Goal: Task Accomplishment & Management: Manage account settings

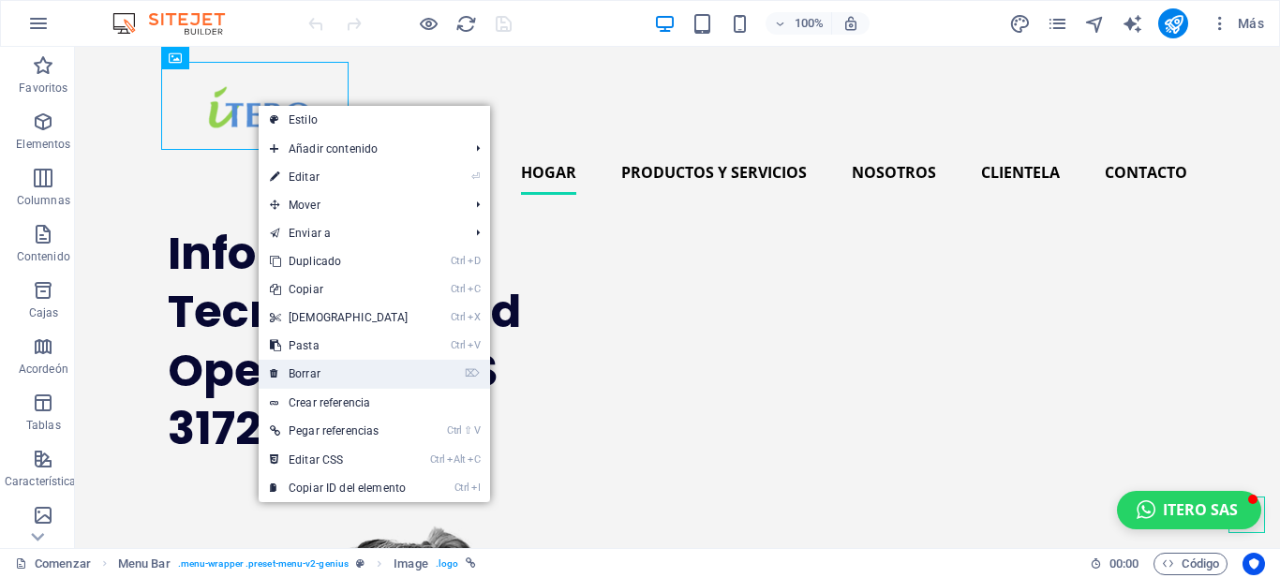
drag, startPoint x: 307, startPoint y: 366, endPoint x: 232, endPoint y: 319, distance: 88.4
click at [307, 366] on link "⌦ Borrar" at bounding box center [339, 374] width 161 height 28
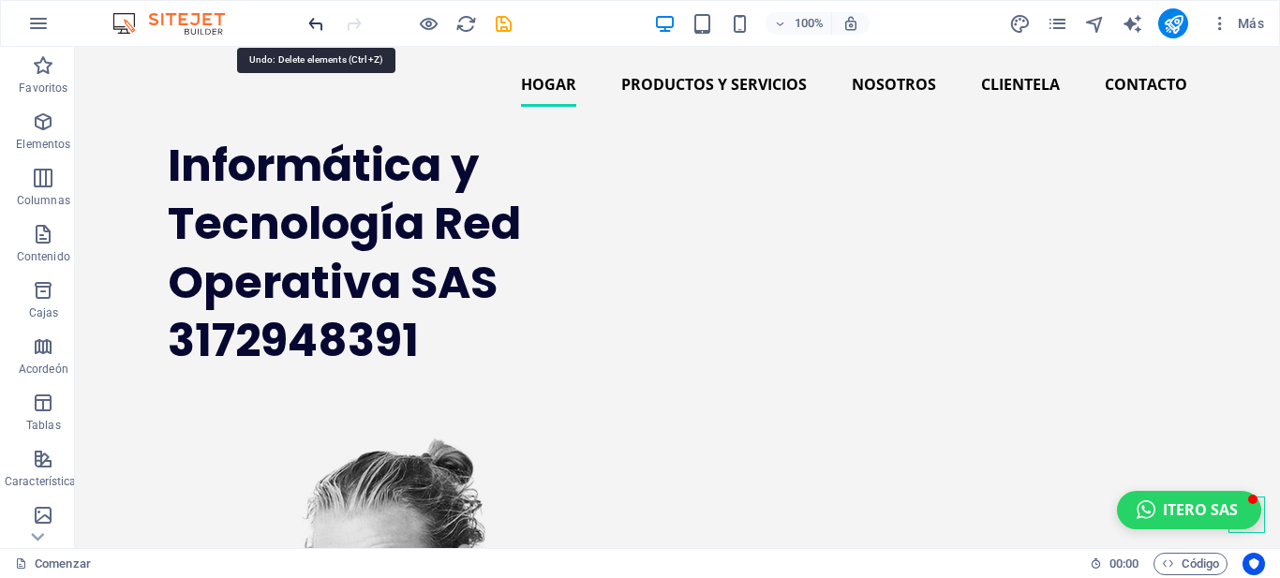
click at [310, 21] on icon "deshacer" at bounding box center [316, 24] width 22 height 22
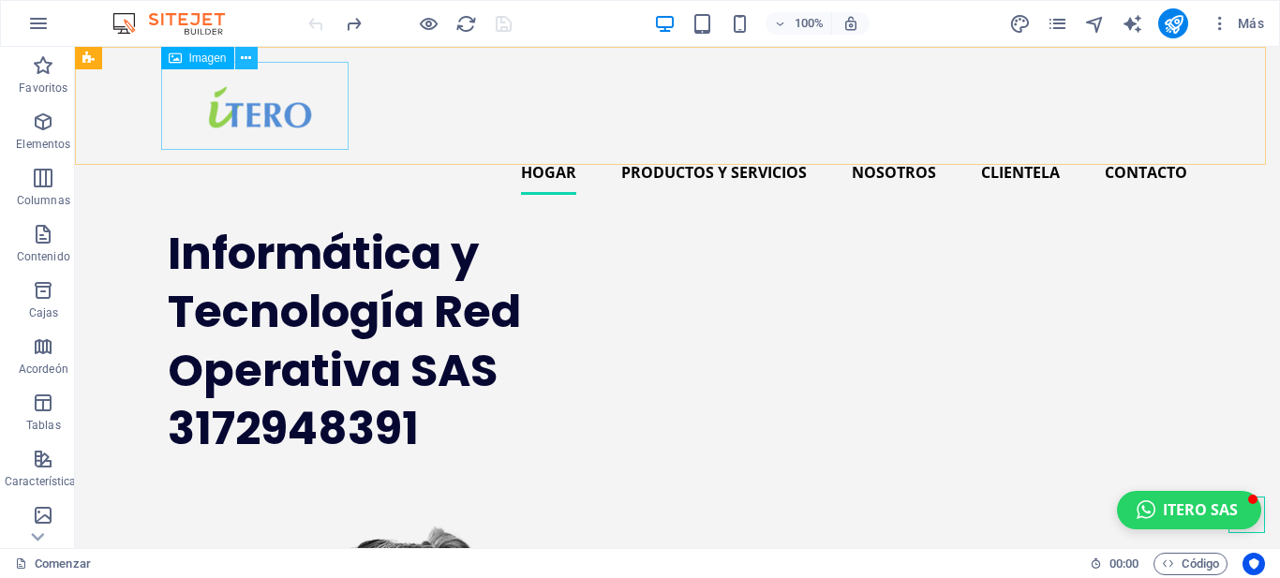
click at [245, 55] on icon at bounding box center [246, 59] width 10 height 20
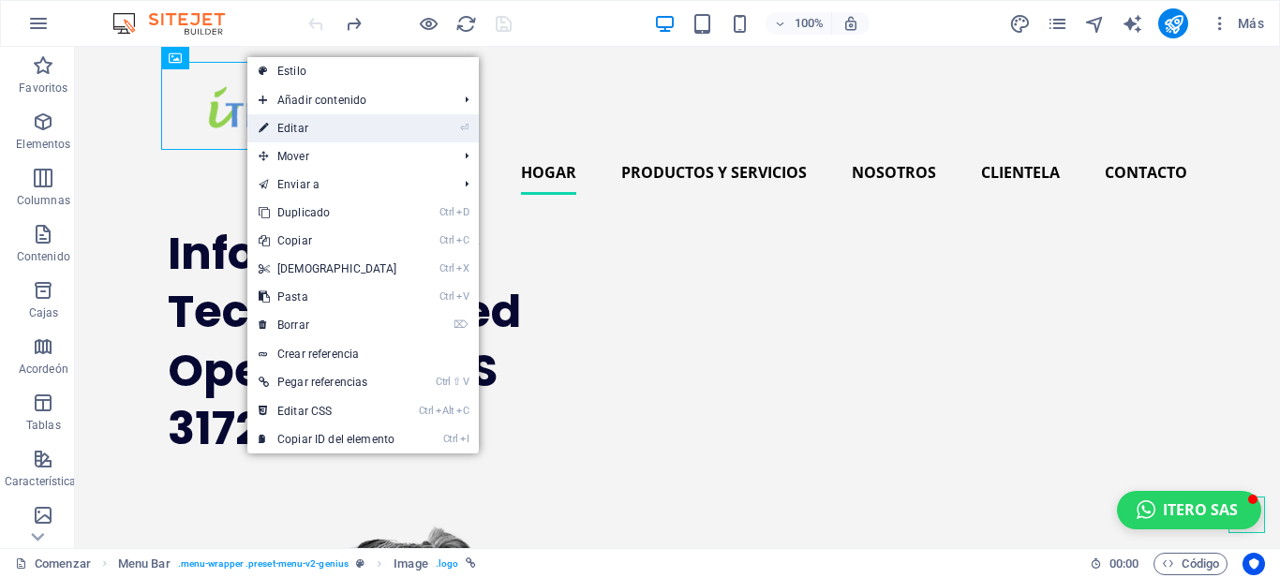
click at [290, 126] on font "Editar" at bounding box center [292, 128] width 31 height 13
select select "px"
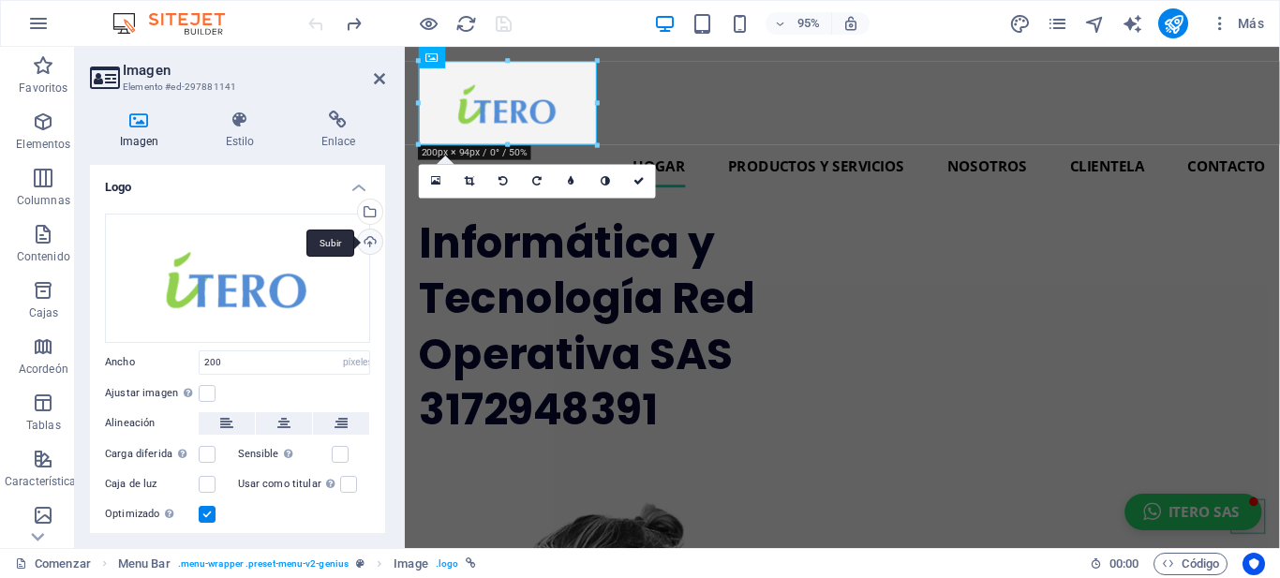
click at [364, 239] on div "Subir" at bounding box center [368, 244] width 28 height 28
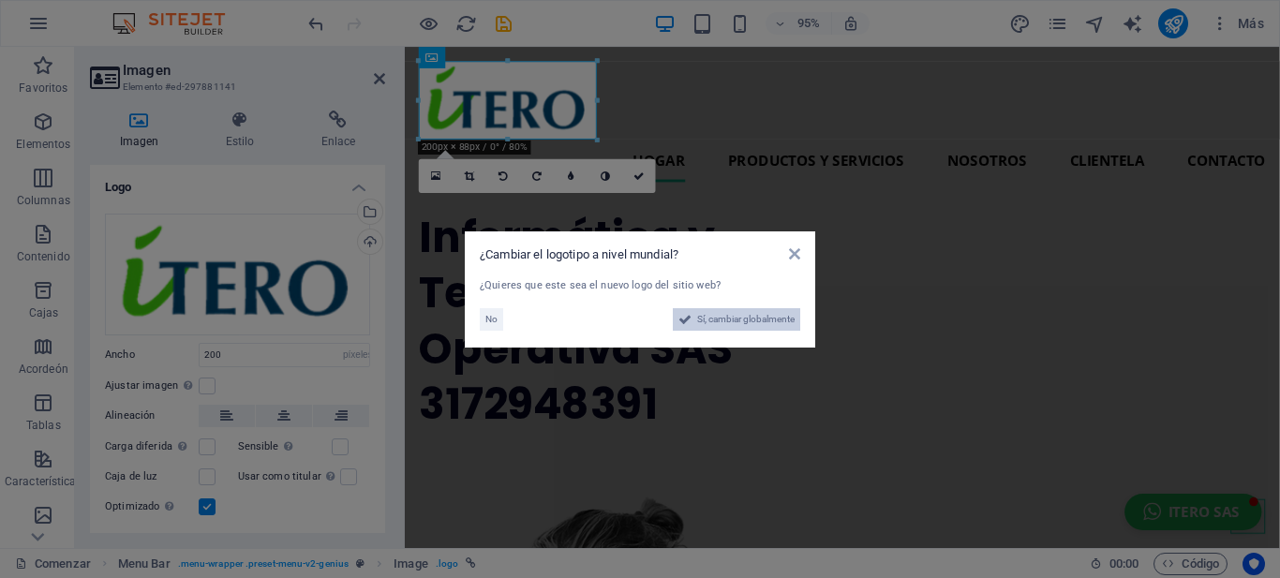
click at [698, 315] on font "Sí, cambiar globalmente" at bounding box center [745, 319] width 97 height 10
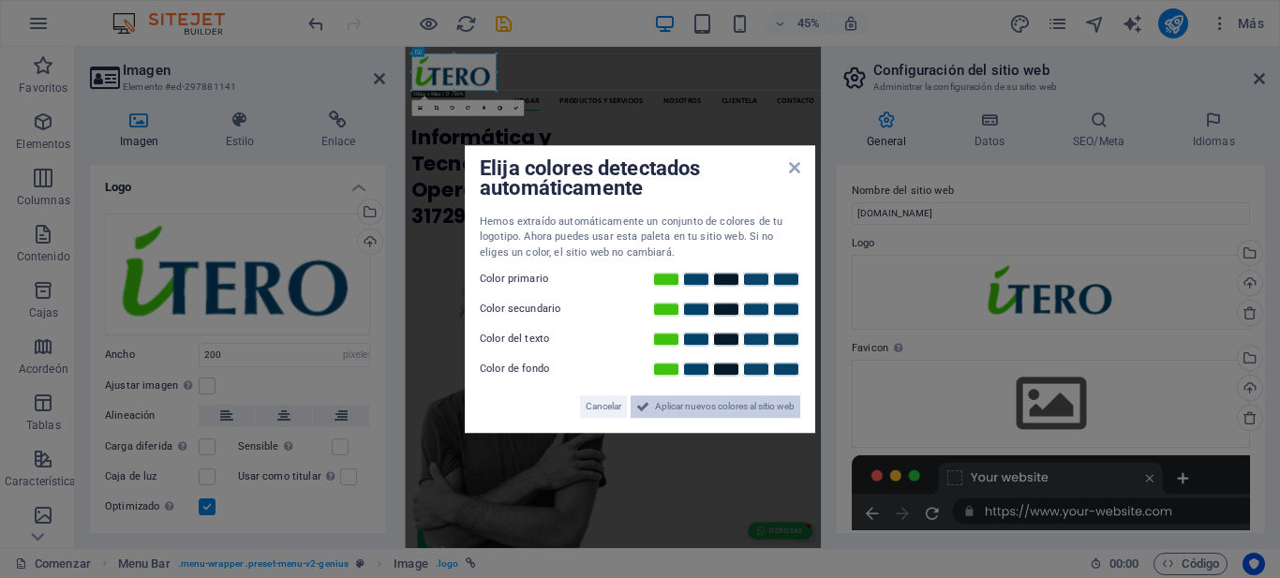
click at [670, 404] on font "Aplicar nuevos colores al sitio web" at bounding box center [725, 406] width 140 height 10
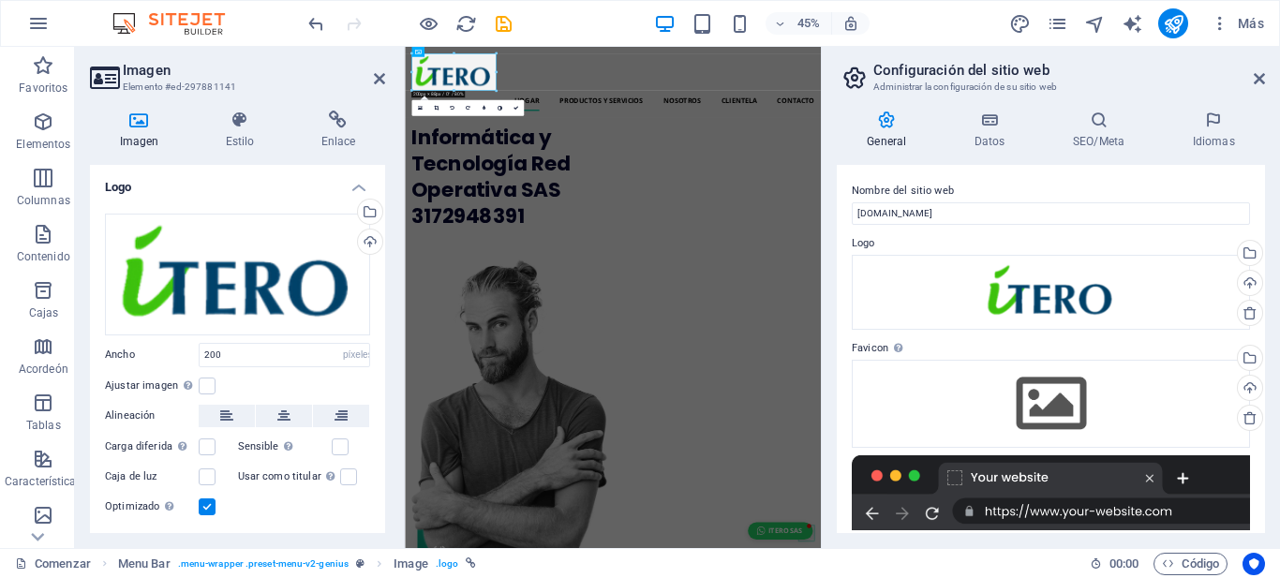
click at [911, 24] on div "45% Más" at bounding box center [787, 23] width 967 height 30
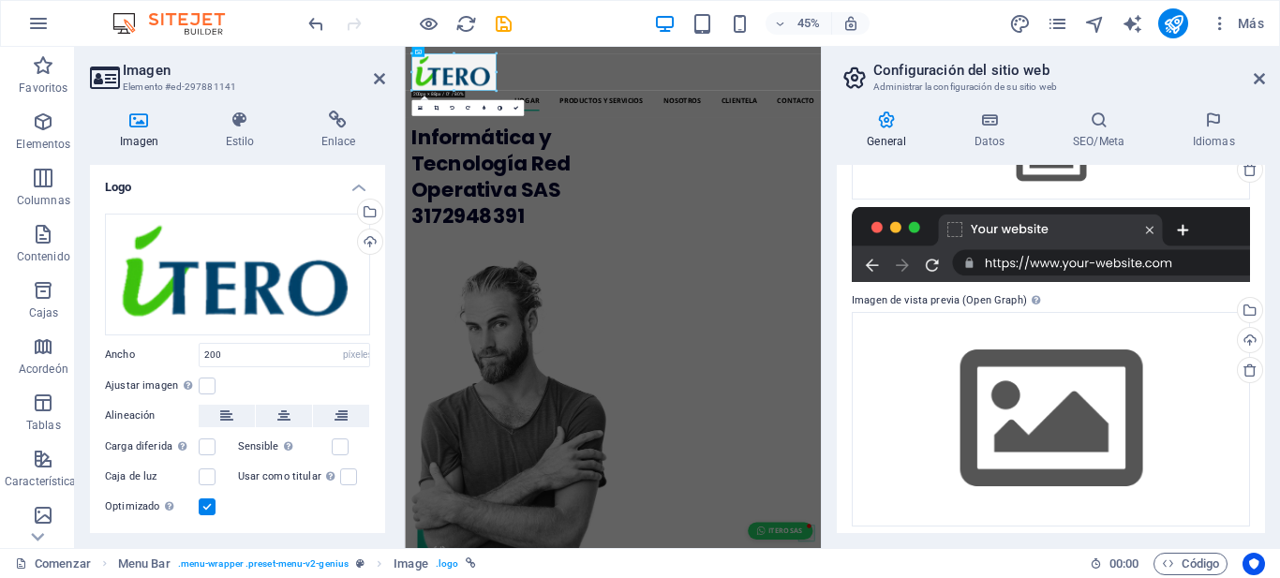
scroll to position [257, 0]
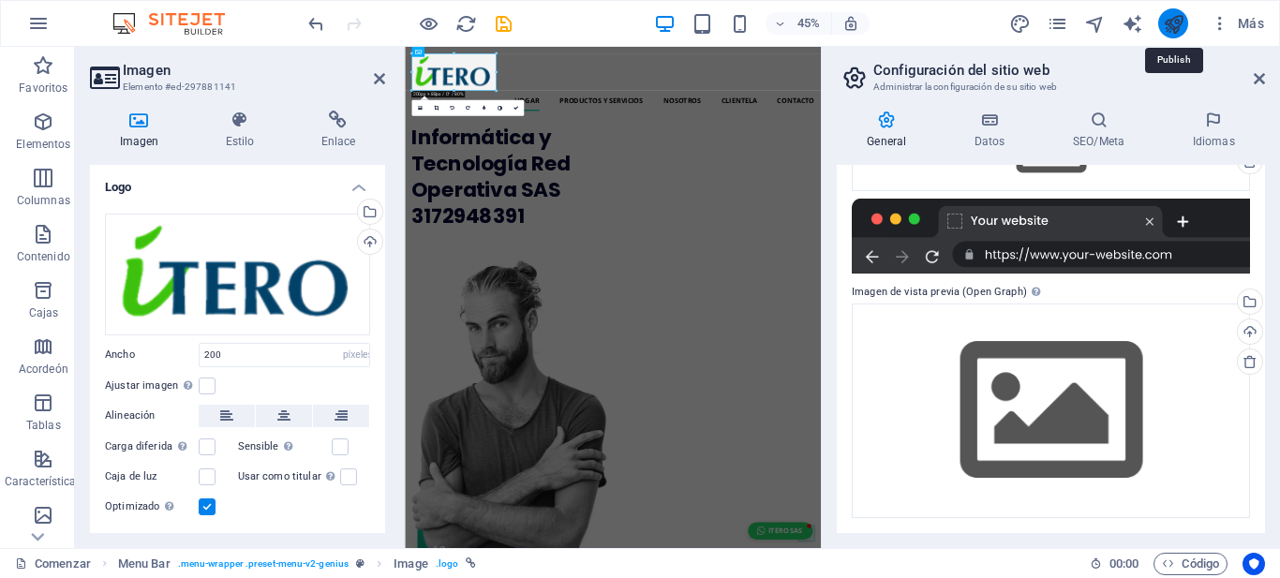
click at [1175, 19] on icon "publicar" at bounding box center [1174, 24] width 22 height 22
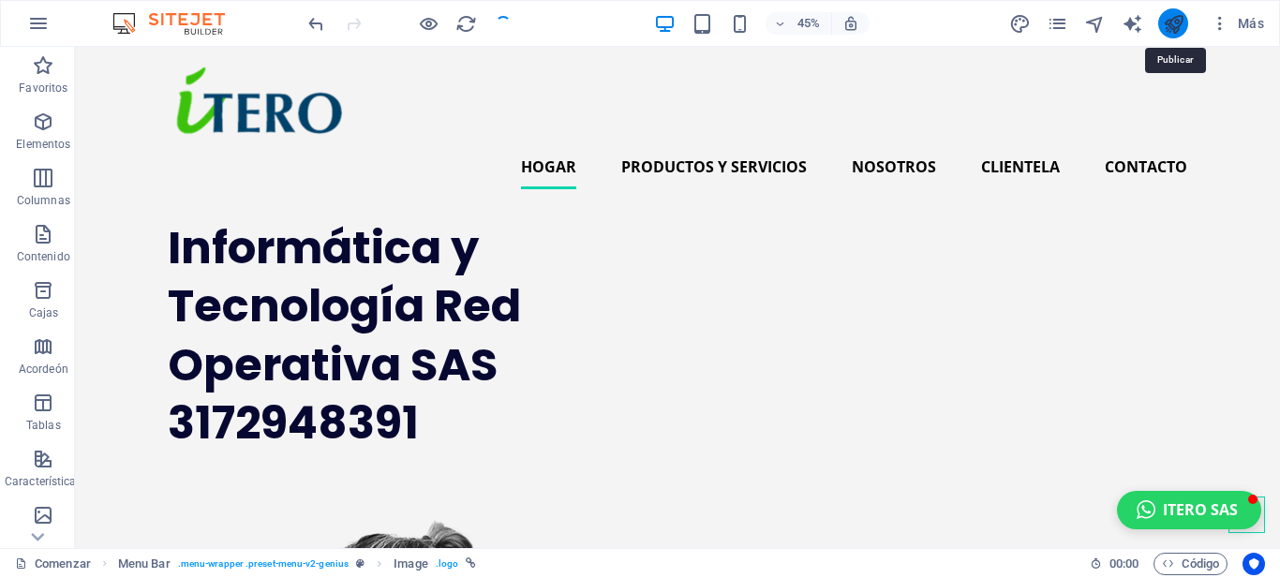
checkbox input "false"
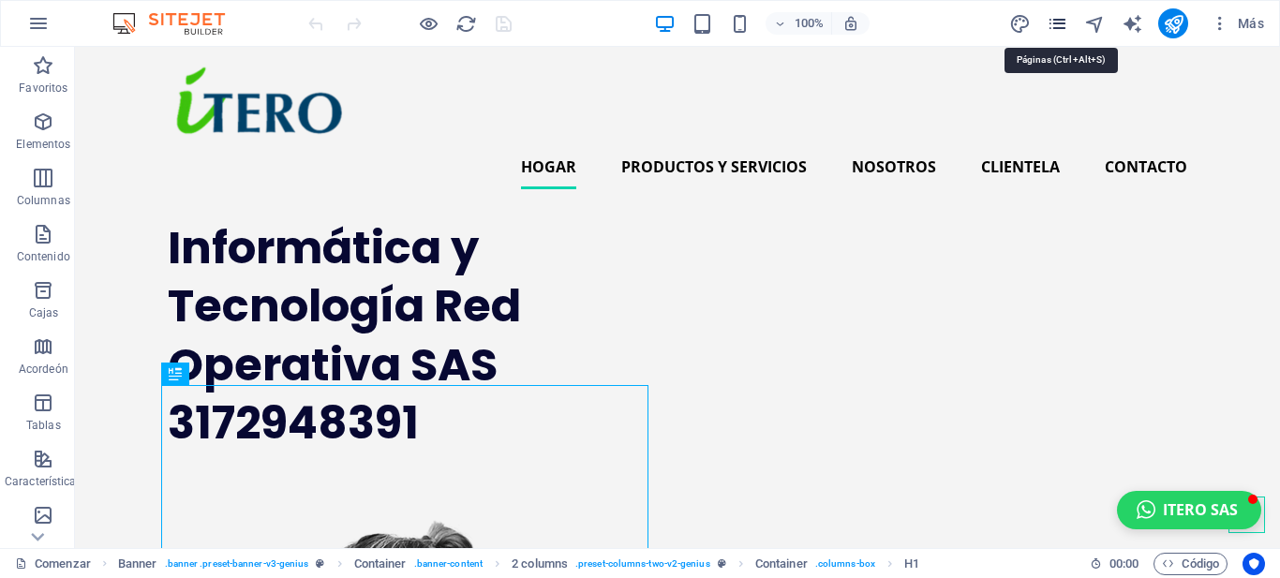
click at [1055, 22] on icon "páginas" at bounding box center [1057, 24] width 22 height 22
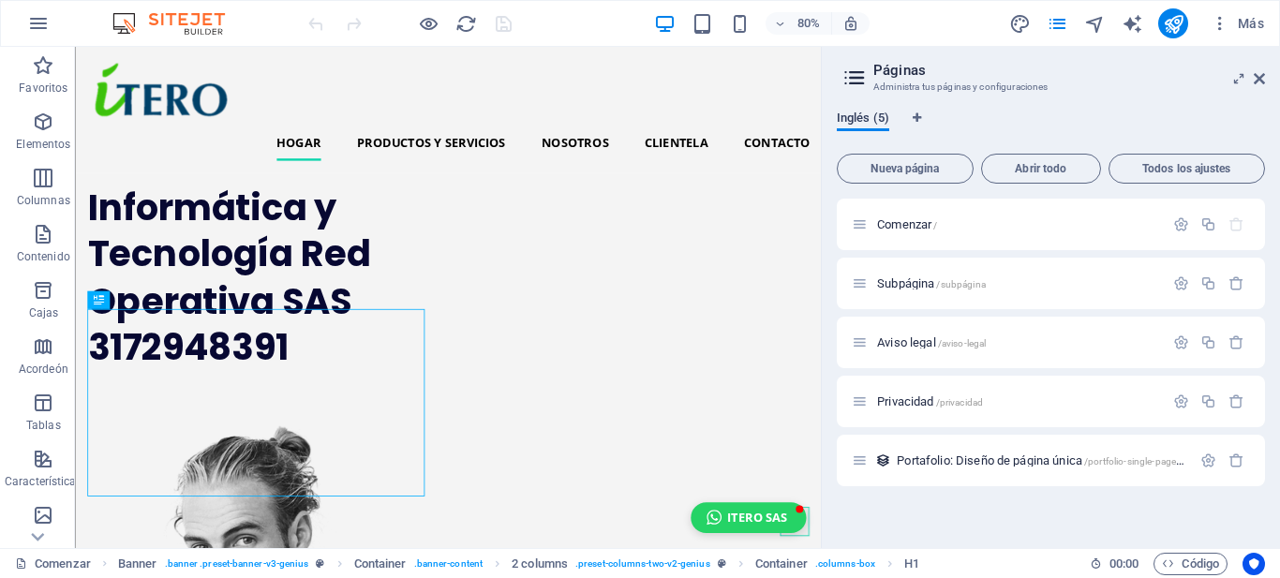
click at [857, 116] on font "Inglés (5)" at bounding box center [863, 118] width 52 height 14
click at [917, 114] on icon "Pestañas de idioma" at bounding box center [916, 117] width 8 height 11
select select "41"
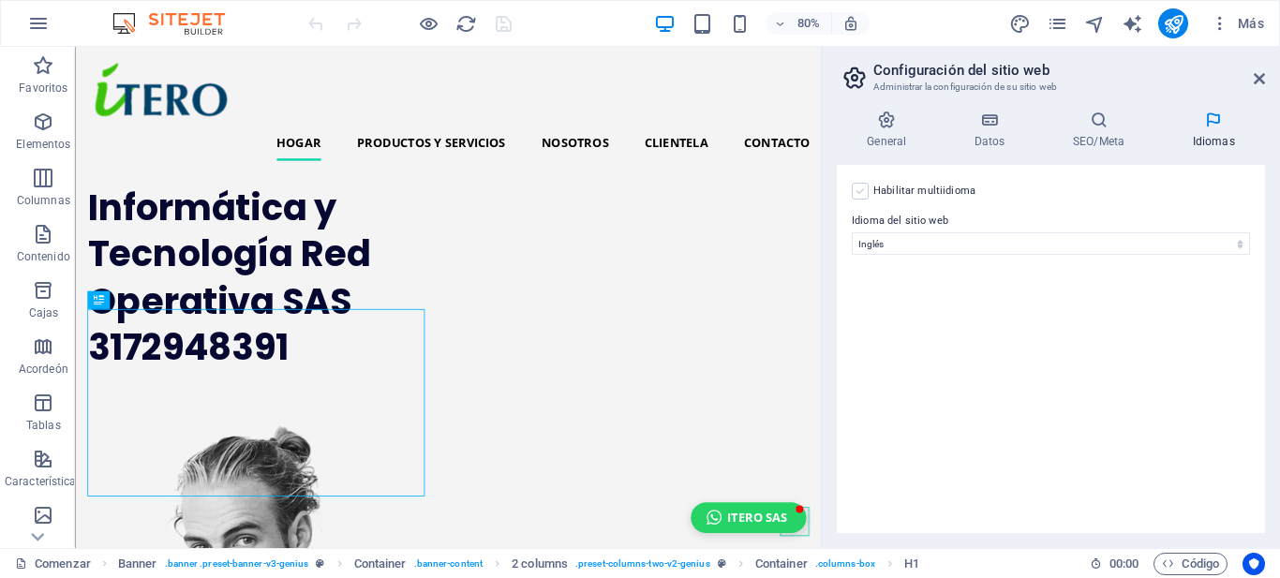
click at [860, 194] on label at bounding box center [860, 191] width 17 height 17
click at [0, 0] on input "Habilitar multiidioma To disable multilanguage delete all languages until only …" at bounding box center [0, 0] width 0 height 0
select select
click at [1227, 257] on icon at bounding box center [1225, 258] width 11 height 22
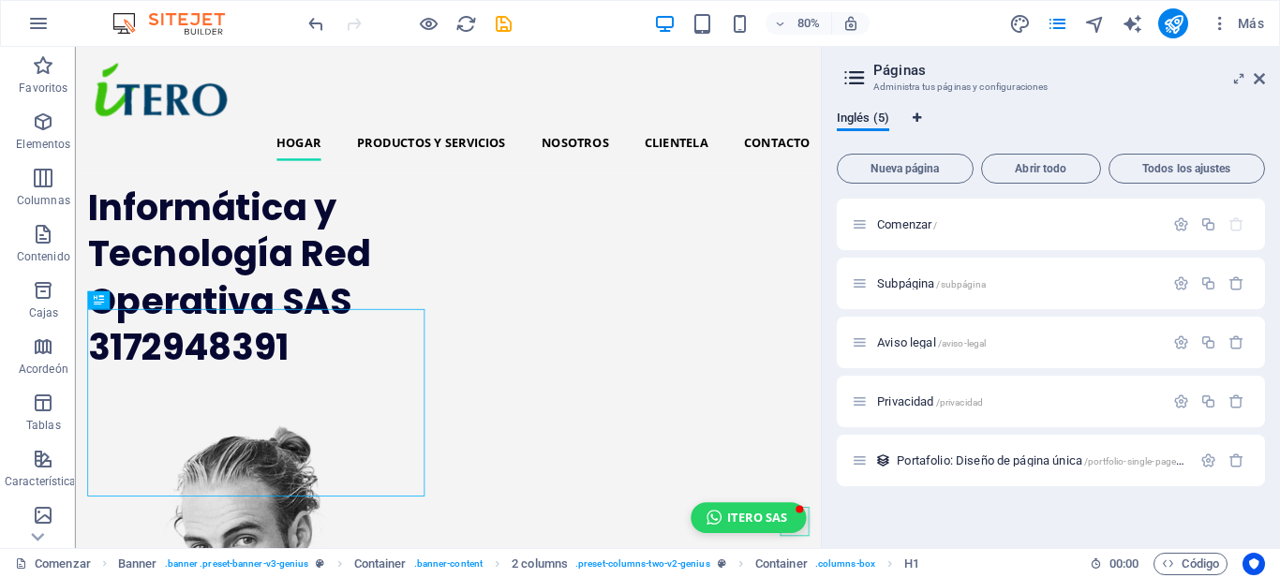
click at [917, 120] on icon "Pestañas de idioma" at bounding box center [916, 117] width 8 height 11
select select "41"
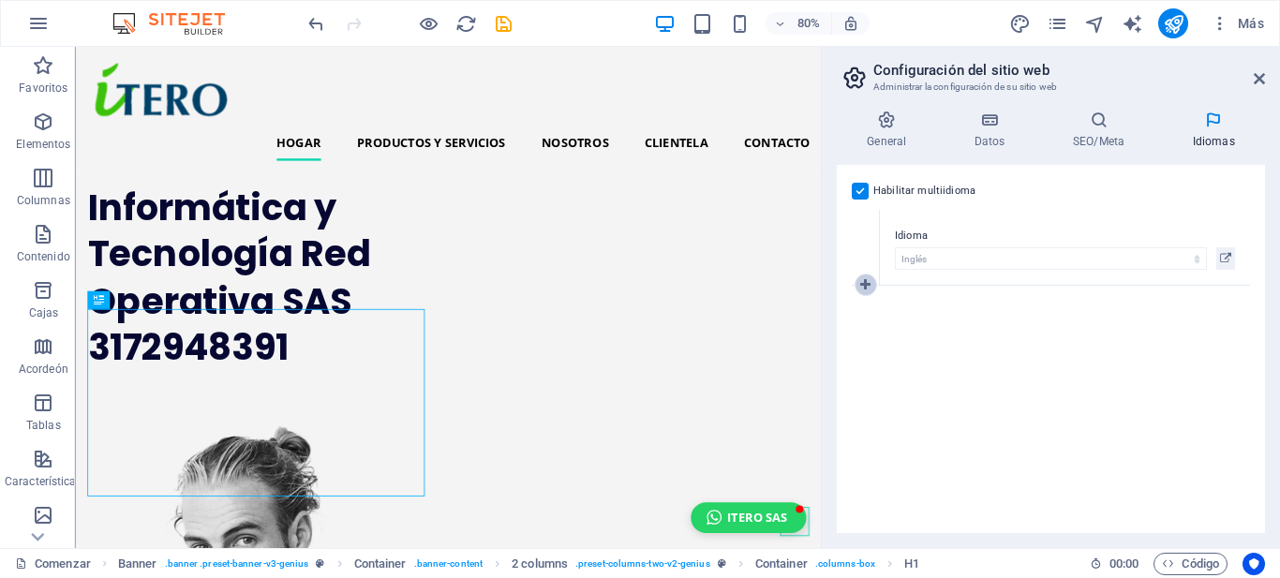
click at [862, 280] on icon at bounding box center [865, 284] width 10 height 13
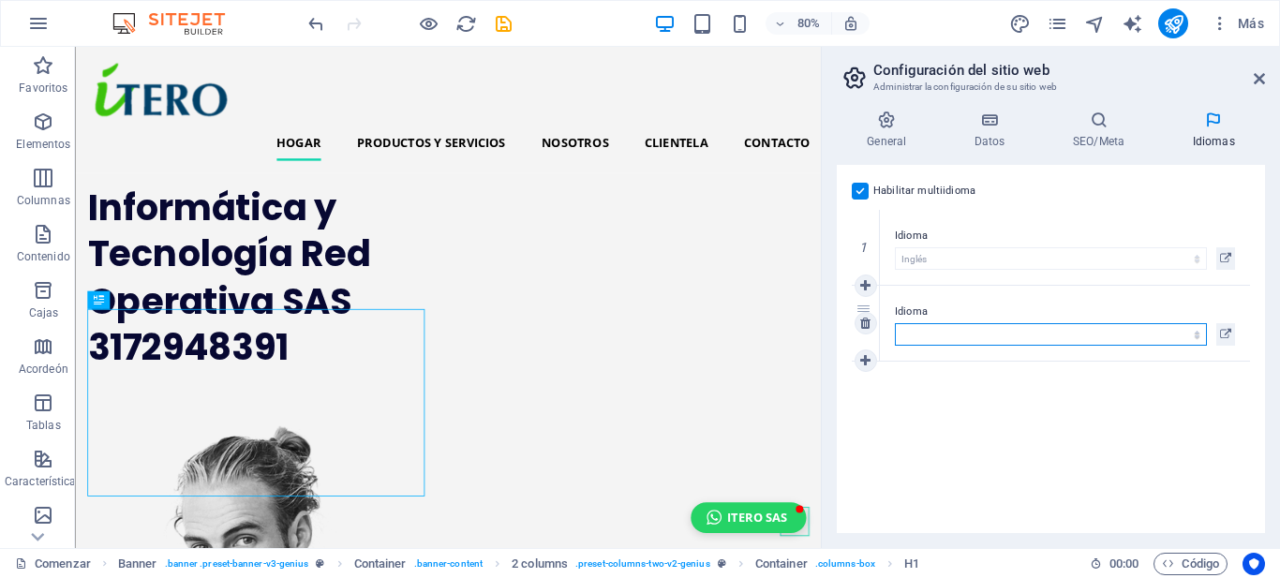
click at [913, 330] on select "Abjasio Lejos africaans Akan albanés Amárico árabe aragonés armenio Assamese Av…" at bounding box center [1051, 334] width 312 height 22
click at [940, 331] on select "Abjasio Lejos africaans Akan albanés Amárico árabe aragonés armenio Assamese Av…" at bounding box center [1051, 334] width 312 height 22
select select "148"
click at [927, 335] on select "Abjasio Lejos africaans Akan albanés Amárico árabe aragonés armenio Assamese Av…" at bounding box center [1051, 334] width 312 height 22
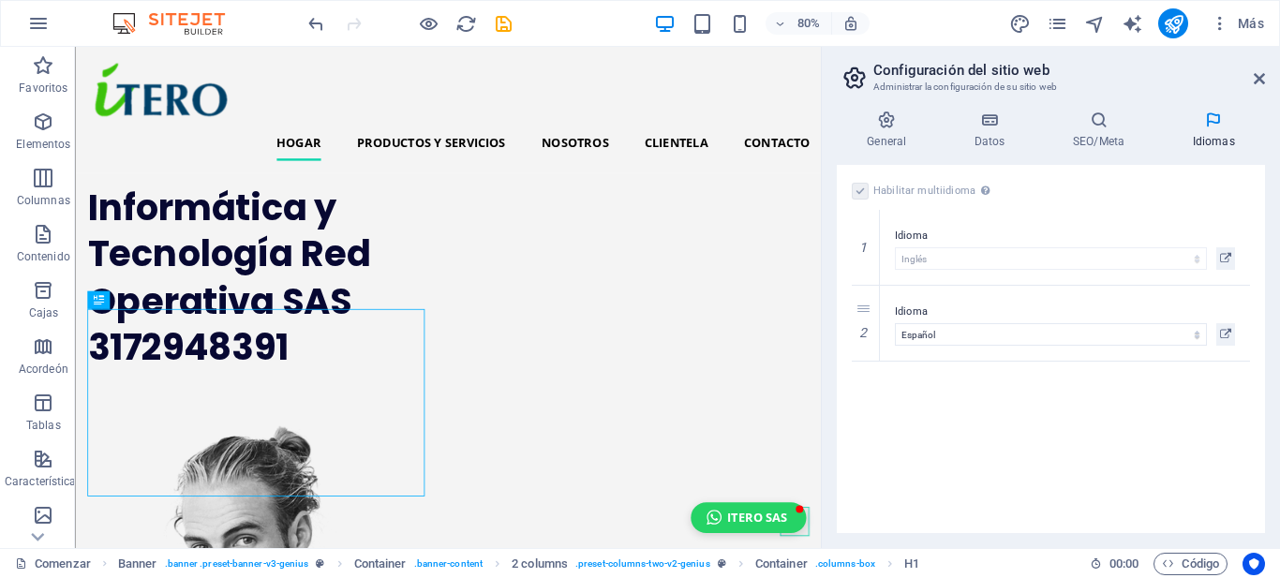
click at [963, 397] on div "Habilitar multiidioma Para deshabilitar el multiidioma, elimine todos los idiom…" at bounding box center [1051, 349] width 428 height 368
click at [862, 188] on label at bounding box center [860, 191] width 17 height 17
click at [865, 188] on label at bounding box center [860, 191] width 17 height 17
click at [887, 124] on icon at bounding box center [887, 120] width 100 height 19
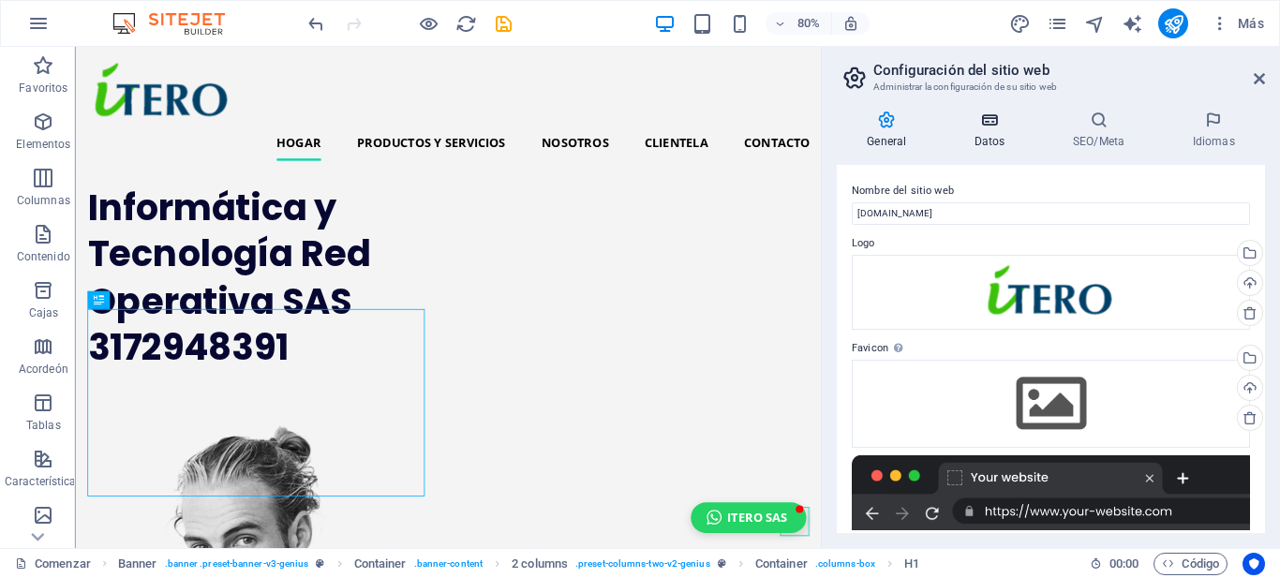
click at [994, 120] on icon at bounding box center [989, 120] width 91 height 19
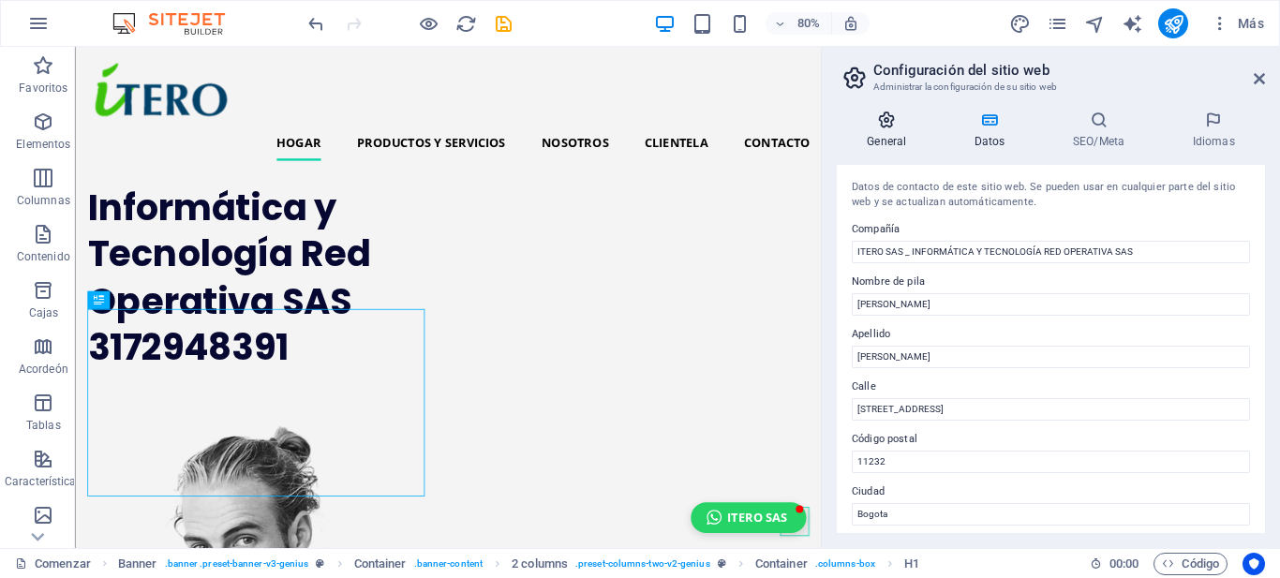
click at [884, 118] on icon at bounding box center [887, 120] width 100 height 19
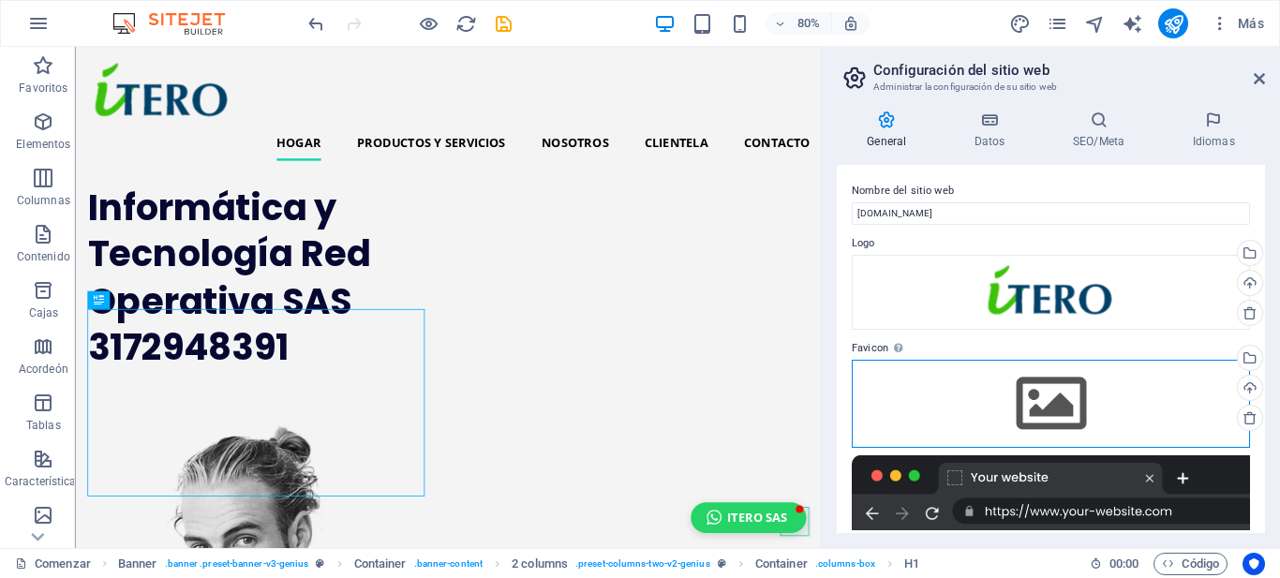
click at [1064, 415] on div "Arrastre los archivos aquí, haga clic para elegir archivos o seleccione archivo…" at bounding box center [1051, 404] width 398 height 88
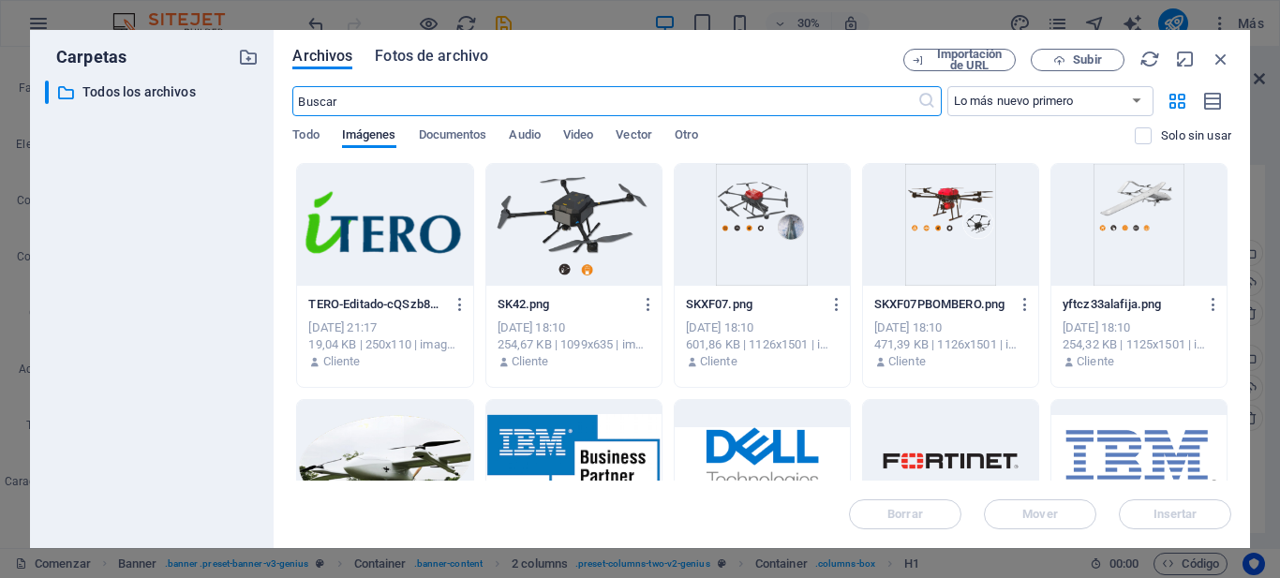
click at [434, 53] on font "Fotos de archivo" at bounding box center [431, 56] width 113 height 18
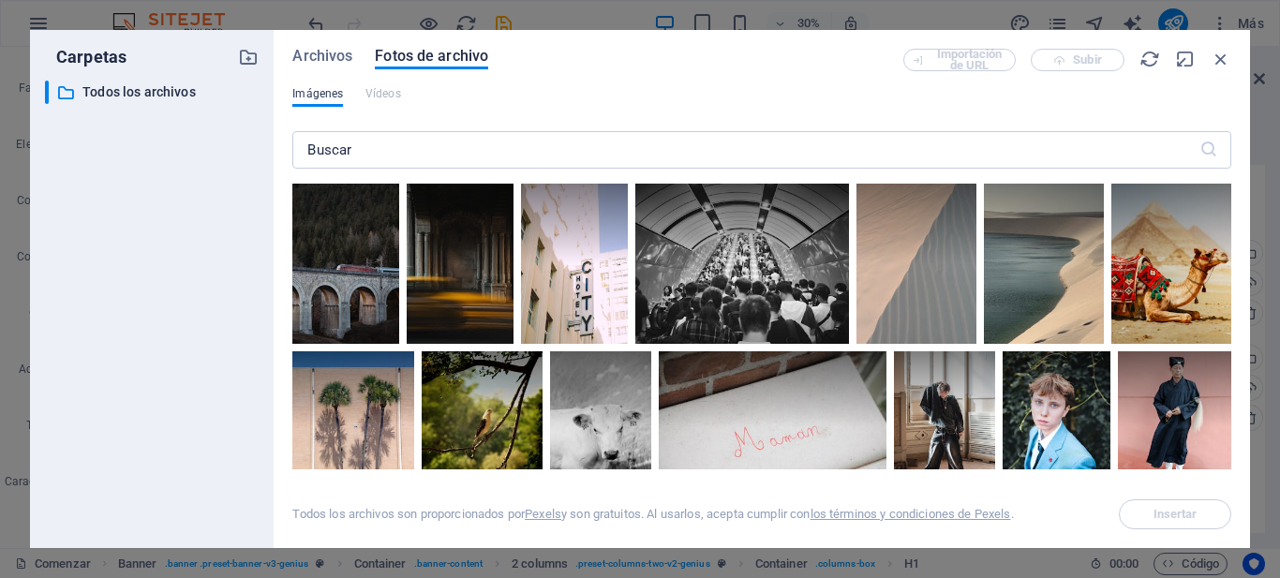
click at [328, 93] on font "Imágenes" at bounding box center [317, 93] width 51 height 13
click at [337, 148] on input "text" at bounding box center [745, 149] width 906 height 37
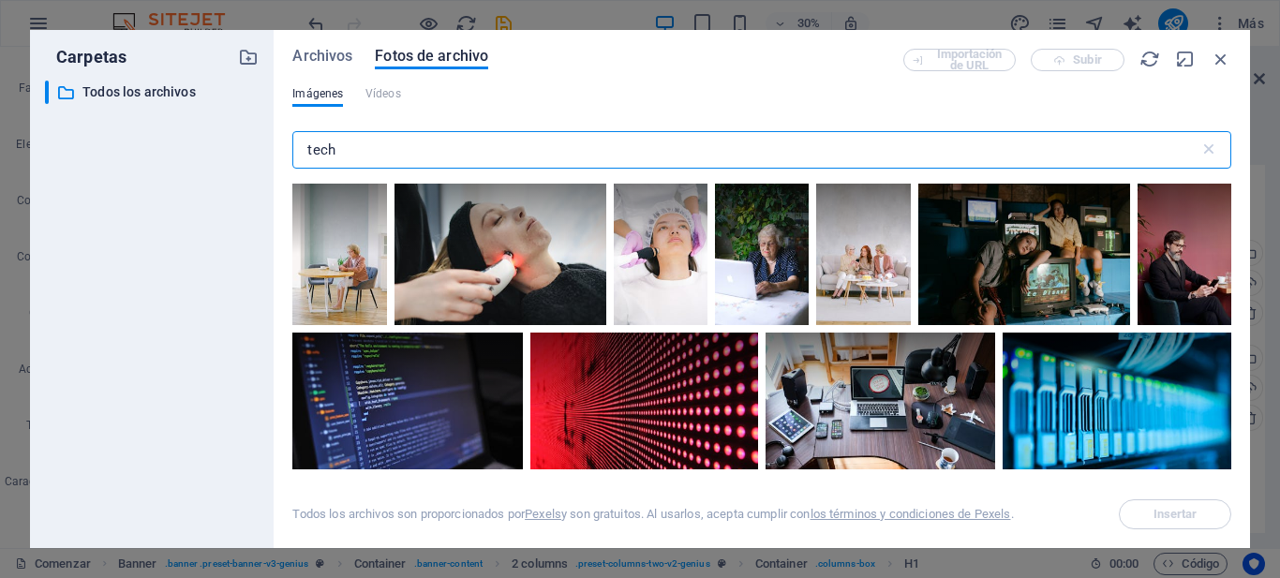
type input "tech"
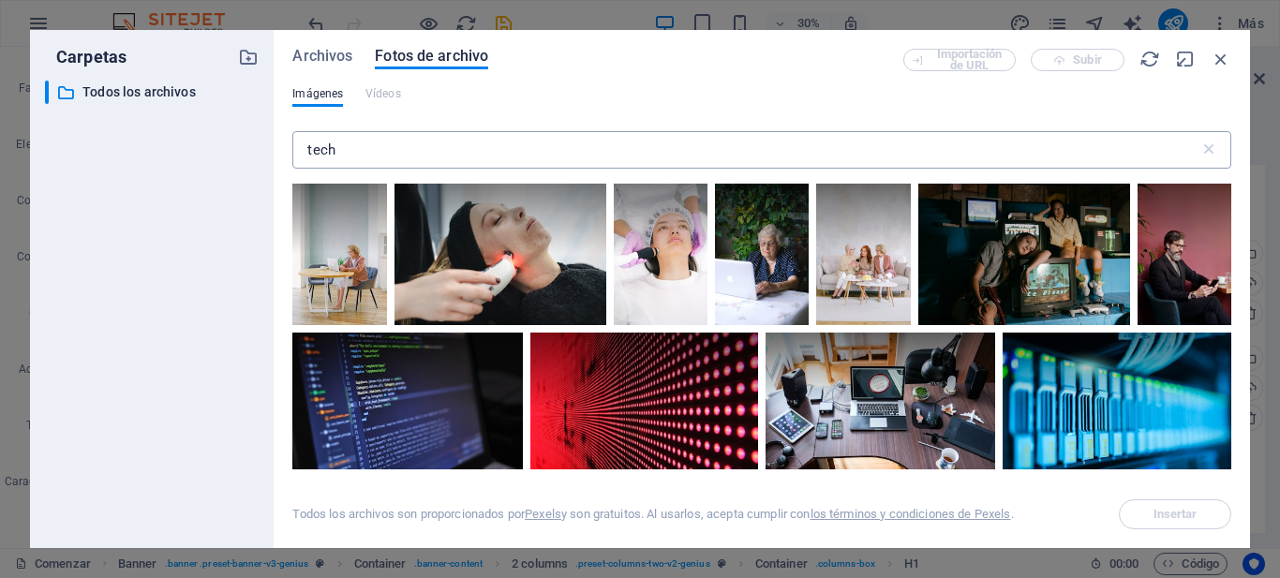
click at [438, 138] on input "tech" at bounding box center [745, 149] width 906 height 37
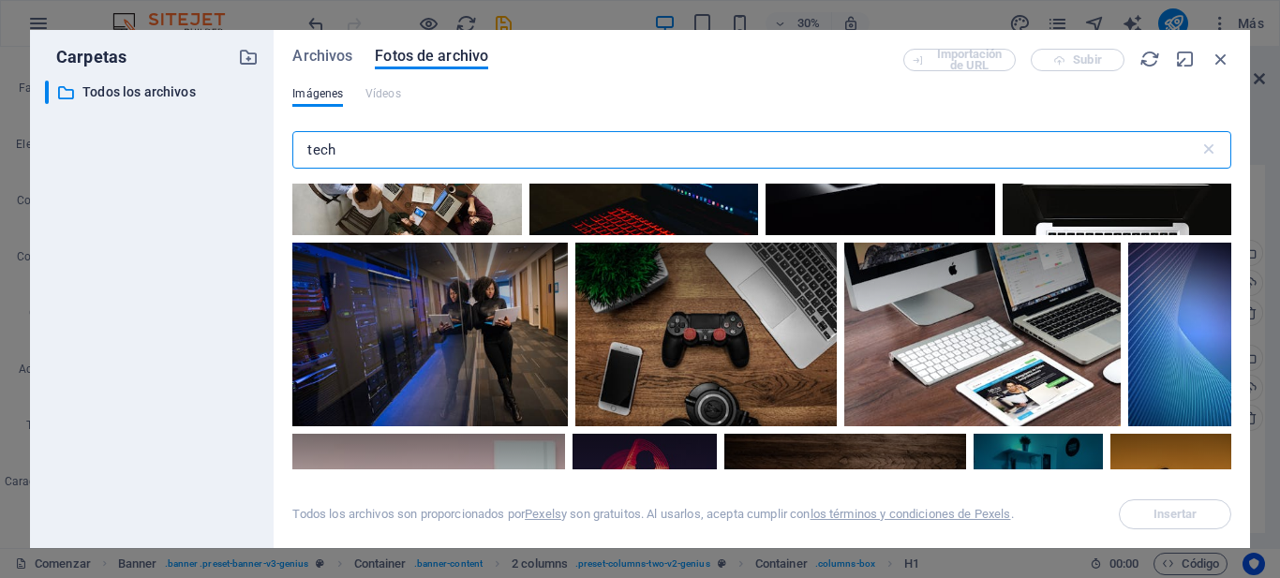
scroll to position [1434, 0]
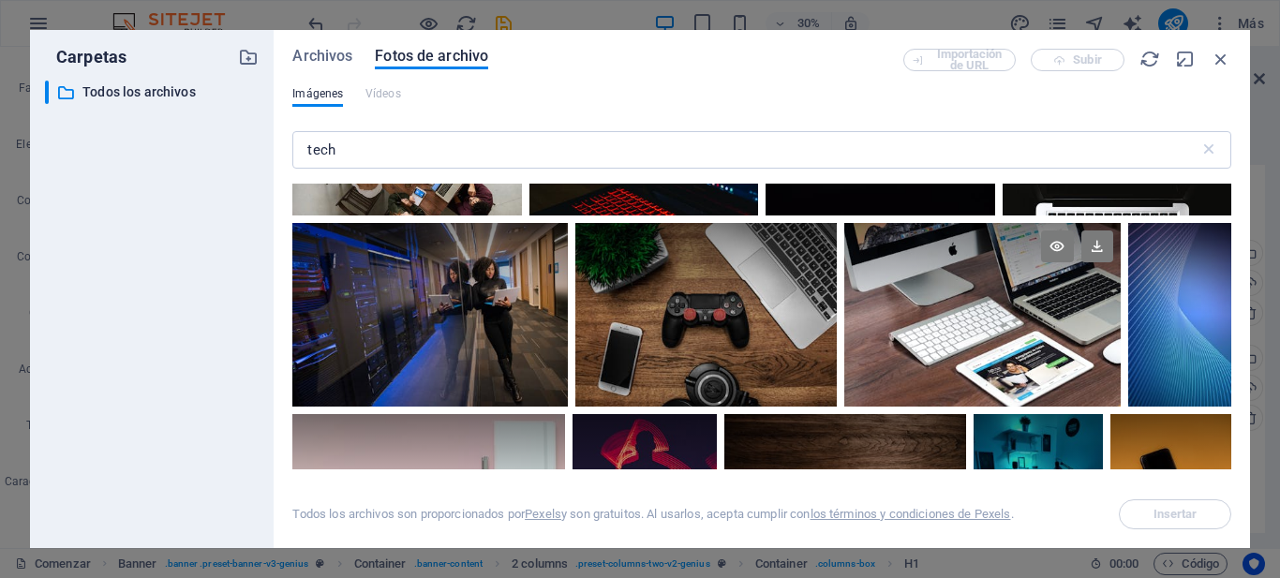
click at [1101, 302] on div at bounding box center [982, 269] width 276 height 92
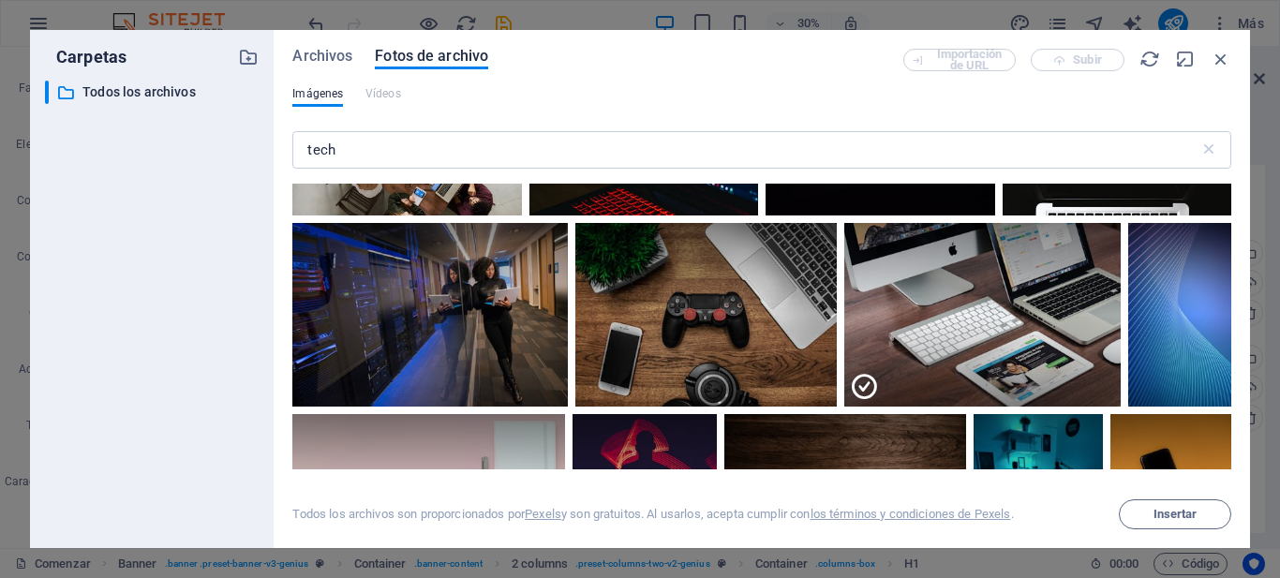
click at [758, 215] on div at bounding box center [643, 139] width 229 height 153
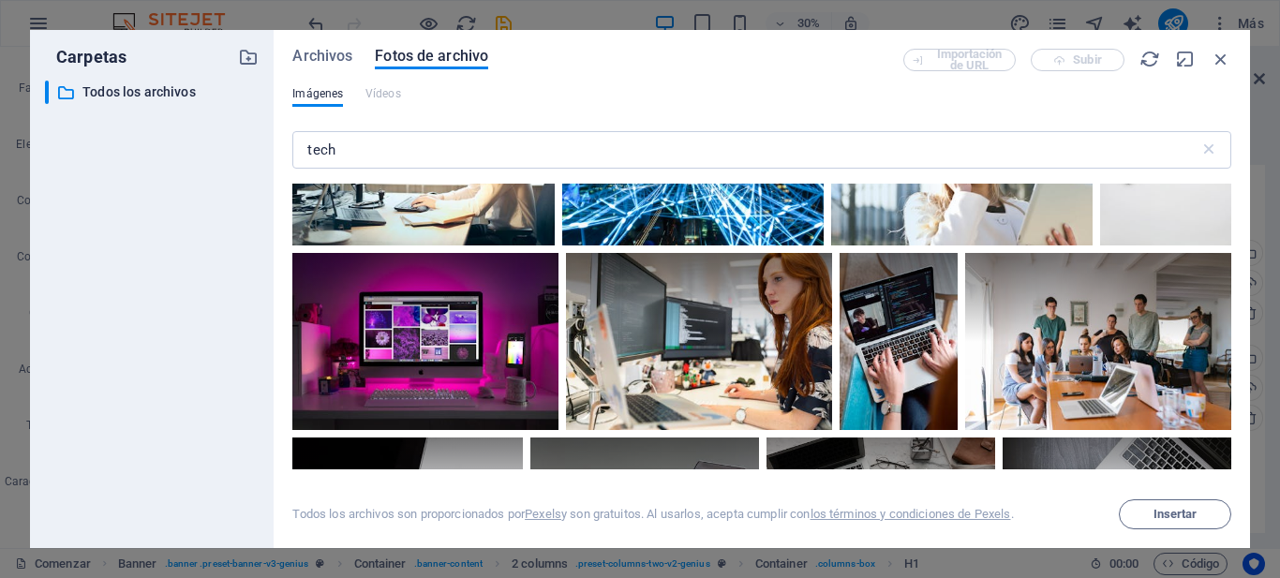
scroll to position [1996, 0]
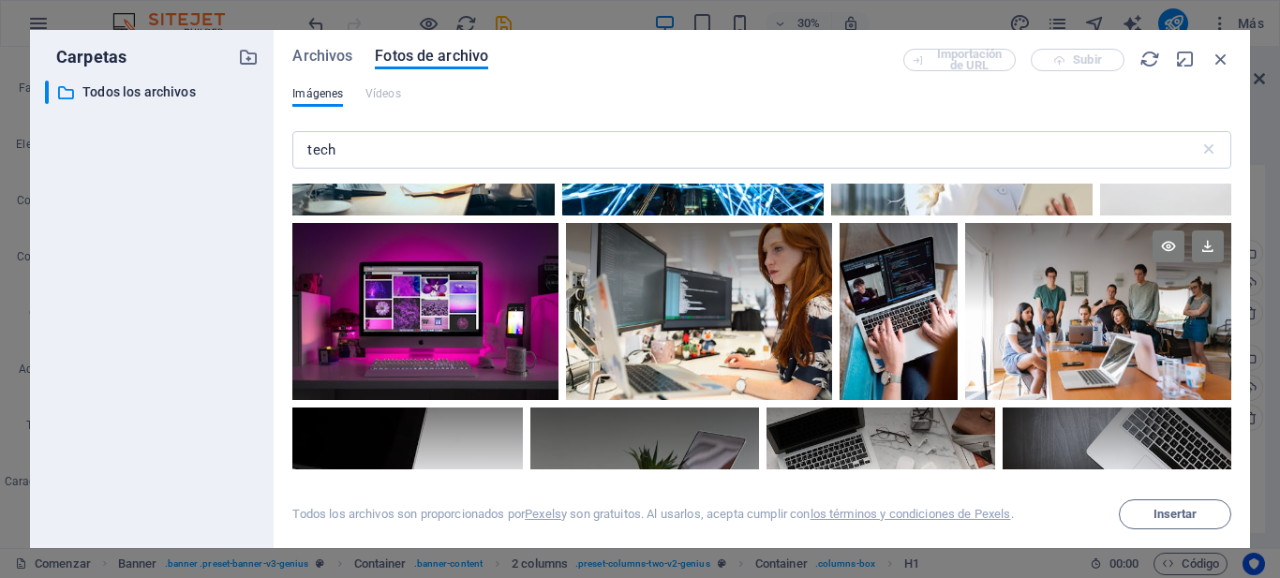
click at [1055, 329] on div at bounding box center [1098, 311] width 266 height 177
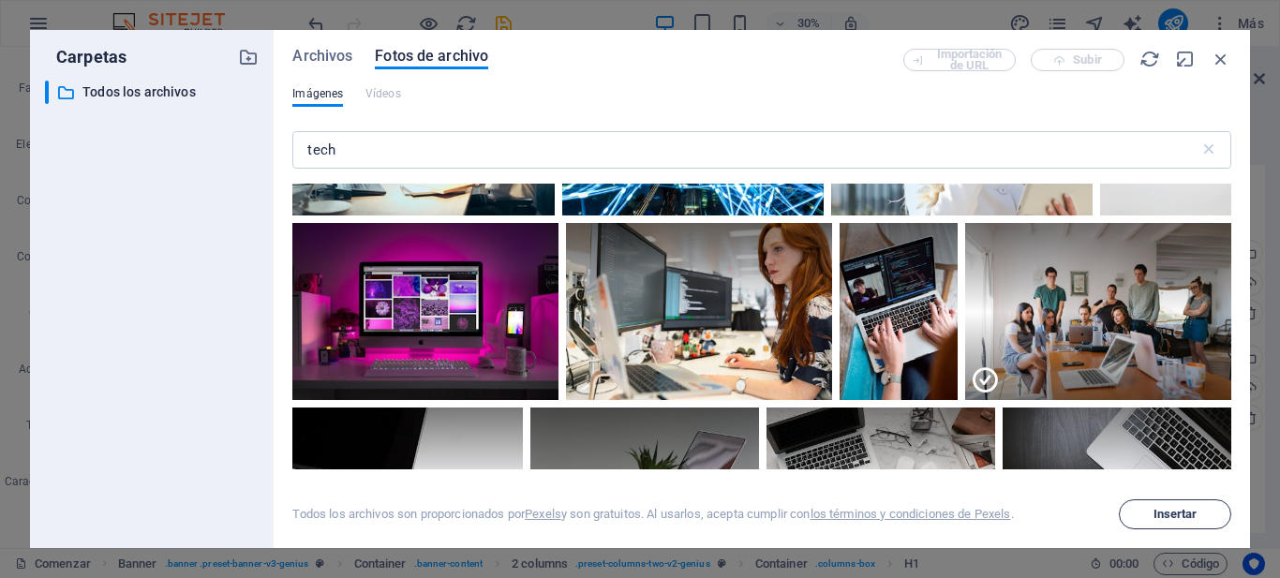
click at [1158, 514] on font "Insertar" at bounding box center [1175, 514] width 44 height 14
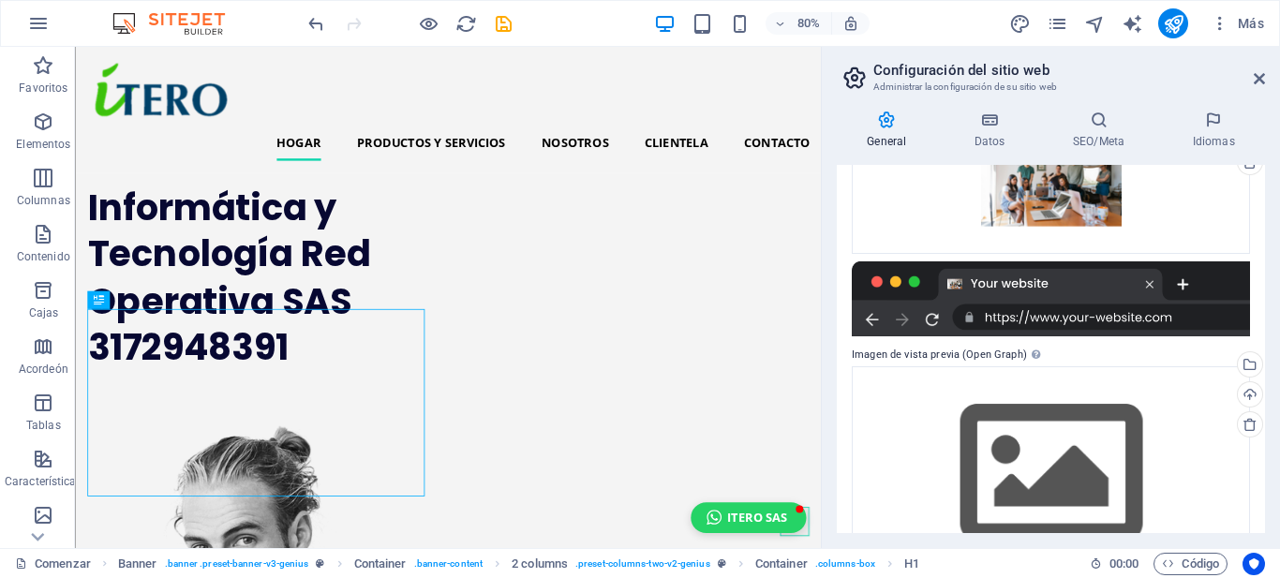
scroll to position [254, 0]
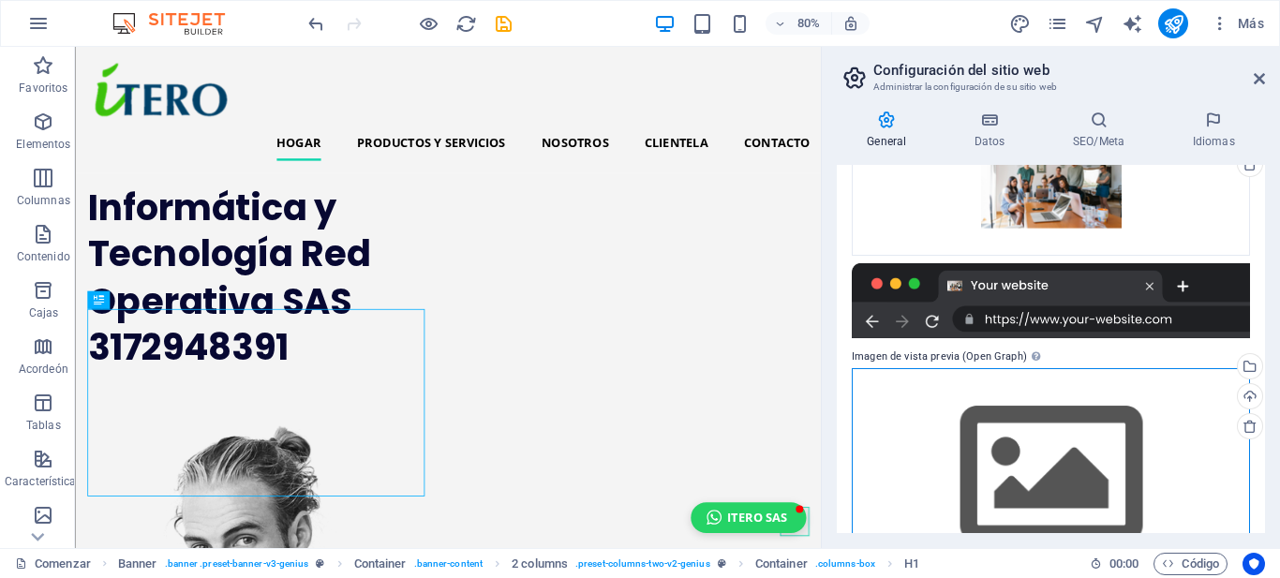
click at [1036, 459] on div "Arrastre los archivos aquí, haga clic para elegir archivos o seleccione archivo…" at bounding box center [1051, 475] width 398 height 215
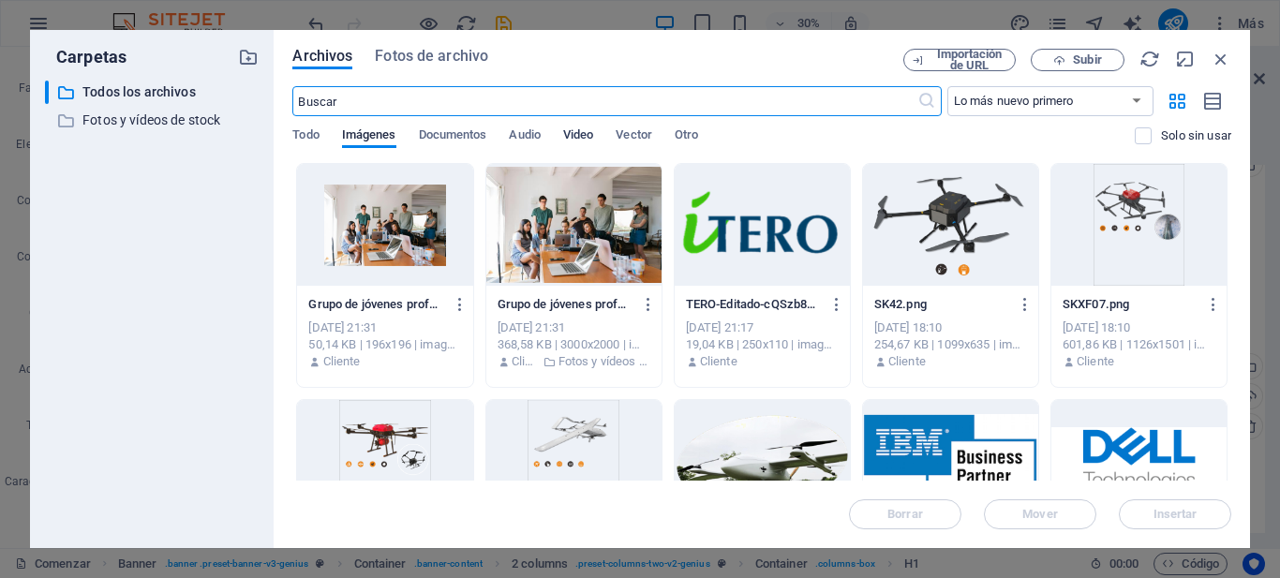
click at [585, 134] on font "Video" at bounding box center [578, 134] width 30 height 14
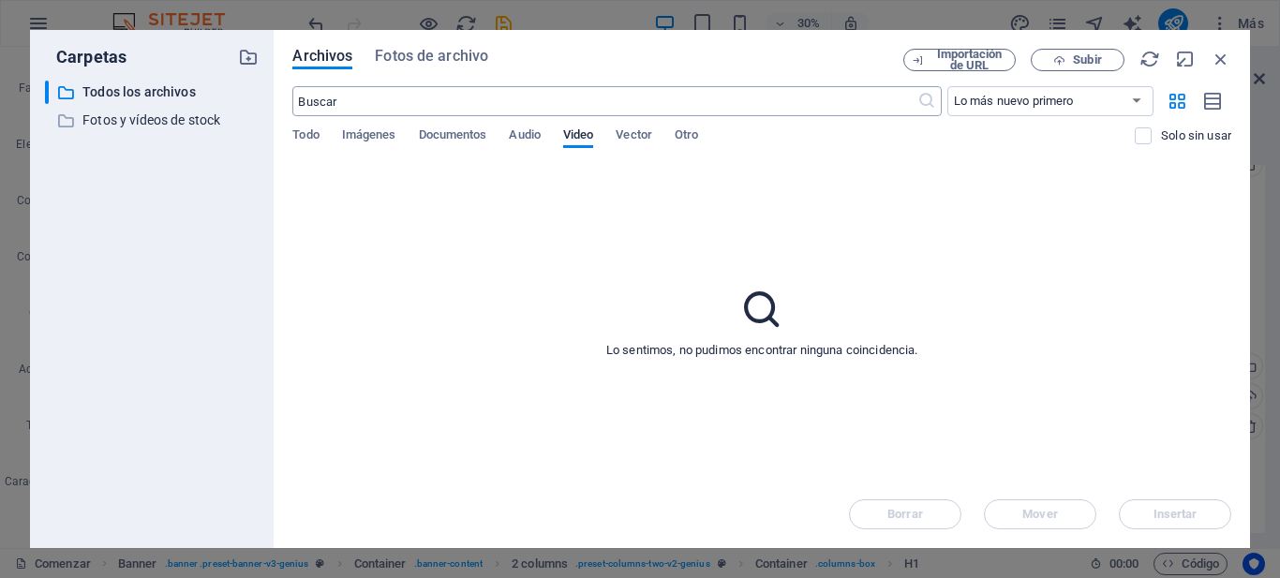
click at [352, 96] on input "text" at bounding box center [604, 101] width 624 height 30
click at [423, 54] on font "Fotos de archivo" at bounding box center [431, 56] width 113 height 18
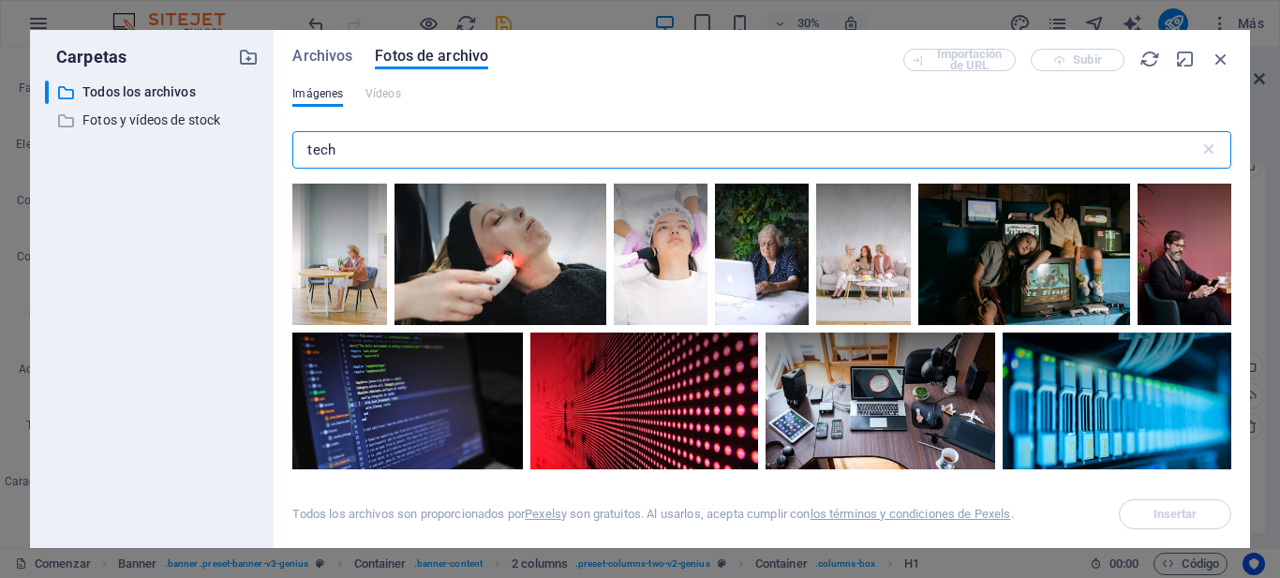
click at [368, 150] on input "tech" at bounding box center [745, 149] width 906 height 37
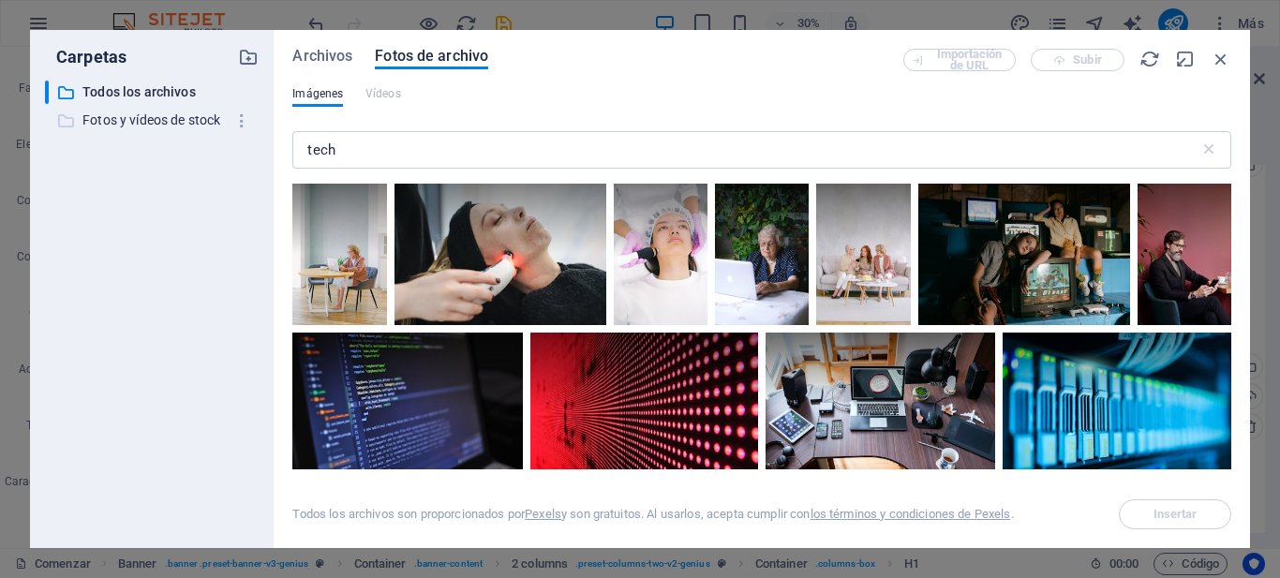
click at [169, 116] on font "Fotos y vídeos de stock" at bounding box center [151, 119] width 138 height 15
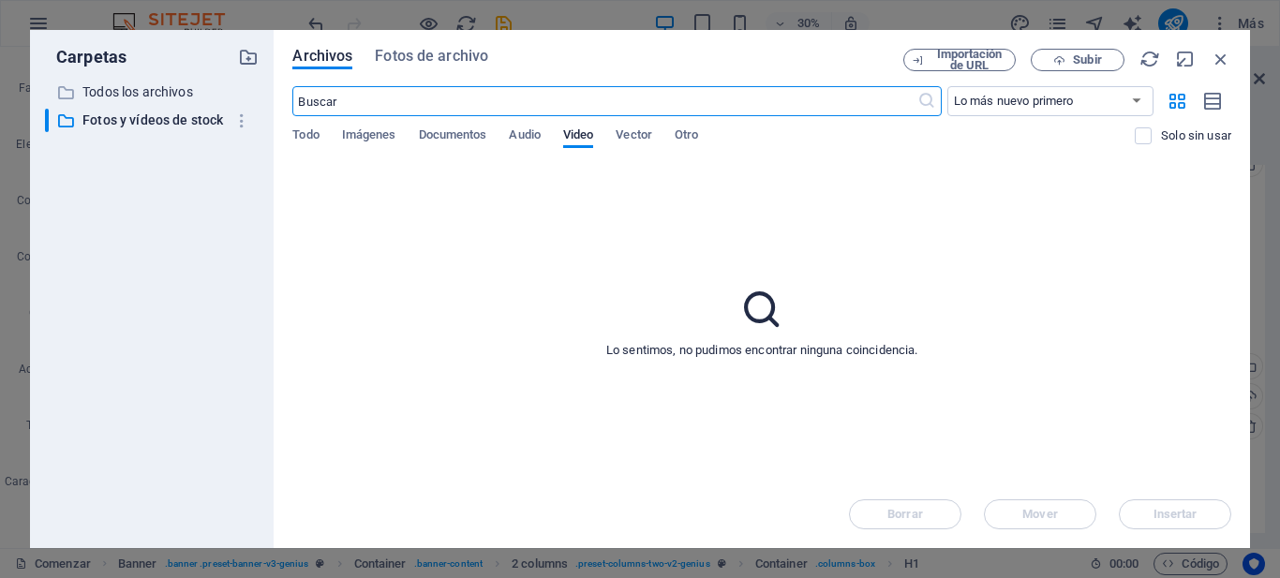
click at [348, 98] on input "text" at bounding box center [604, 101] width 624 height 30
type input "tech"
click at [1138, 101] on select "Lo más nuevo primero El más antiguo primero Nombre (AZ) Nombre (ZA) Talla (0-9)…" at bounding box center [1050, 101] width 206 height 30
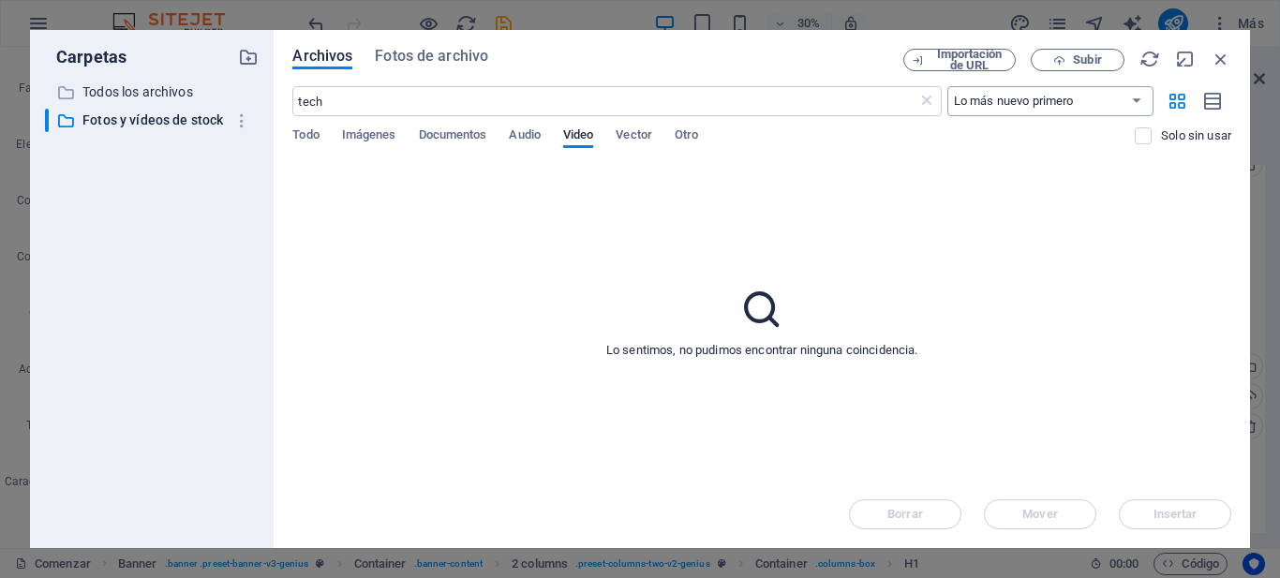
click at [1138, 101] on select "Lo más nuevo primero El más antiguo primero Nombre (AZ) Nombre (ZA) Talla (0-9)…" at bounding box center [1050, 101] width 206 height 30
click at [313, 136] on font "Todo" at bounding box center [305, 134] width 26 height 14
click at [346, 101] on input "tech" at bounding box center [604, 101] width 624 height 30
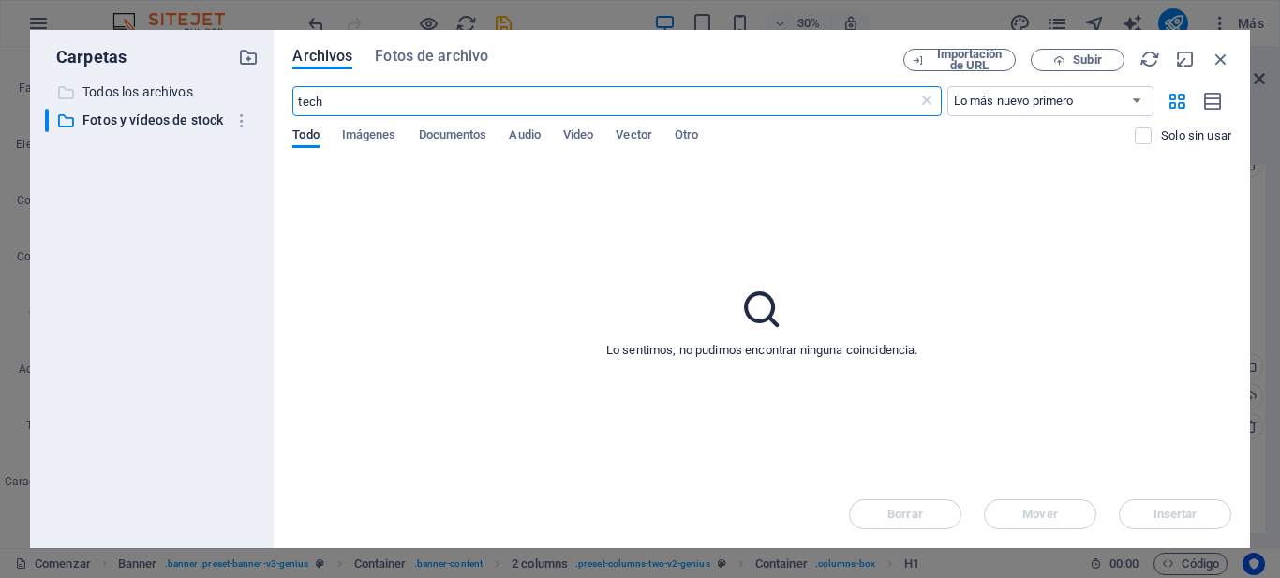
click at [149, 96] on font "Todos los archivos" at bounding box center [137, 91] width 111 height 15
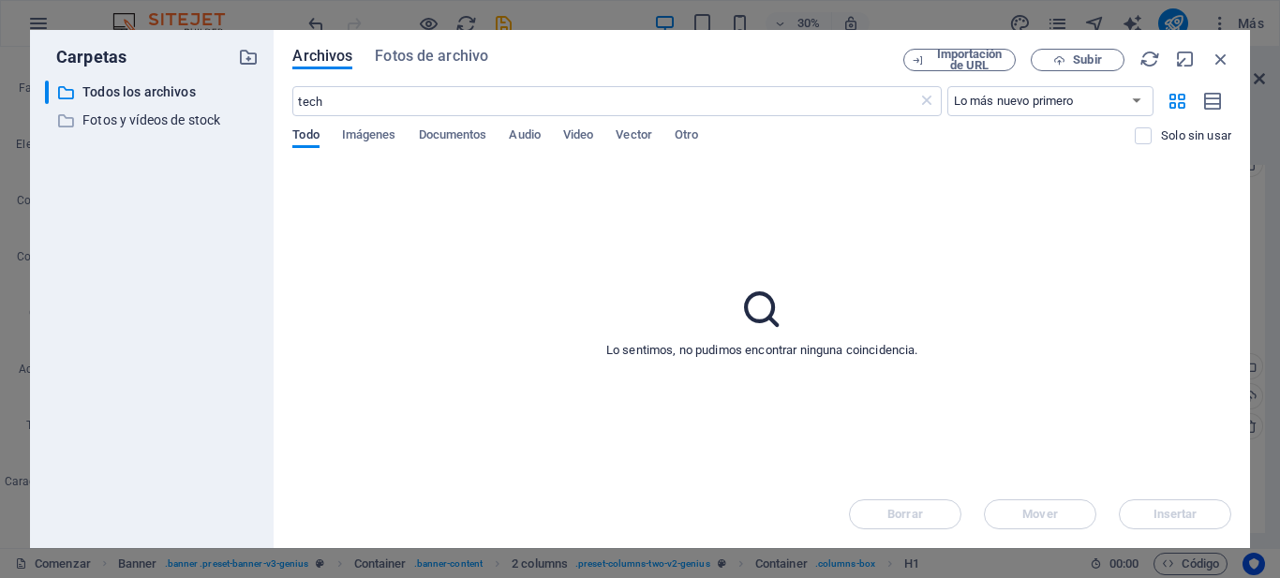
click at [293, 133] on font "Todo" at bounding box center [305, 134] width 26 height 14
click at [420, 59] on font "Fotos de archivo" at bounding box center [431, 56] width 113 height 18
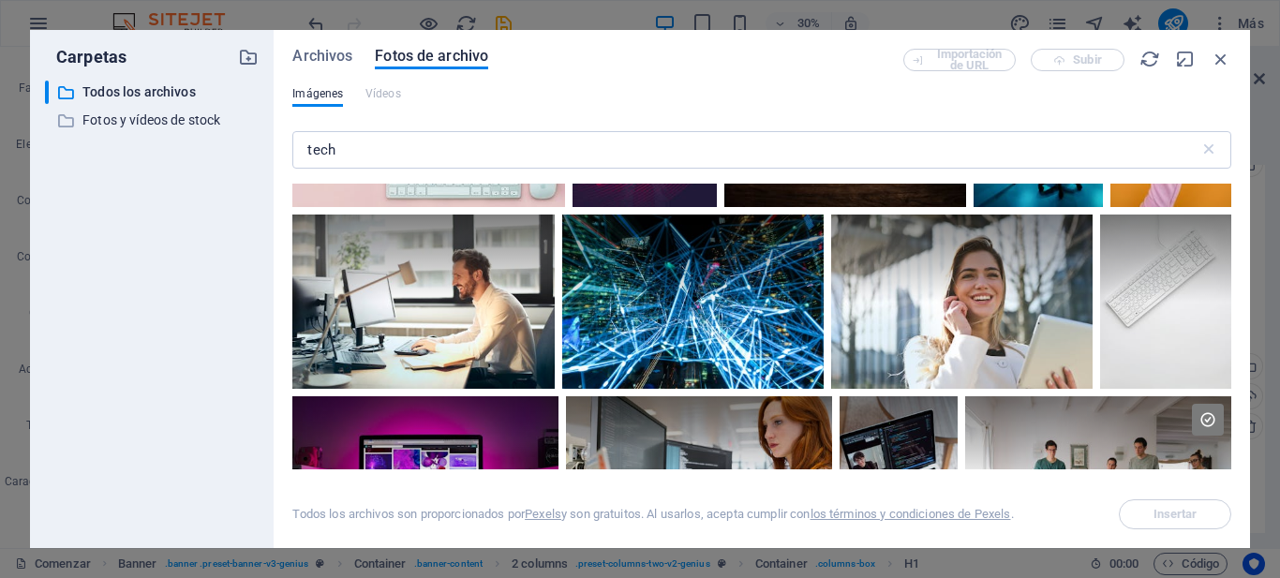
scroll to position [1864, 0]
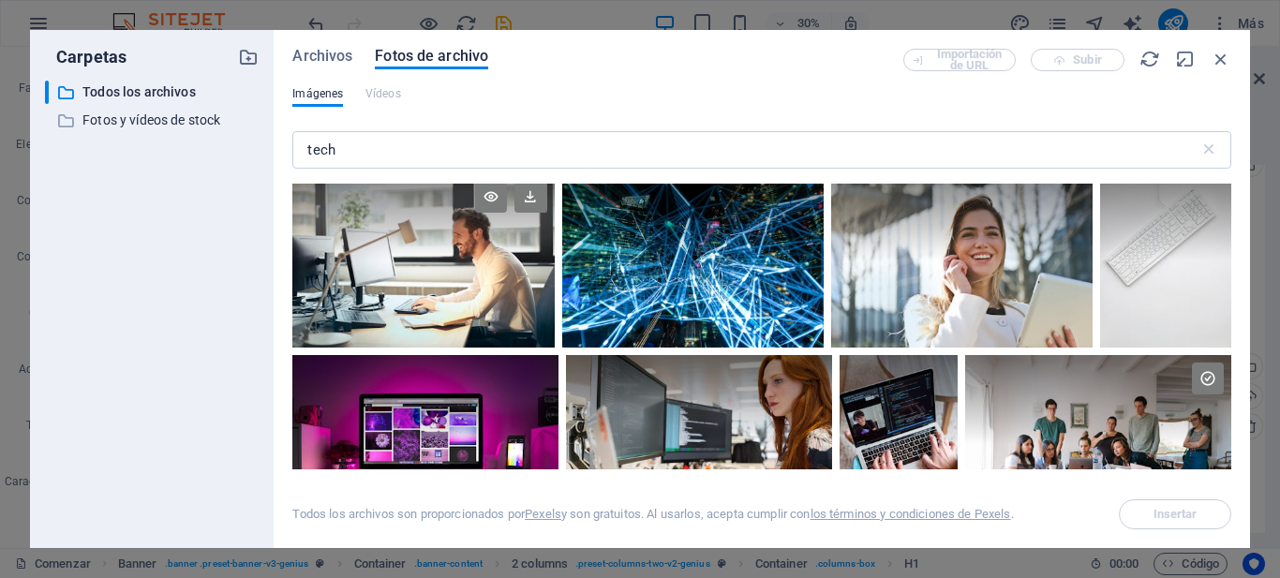
click at [475, 268] on div at bounding box center [422, 260] width 261 height 174
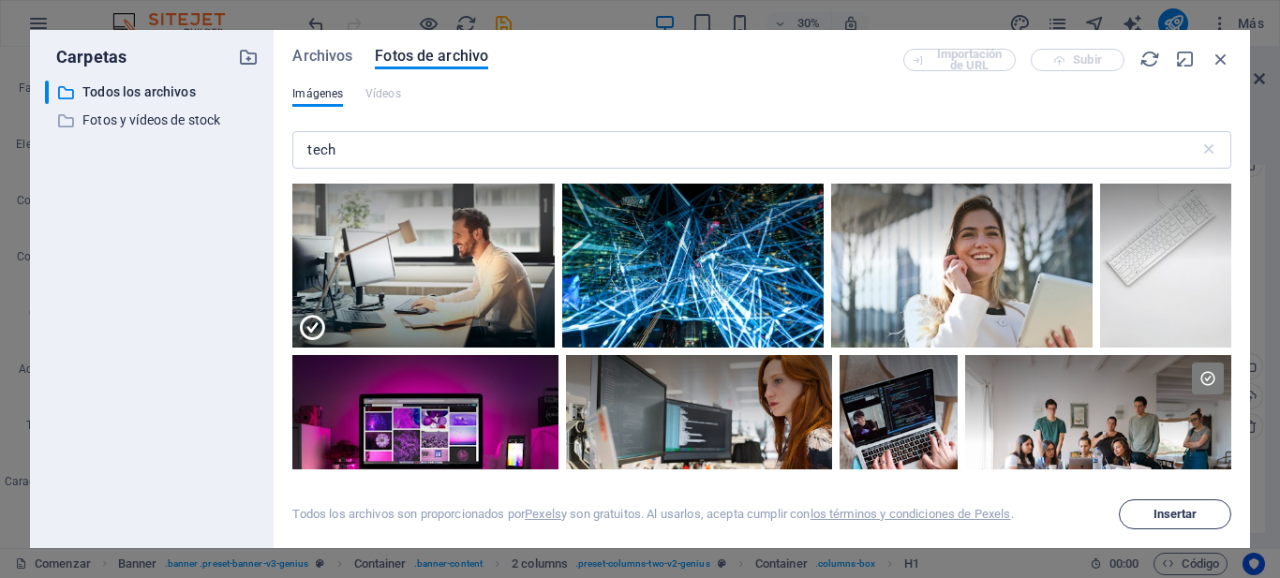
click at [1158, 513] on font "Insertar" at bounding box center [1175, 514] width 44 height 14
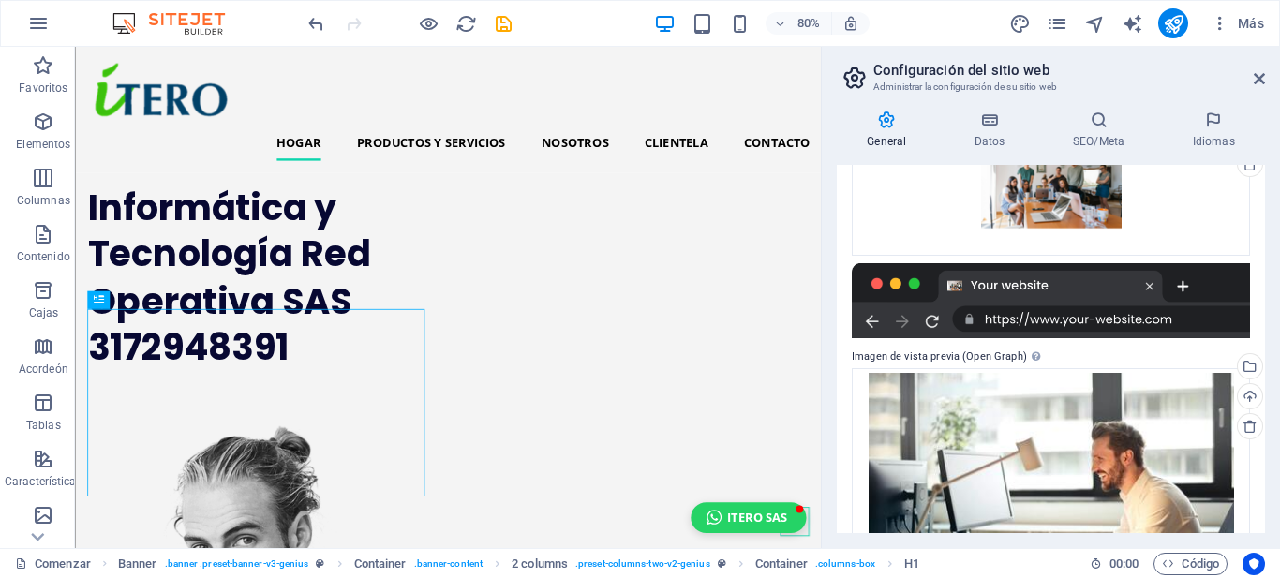
drag, startPoint x: 1158, startPoint y: 513, endPoint x: 937, endPoint y: 17, distance: 543.5
click at [937, 17] on div "80% Más" at bounding box center [787, 23] width 967 height 30
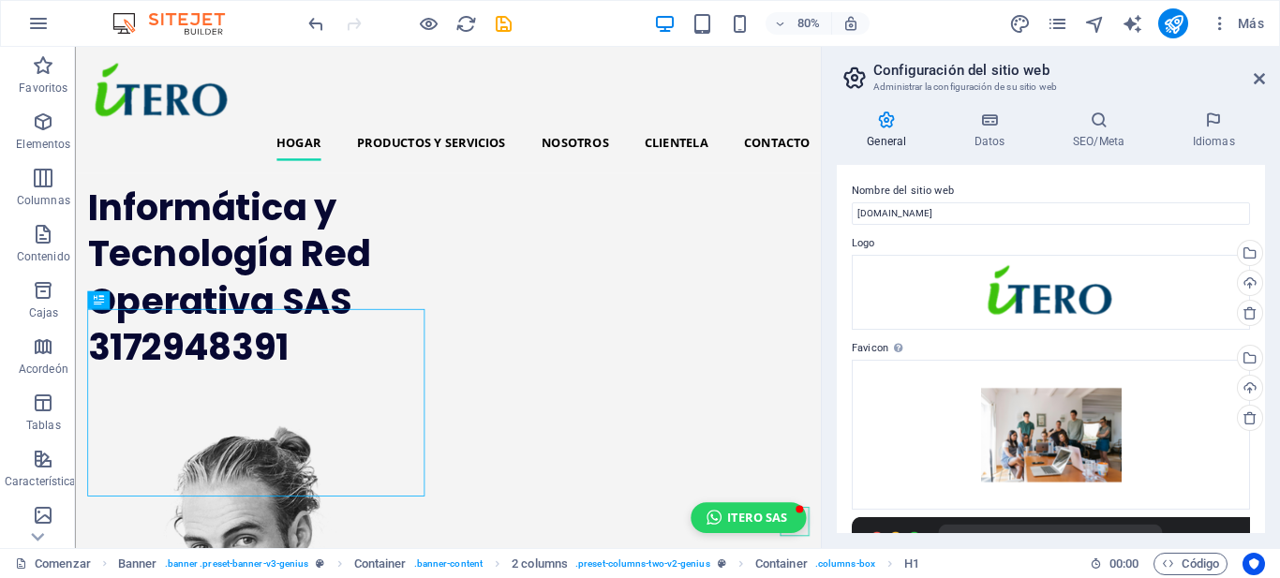
scroll to position [11, 0]
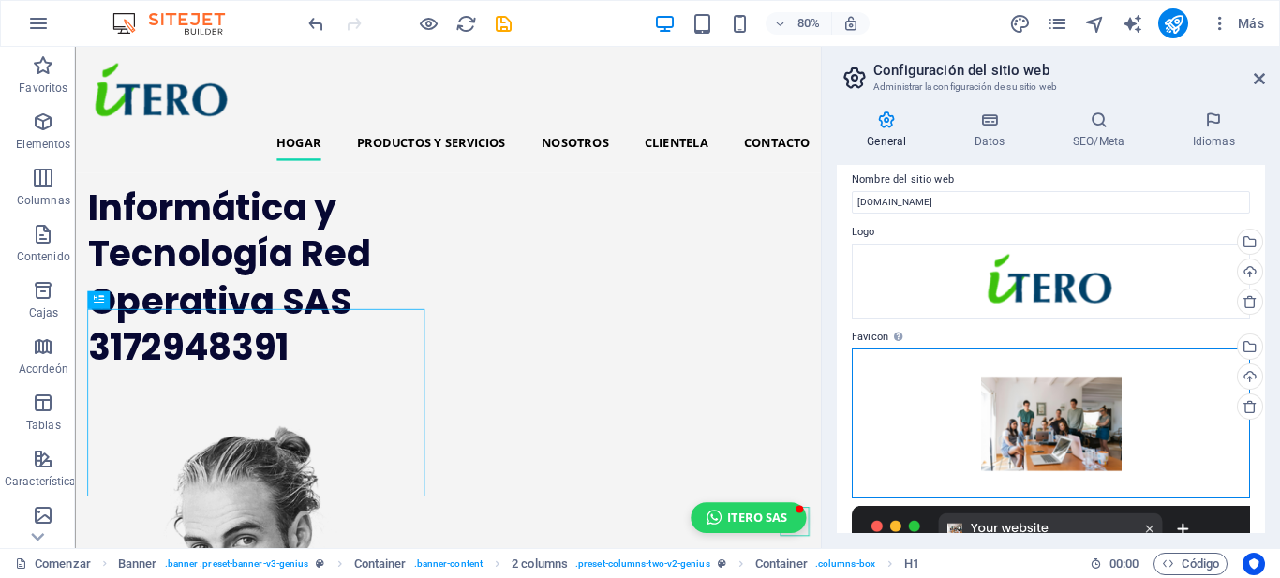
click at [1158, 420] on div "Arrastre los archivos aquí, haga clic para elegir archivos o seleccione archivo…" at bounding box center [1051, 423] width 398 height 150
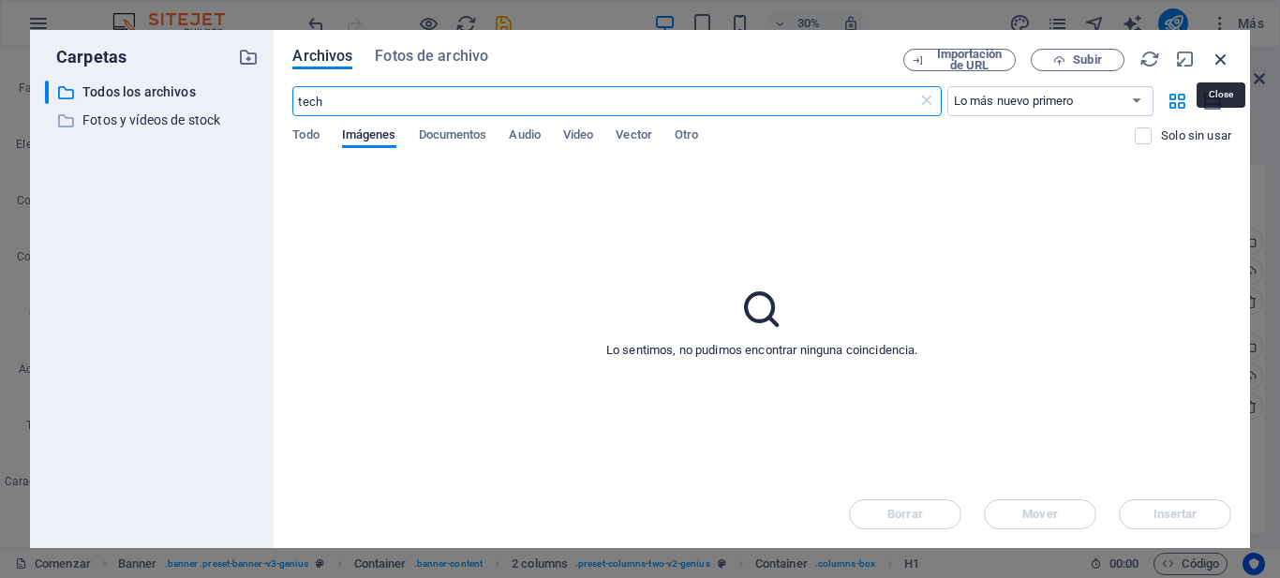
click at [1227, 54] on icon "button" at bounding box center [1220, 59] width 21 height 21
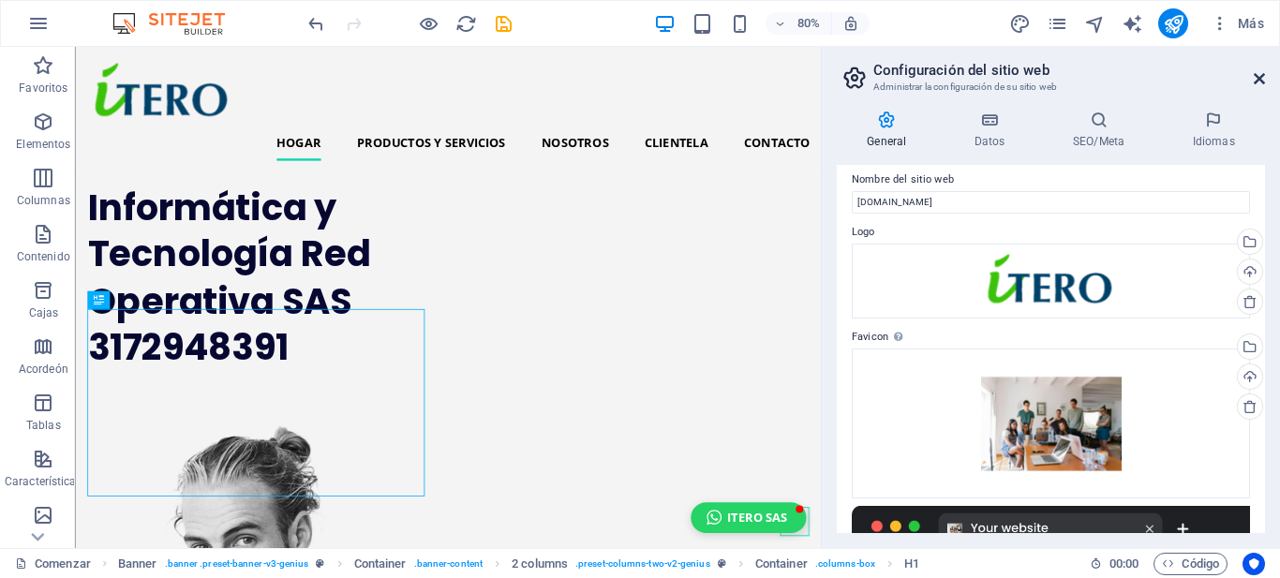
click at [1253, 77] on icon at bounding box center [1258, 78] width 11 height 15
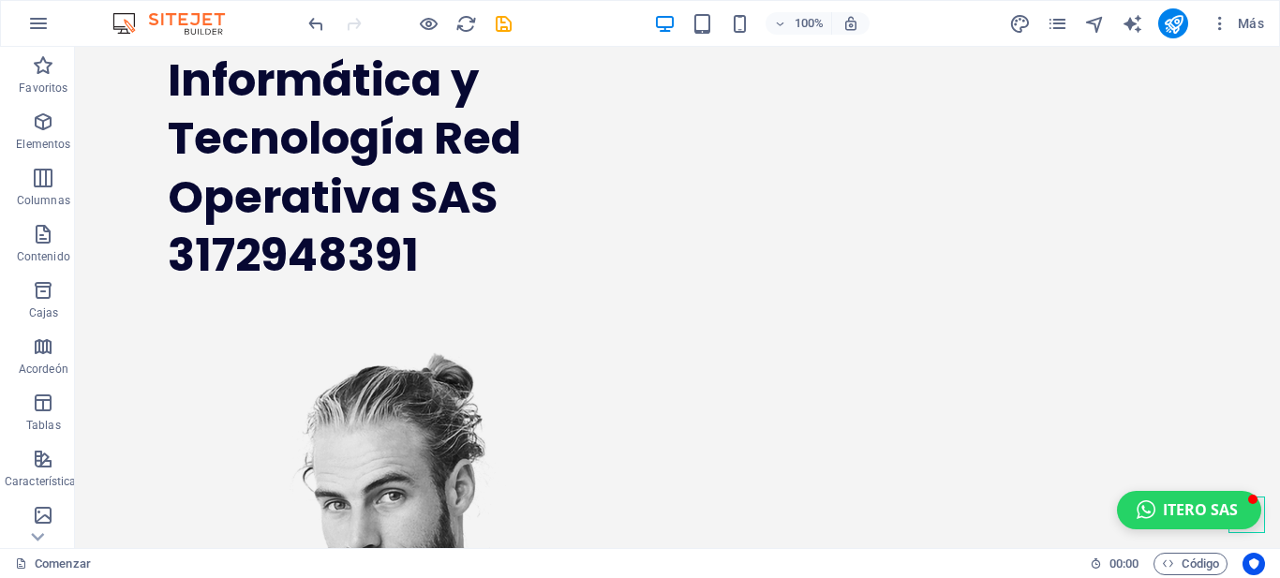
scroll to position [186, 0]
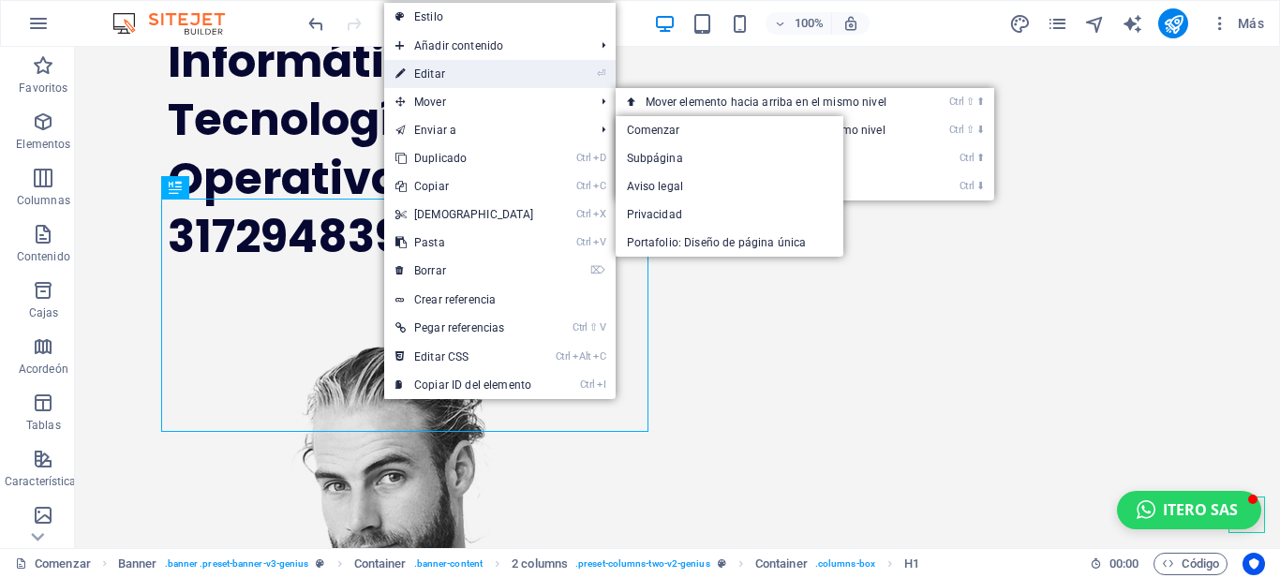
click at [441, 73] on font "Editar" at bounding box center [429, 73] width 31 height 13
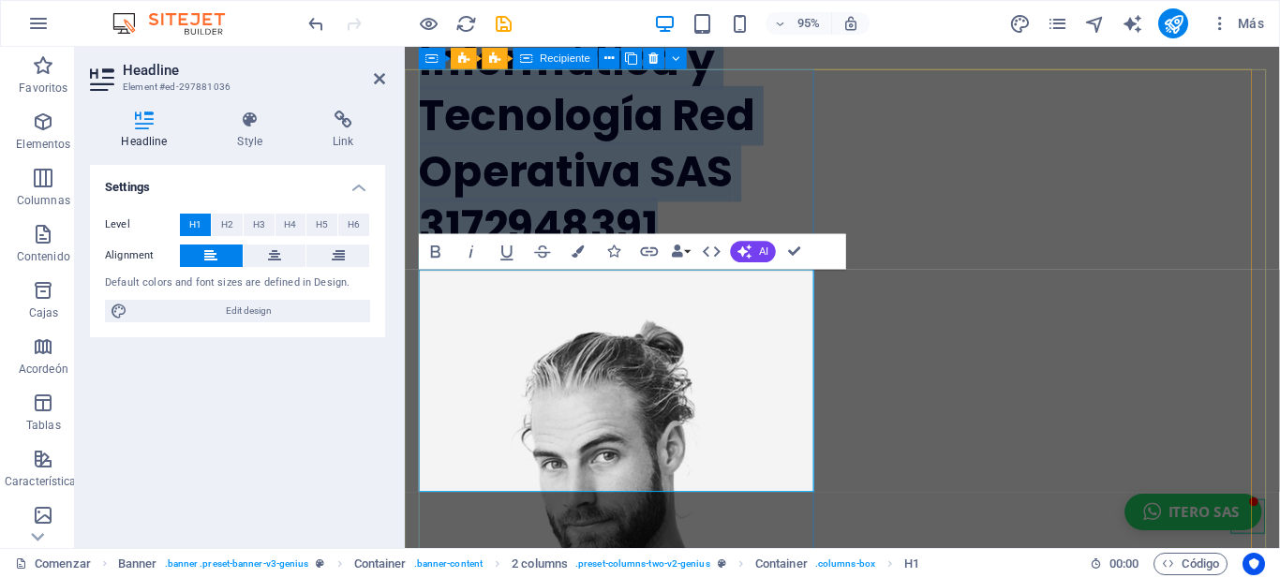
scroll to position [89, 0]
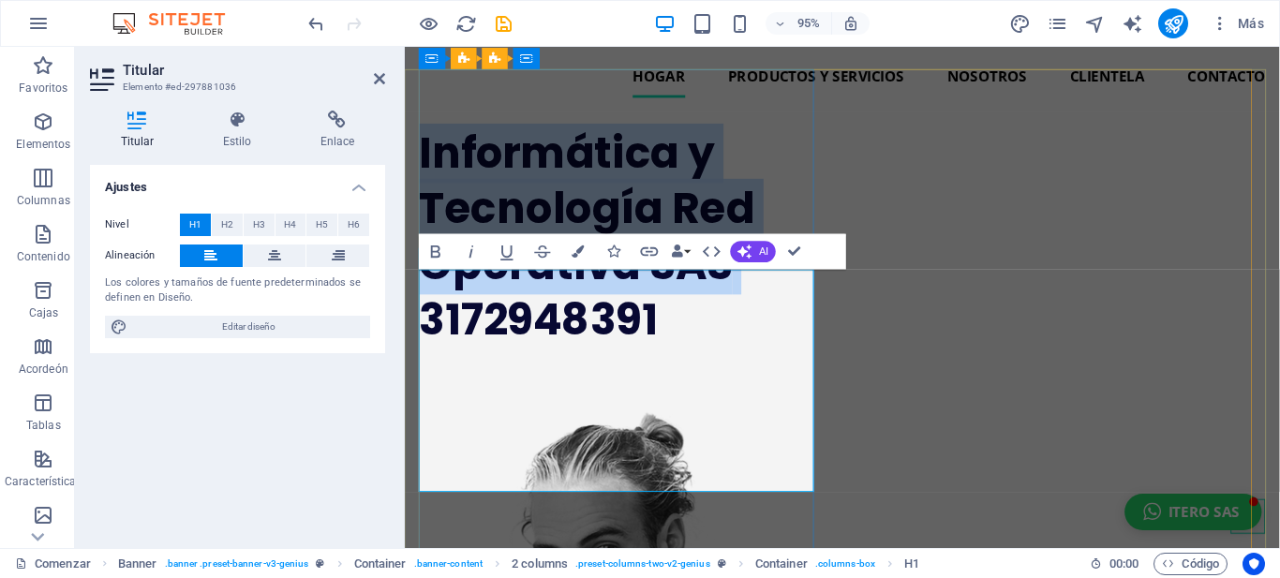
click at [674, 364] on h1 "Informática y Tecnología Red Operativa SAS 3172948391" at bounding box center [631, 247] width 423 height 234
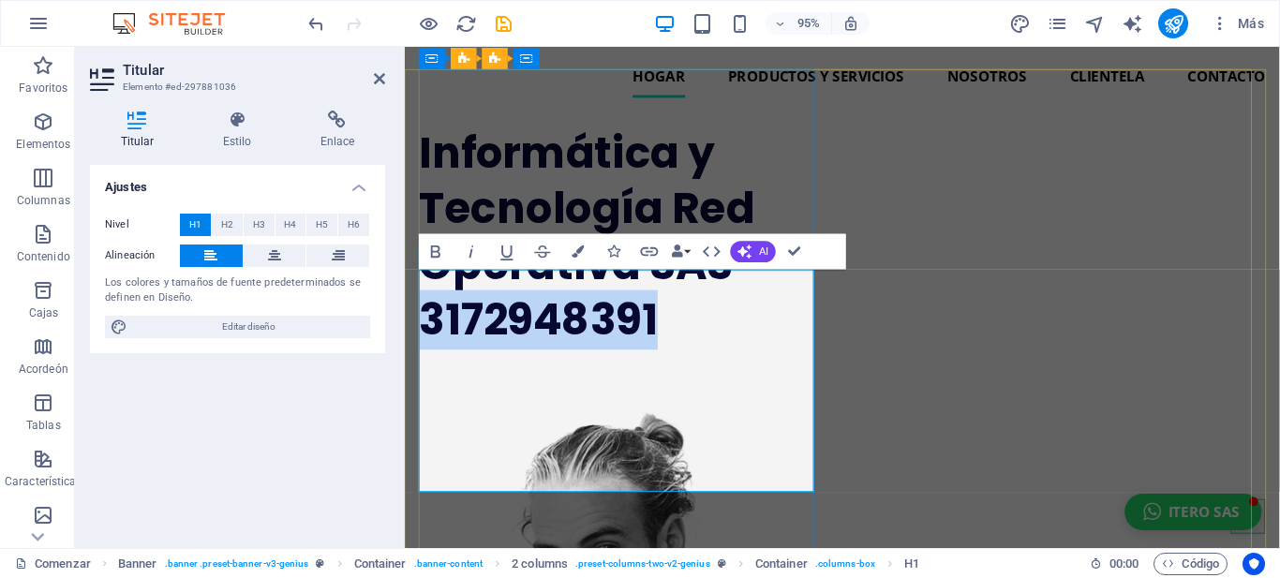
drag, startPoint x: 674, startPoint y: 488, endPoint x: 422, endPoint y: 475, distance: 253.3
click at [422, 364] on h1 "Informática y Tecnología Red Operativa SAS 3172948391" at bounding box center [631, 247] width 423 height 234
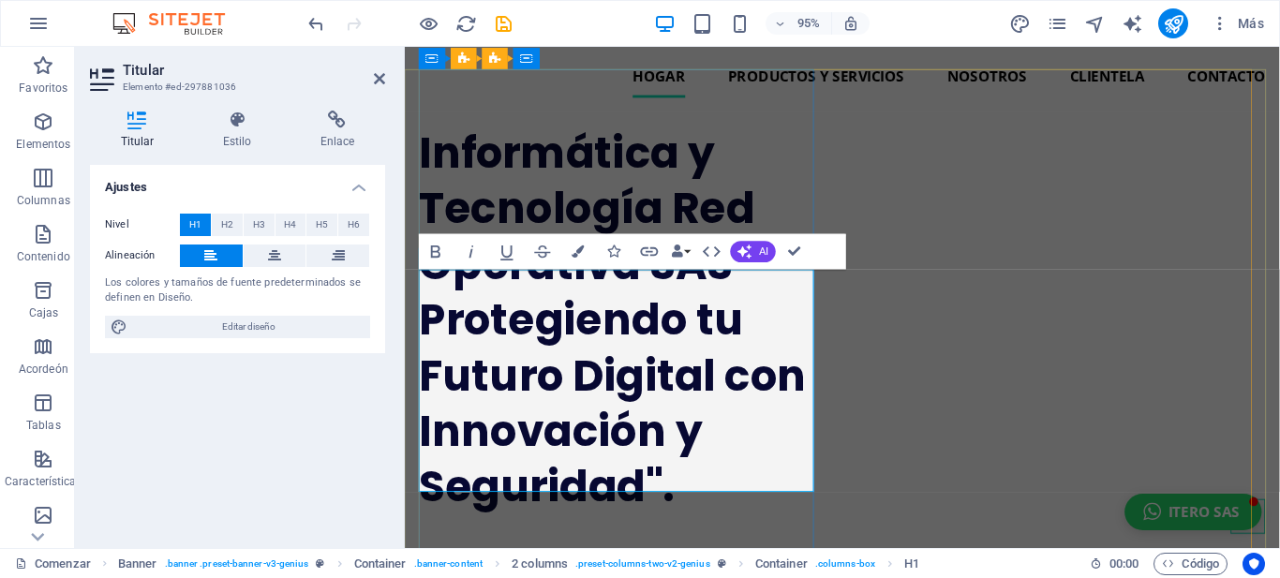
scroll to position [2, 0]
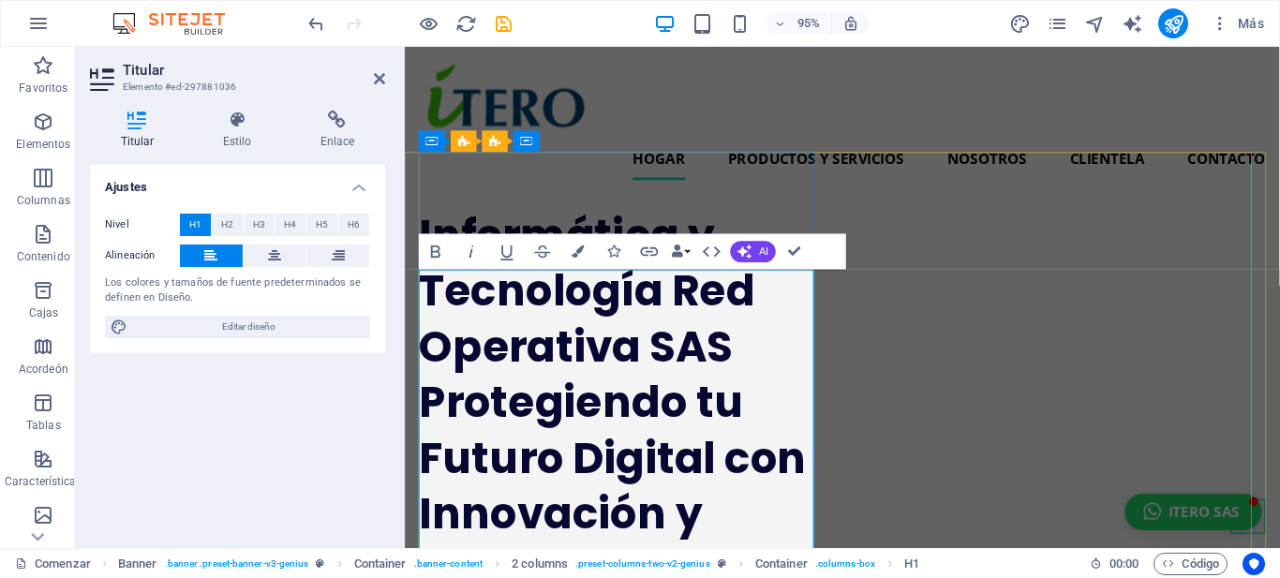
click at [429, 477] on font "Protegiendo tu Futuro Digital con Innovación y Seguridad"." at bounding box center [623, 509] width 407 height 238
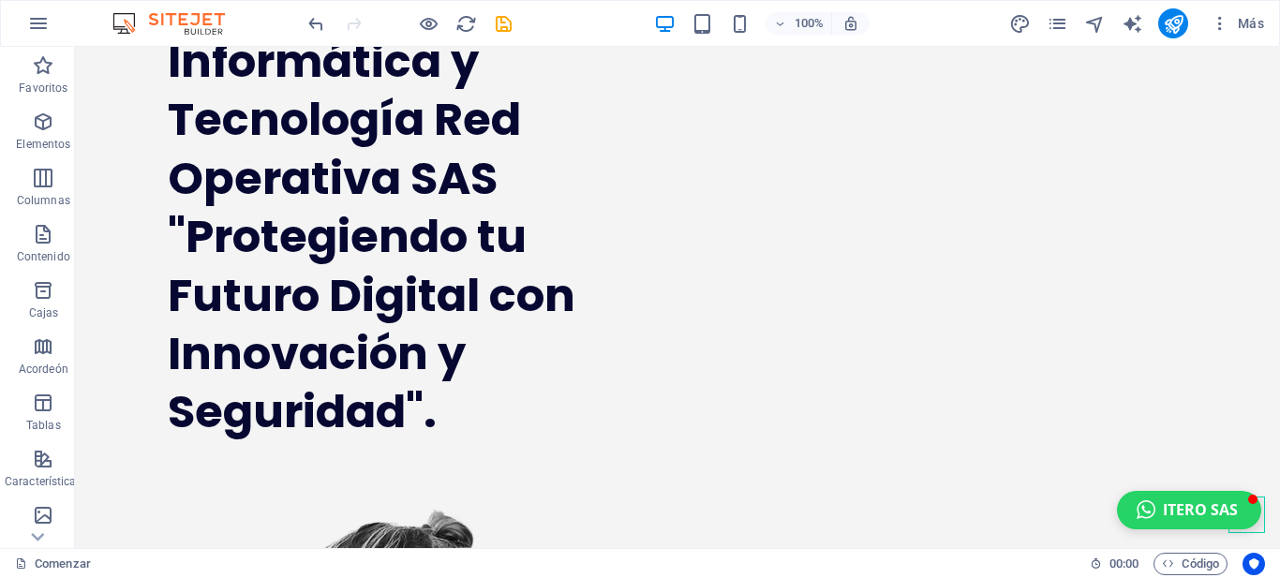
scroll to position [205, 0]
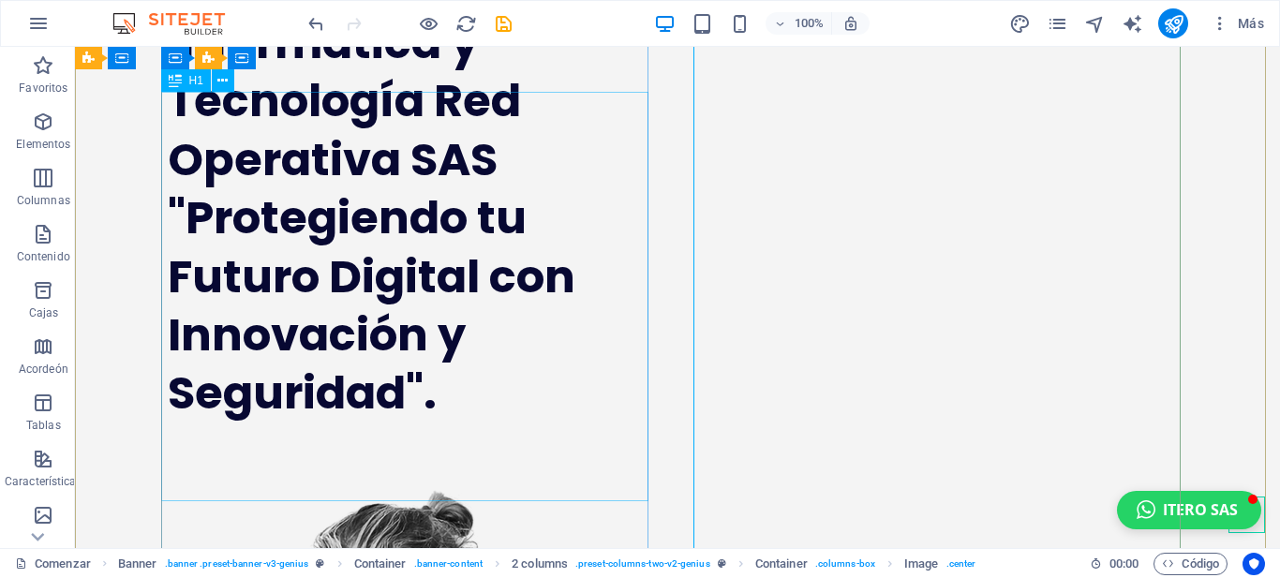
click at [419, 423] on div "Informática y Tecnología Red Operativa SAS "Protegiendo tu Futuro Digital con I…" at bounding box center [411, 218] width 487 height 409
click at [222, 78] on icon at bounding box center [222, 81] width 10 height 20
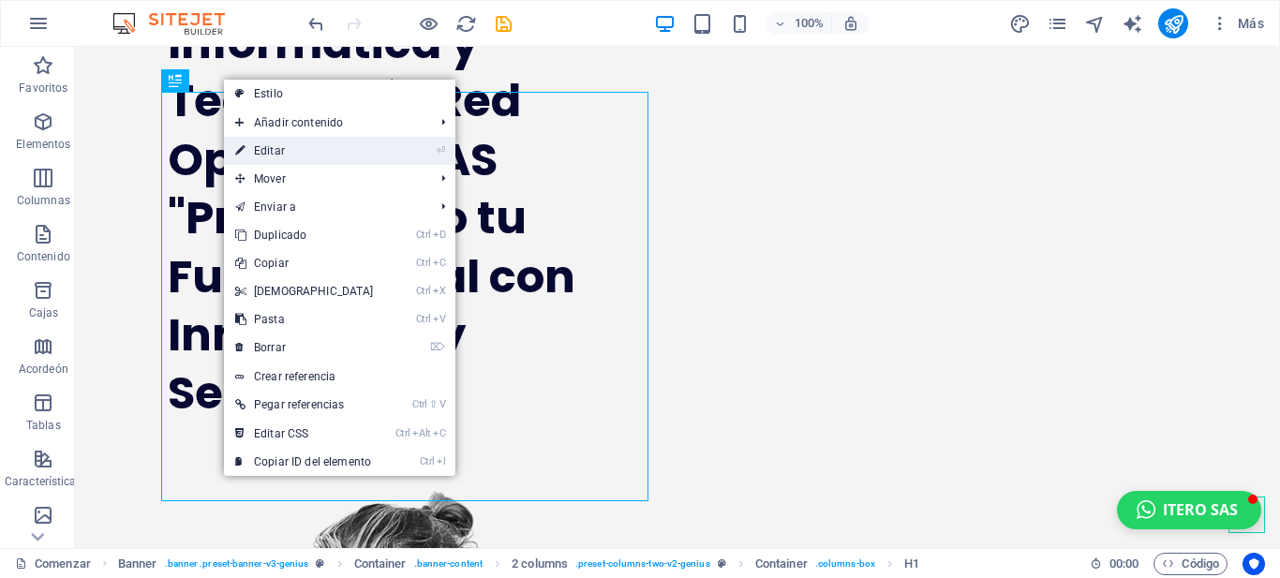
click at [291, 149] on link "⏎ Editar" at bounding box center [304, 151] width 161 height 28
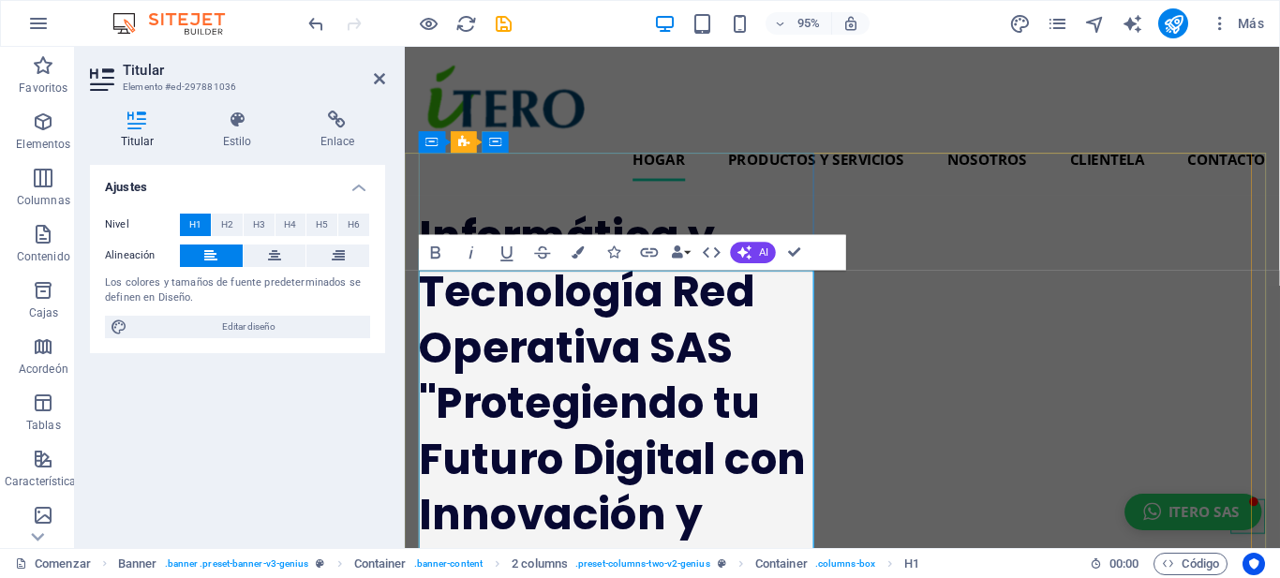
click at [786, 485] on h1 "Informática y Tecnología Red Operativa SAS "Protegiendo tu Futuro Digital con I…" at bounding box center [631, 422] width 423 height 409
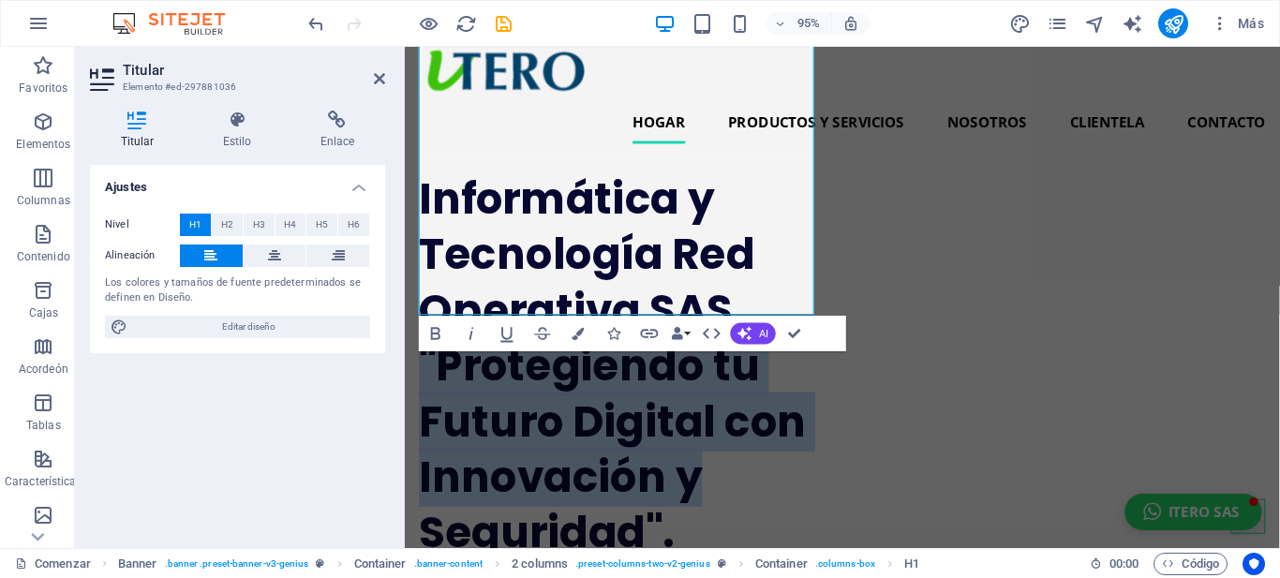
scroll to position [497, 0]
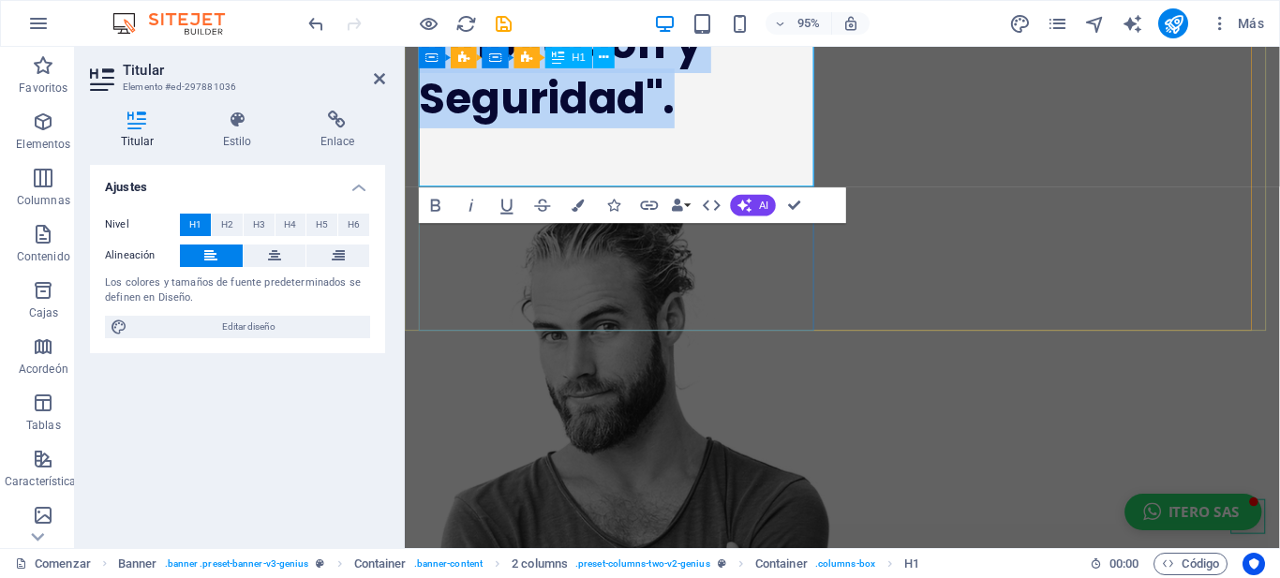
drag, startPoint x: 421, startPoint y: 473, endPoint x: 704, endPoint y: 168, distance: 416.3
click at [440, 204] on icon "button" at bounding box center [436, 205] width 22 height 22
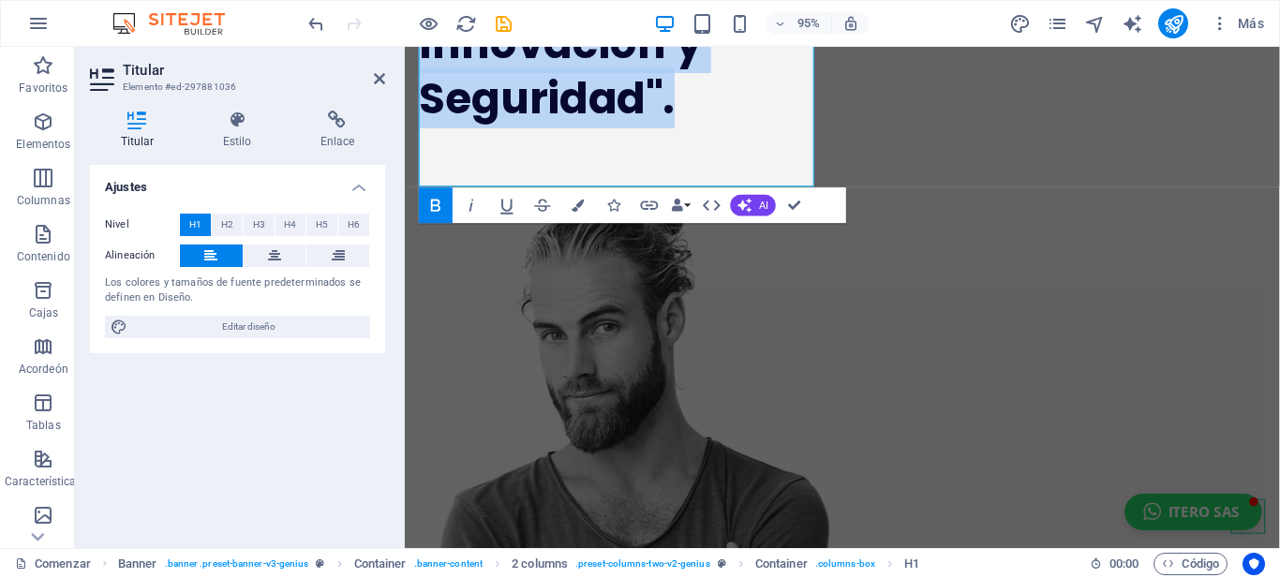
click at [440, 204] on icon "button" at bounding box center [436, 205] width 22 height 22
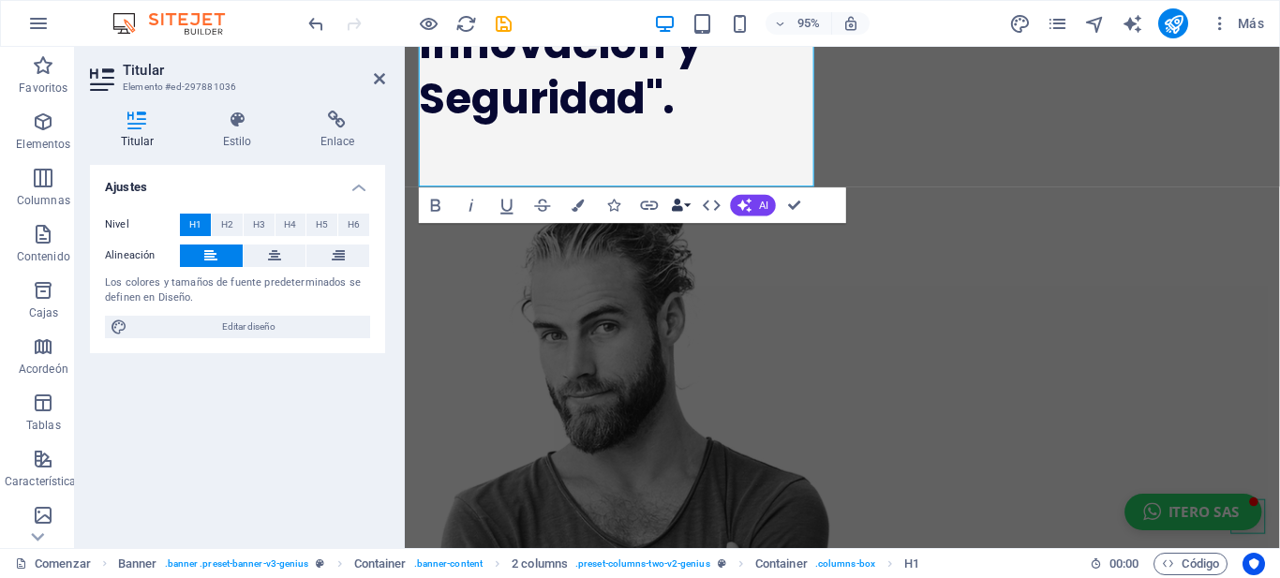
click at [688, 204] on button "Enlaces de datos" at bounding box center [680, 205] width 25 height 36
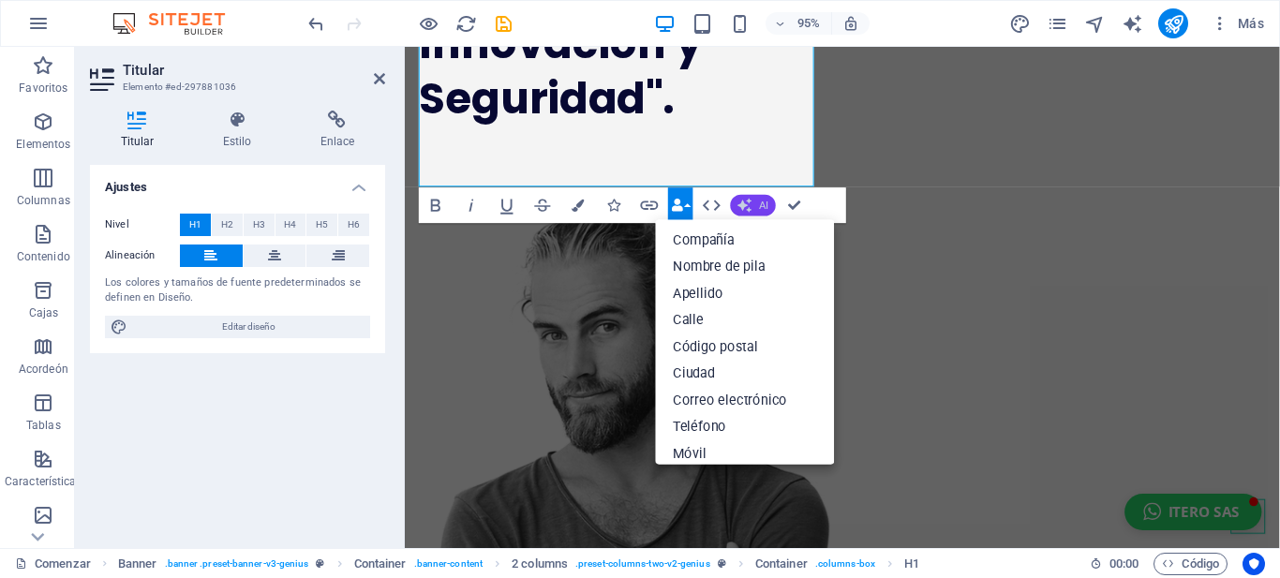
click at [749, 202] on icon "button" at bounding box center [744, 205] width 14 height 14
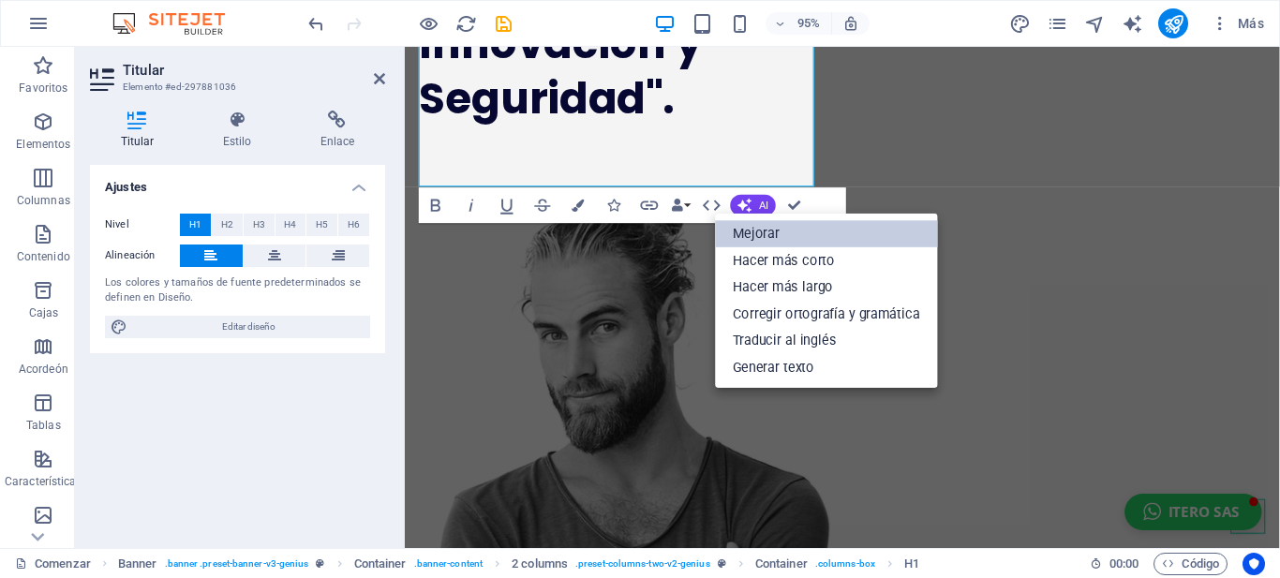
click at [758, 231] on font "Mejorar" at bounding box center [756, 234] width 47 height 16
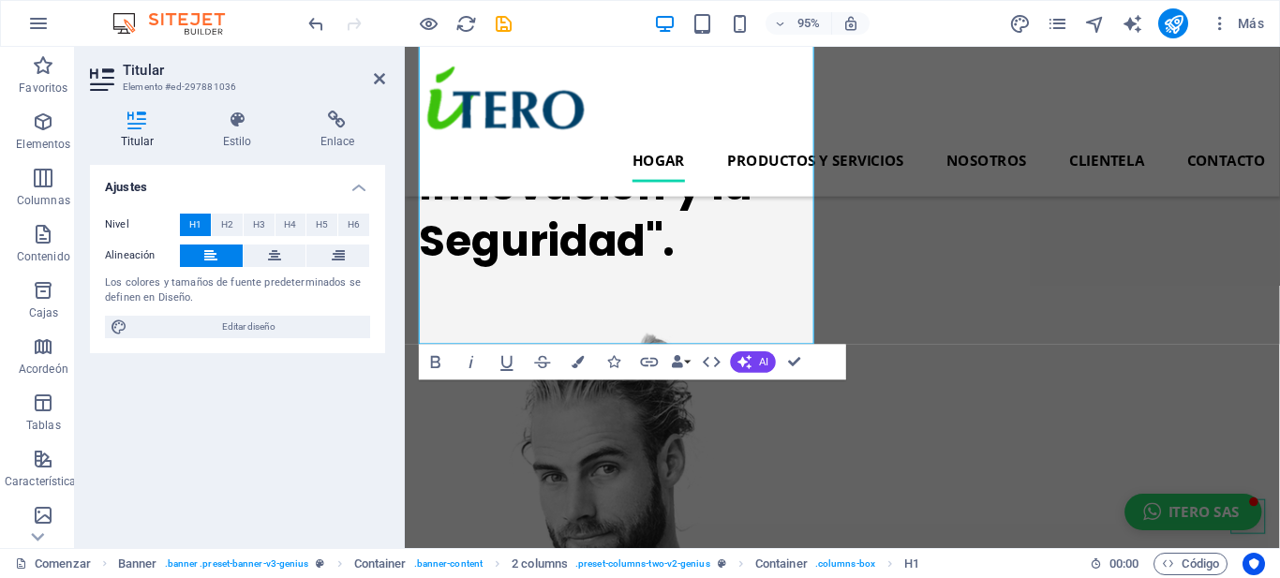
scroll to position [341, 0]
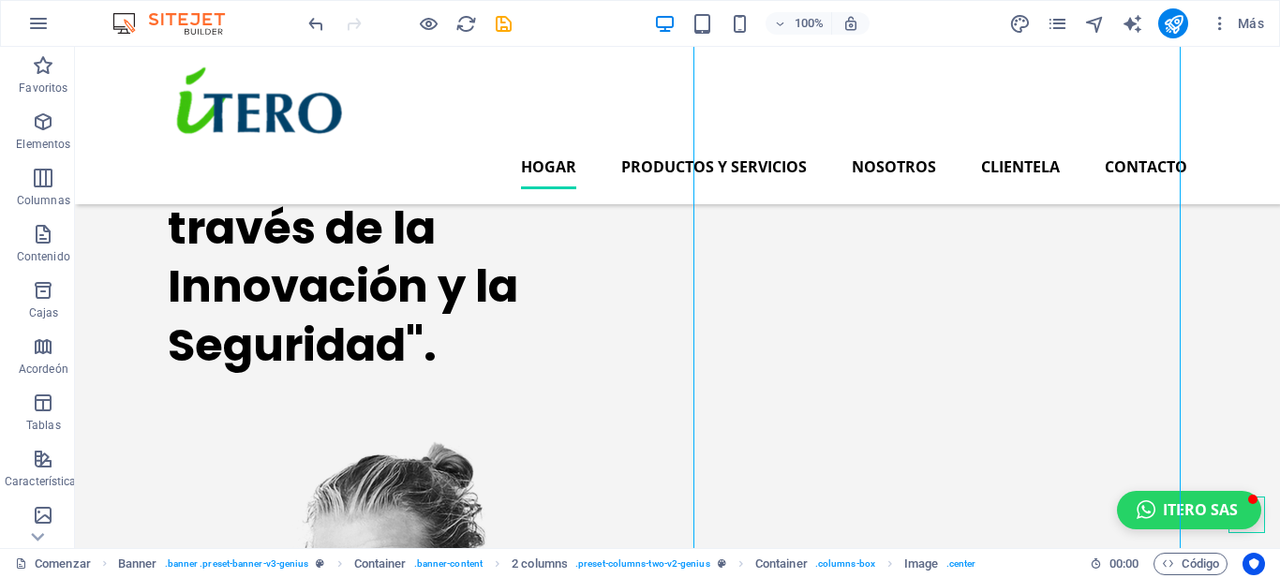
scroll to position [230, 0]
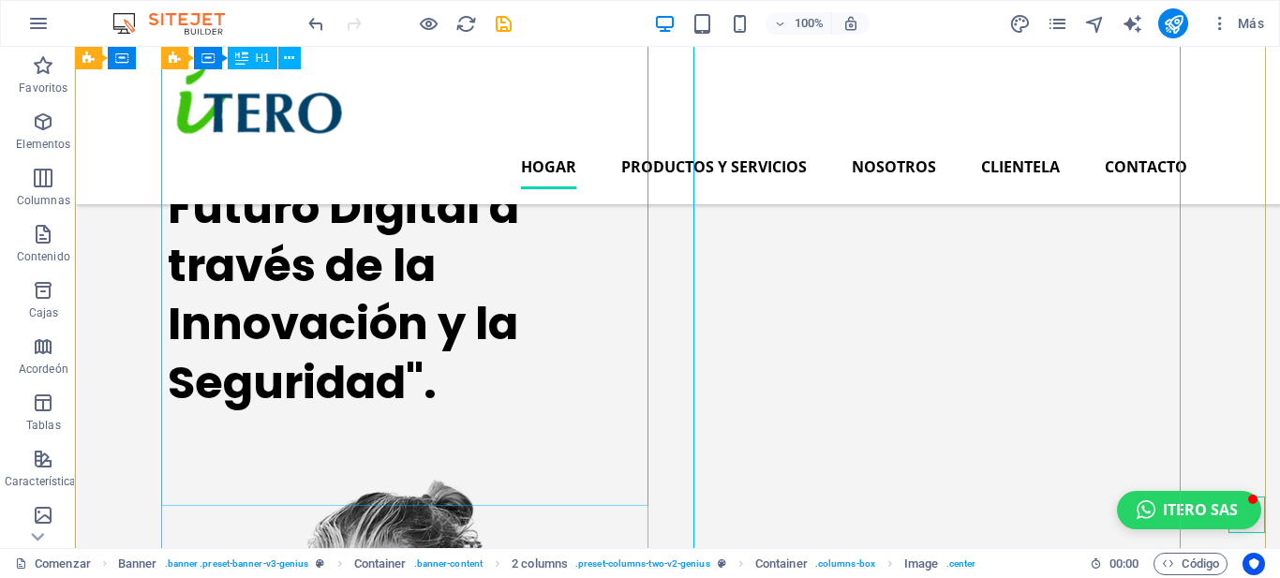
click at [584, 290] on div "Informática y Tecnología Red Operativa SAS "Protegiendo tu Futuro Digital a tra…" at bounding box center [411, 178] width 487 height 467
click at [488, 298] on div "Informática y Tecnología Red Operativa SAS "Protegiendo tu Futuro Digital a tra…" at bounding box center [411, 178] width 487 height 467
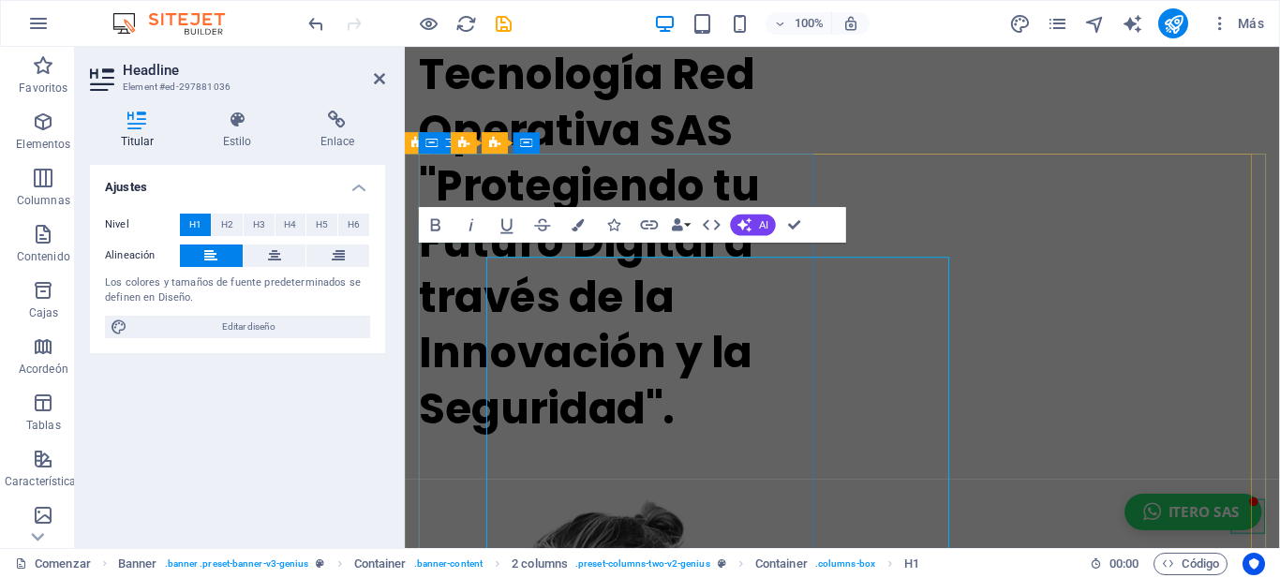
scroll to position [0, 0]
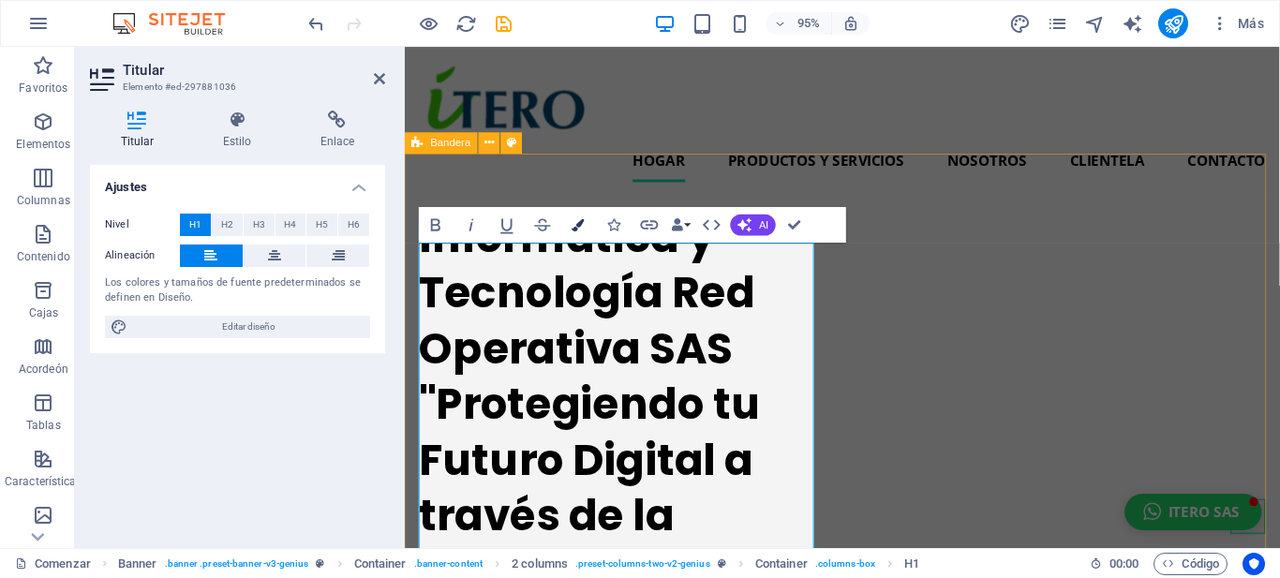
click at [494, 154] on button at bounding box center [490, 143] width 22 height 22
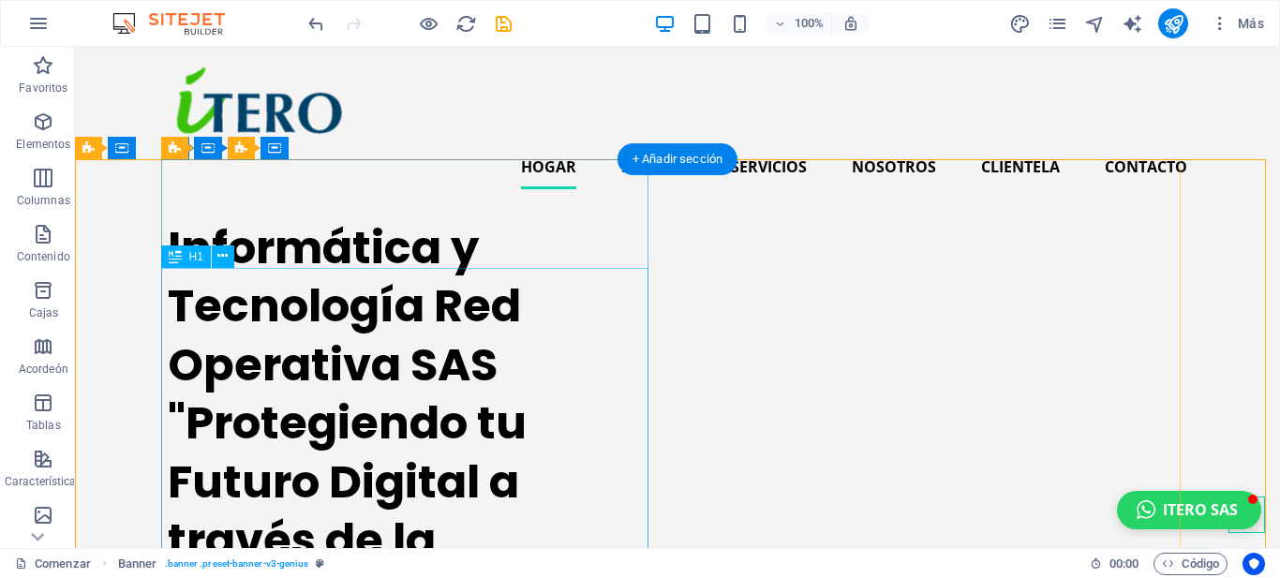
click at [440, 282] on div "Informática y Tecnología Red Operativa SAS "Protegiendo tu Futuro Digital a tra…" at bounding box center [411, 452] width 487 height 467
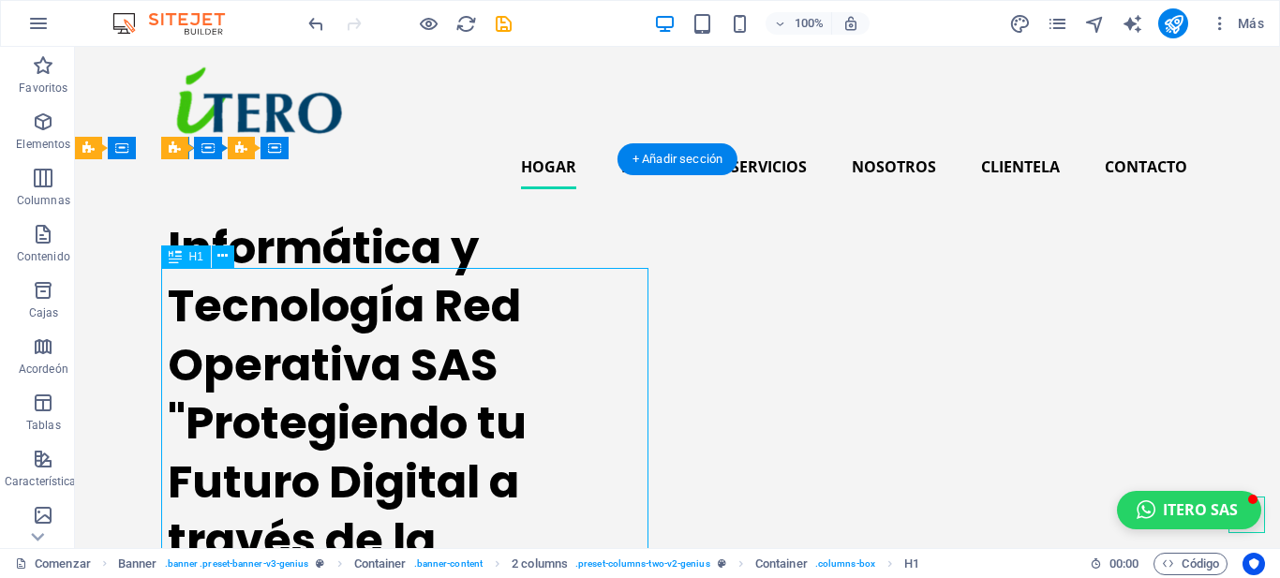
click at [372, 304] on div "Informática y Tecnología Red Operativa SAS "Protegiendo tu Futuro Digital a tra…" at bounding box center [411, 452] width 487 height 467
drag, startPoint x: 245, startPoint y: 284, endPoint x: 288, endPoint y: 308, distance: 48.7
click at [245, 284] on div "Informática y Tecnología Red Operativa SAS "Protegiendo tu Futuro Digital a tra…" at bounding box center [411, 452] width 487 height 467
click at [217, 255] on icon at bounding box center [222, 256] width 10 height 20
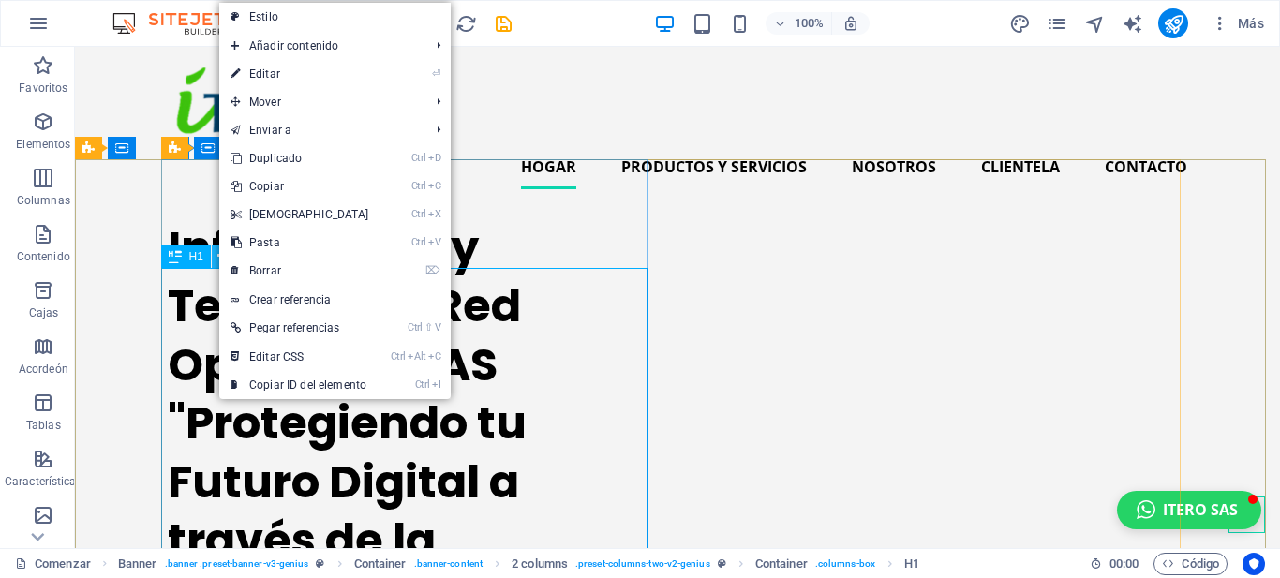
click at [217, 255] on icon at bounding box center [222, 256] width 10 height 20
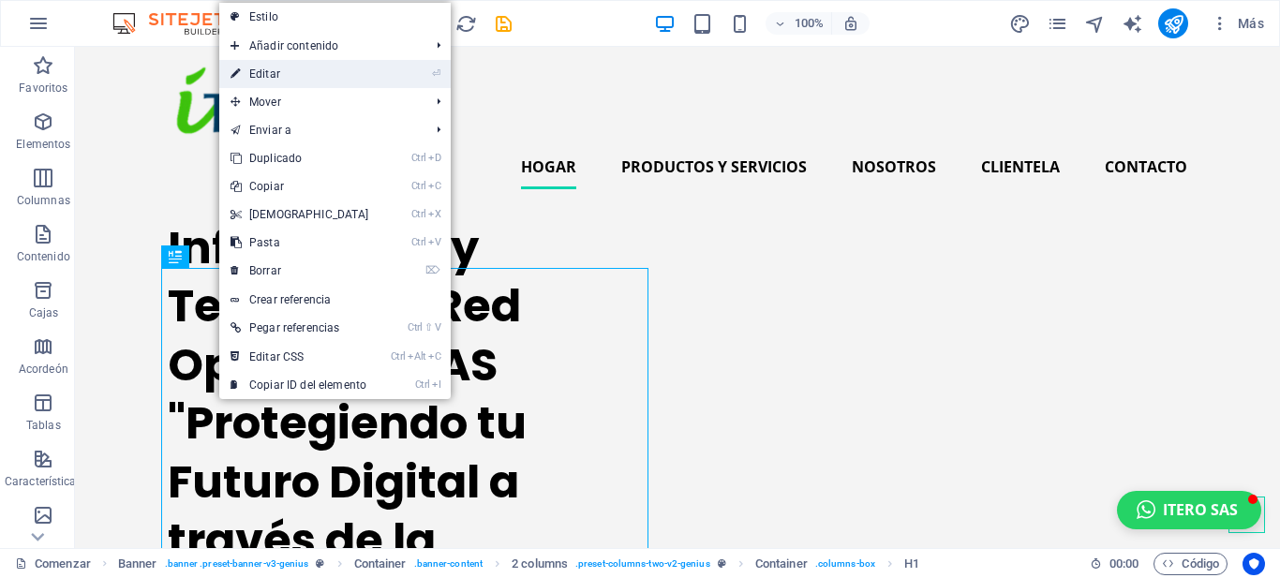
click at [282, 76] on link "⏎ Editar" at bounding box center [299, 74] width 161 height 28
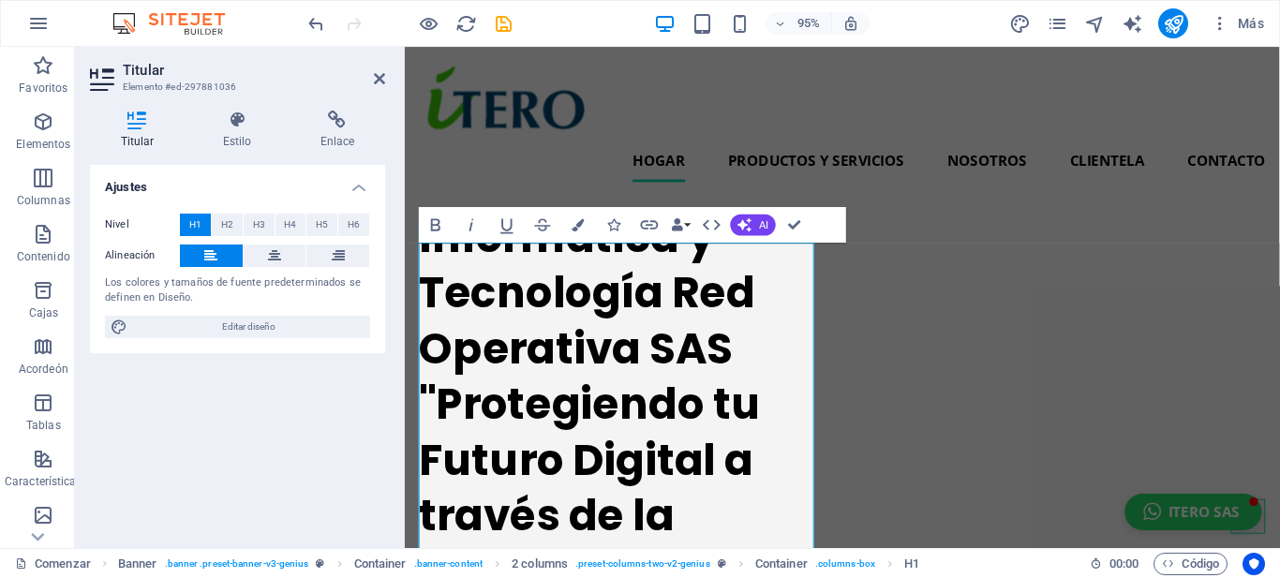
drag, startPoint x: 282, startPoint y: 76, endPoint x: 496, endPoint y: 232, distance: 264.7
click at [496, 232] on div "Titular Elemento #ed-297881036 Titular Estilo Enlace Ajustes Nivel H1 H2 H3 H4 …" at bounding box center [677, 297] width 1205 height 501
click at [439, 227] on icon "button" at bounding box center [435, 225] width 9 height 12
click at [438, 227] on icon "button" at bounding box center [435, 225] width 9 height 12
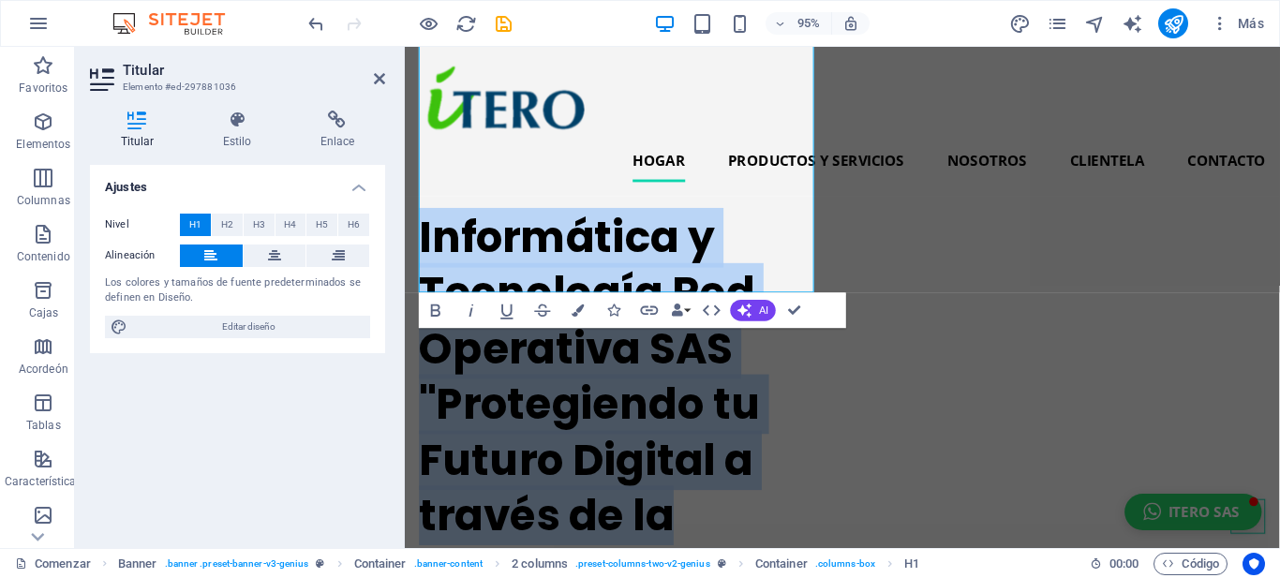
scroll to position [511, 0]
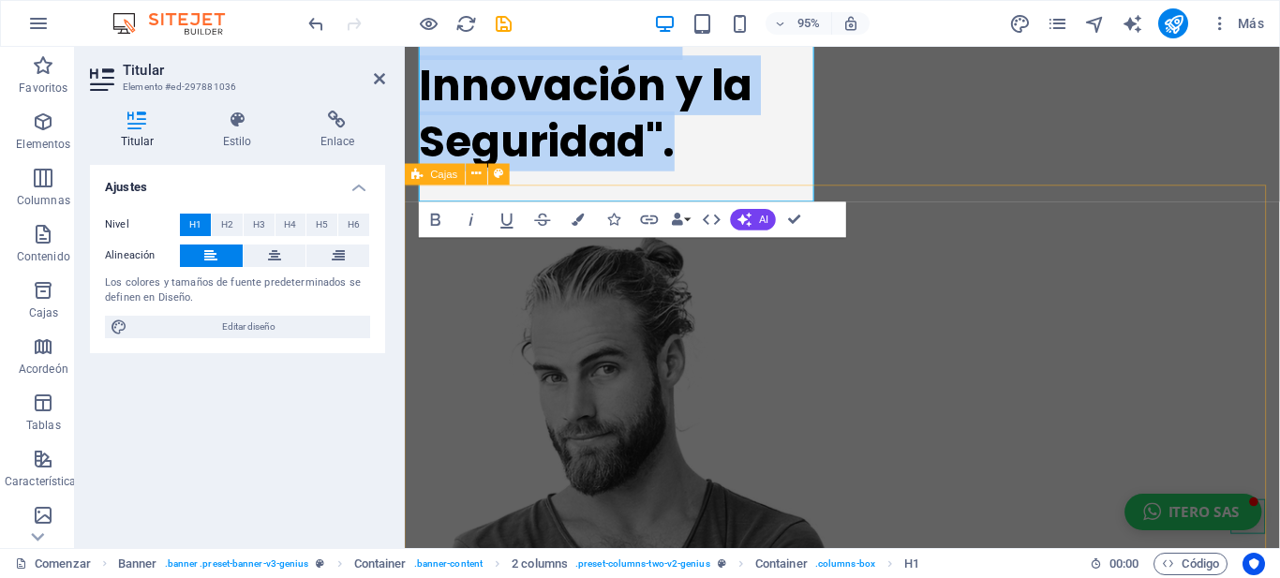
drag, startPoint x: 425, startPoint y: 274, endPoint x: 698, endPoint y: 189, distance: 285.6
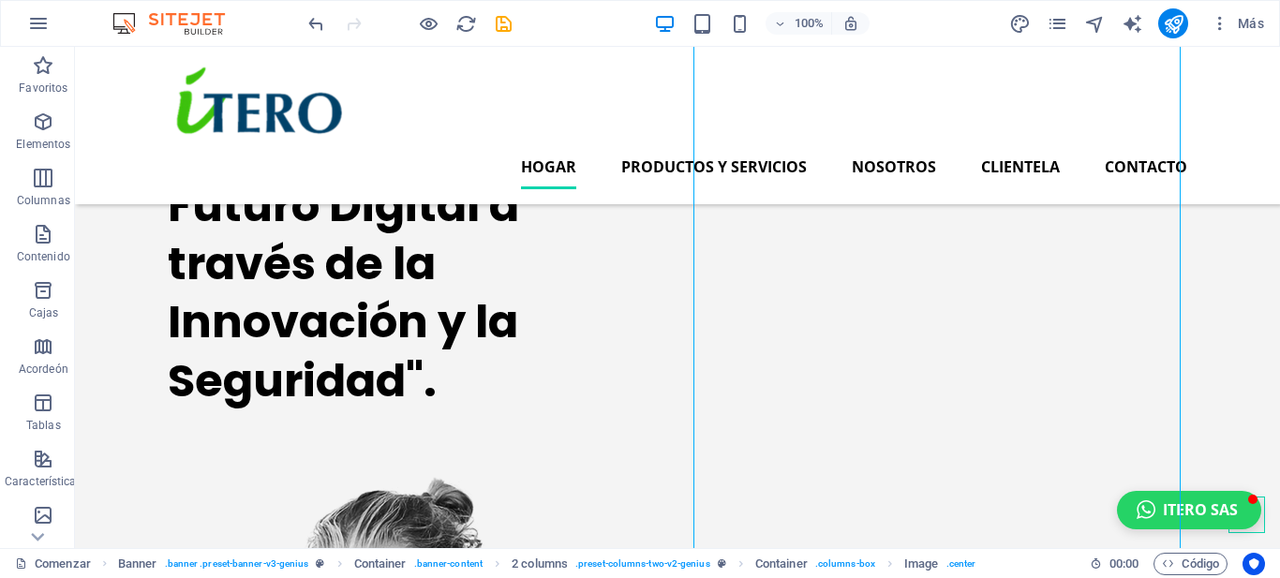
scroll to position [194, 0]
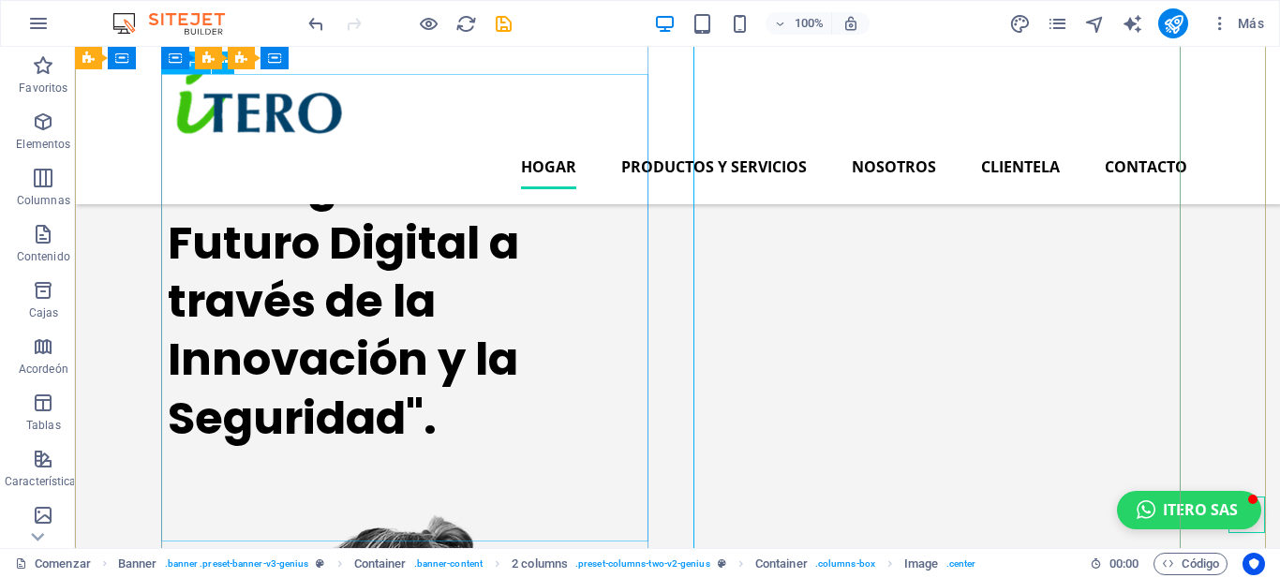
click at [574, 410] on div "Informática y Tecnología Red Operativa SAS "Protegiendo tu Futuro Digital a tra…" at bounding box center [411, 213] width 487 height 467
click at [400, 448] on div "Informática y Tecnología Red Operativa SAS "Protegiendo tu Futuro Digital a tra…" at bounding box center [411, 213] width 487 height 467
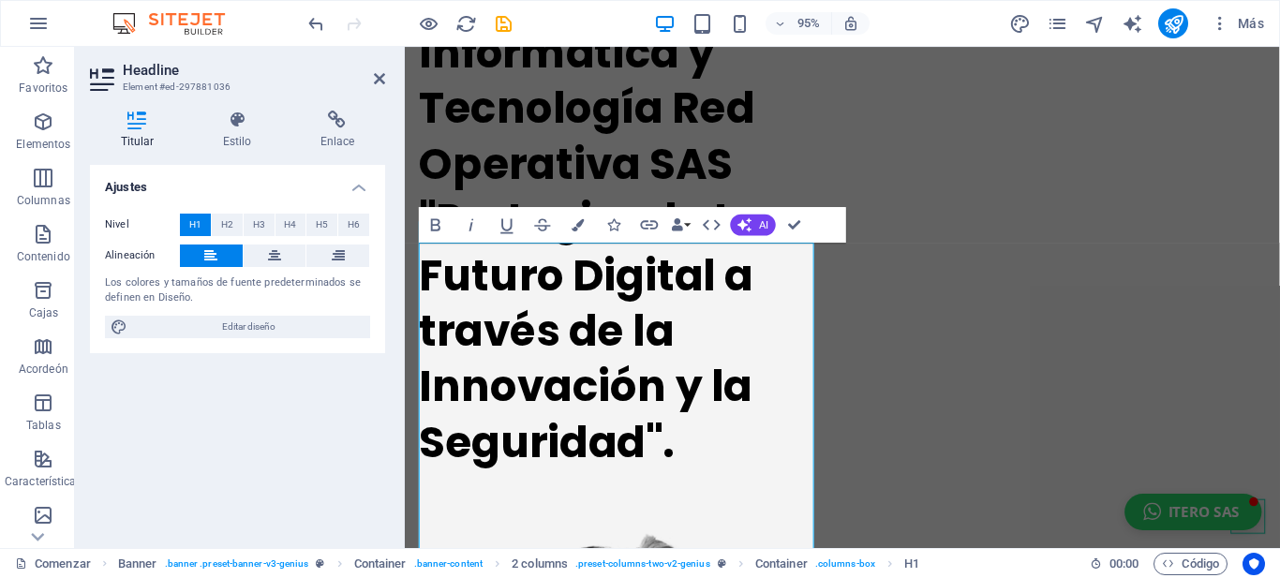
scroll to position [0, 0]
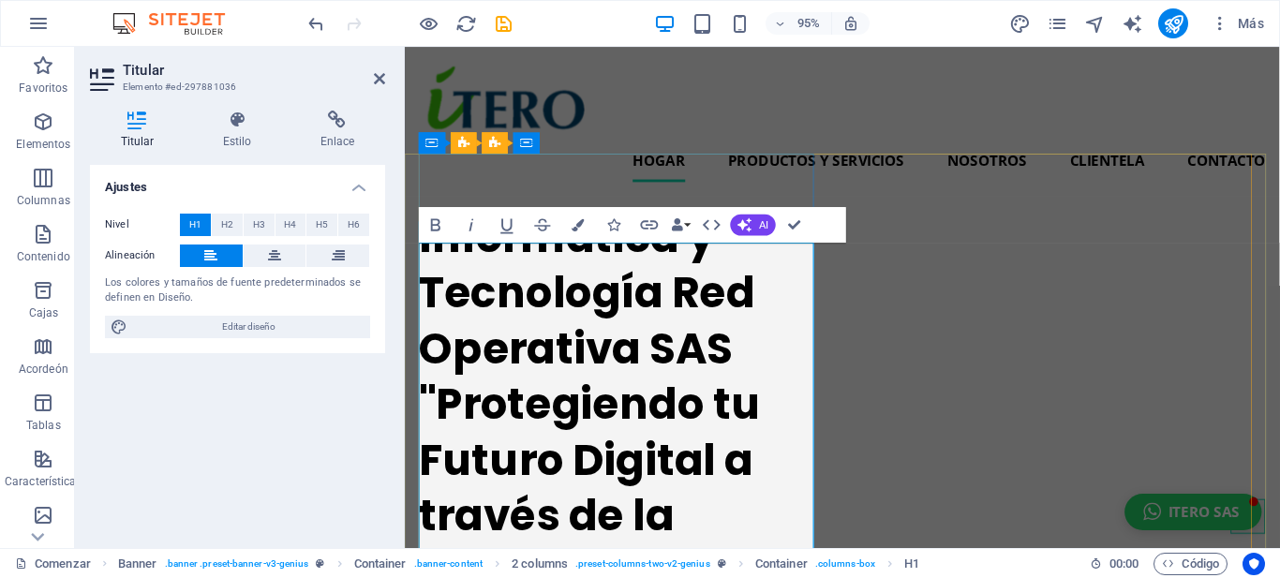
click at [679, 448] on font "Informática y Tecnología Red Operativa SAS "Protegiendo tu Futuro Digital a tra…" at bounding box center [599, 452] width 359 height 472
click at [515, 457] on font "Informática y Tecnología Red Operativa SAS "Protegiendo tu Futuro Digital a tra…" at bounding box center [599, 452] width 359 height 472
click at [759, 221] on font "AI" at bounding box center [763, 225] width 9 height 12
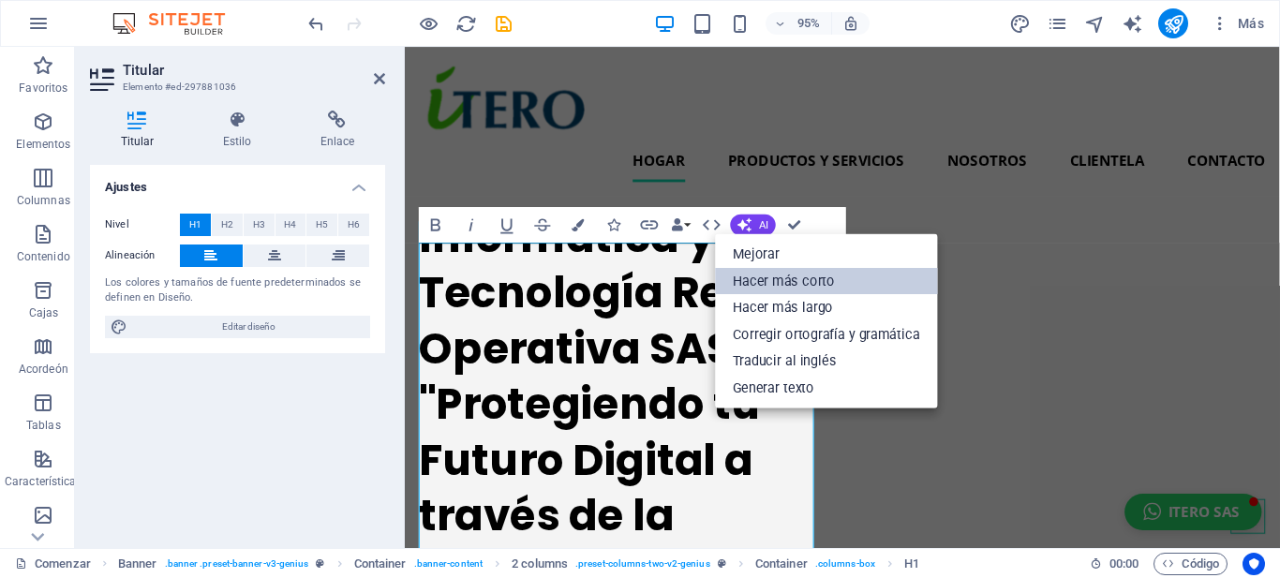
click at [771, 273] on font "Hacer más corto" at bounding box center [784, 281] width 102 height 16
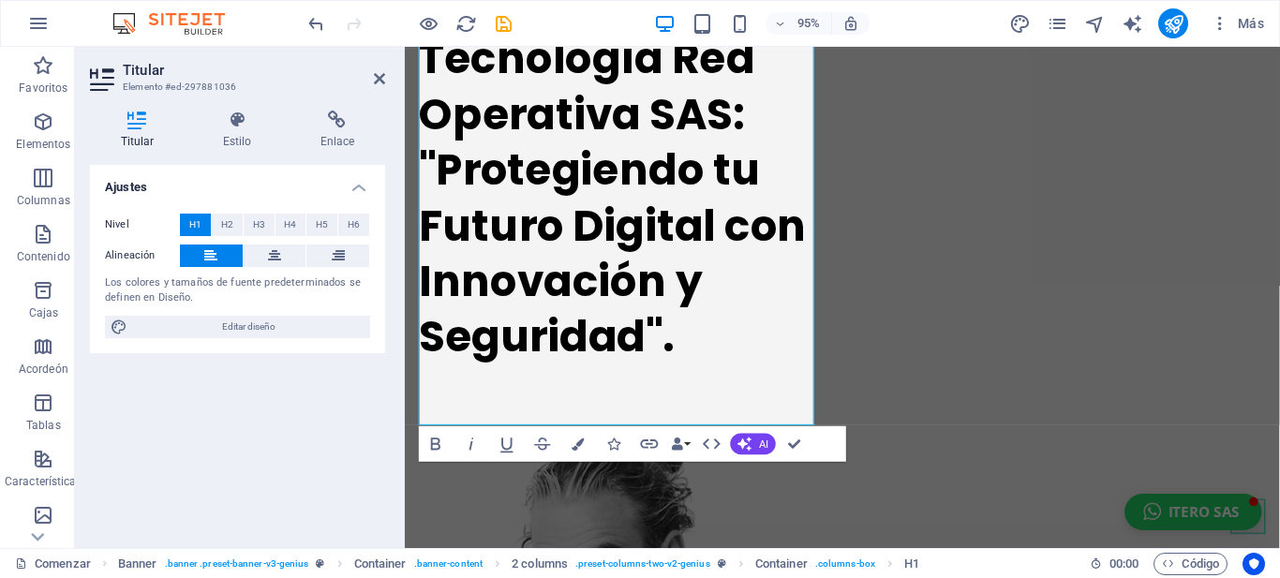
scroll to position [266, 0]
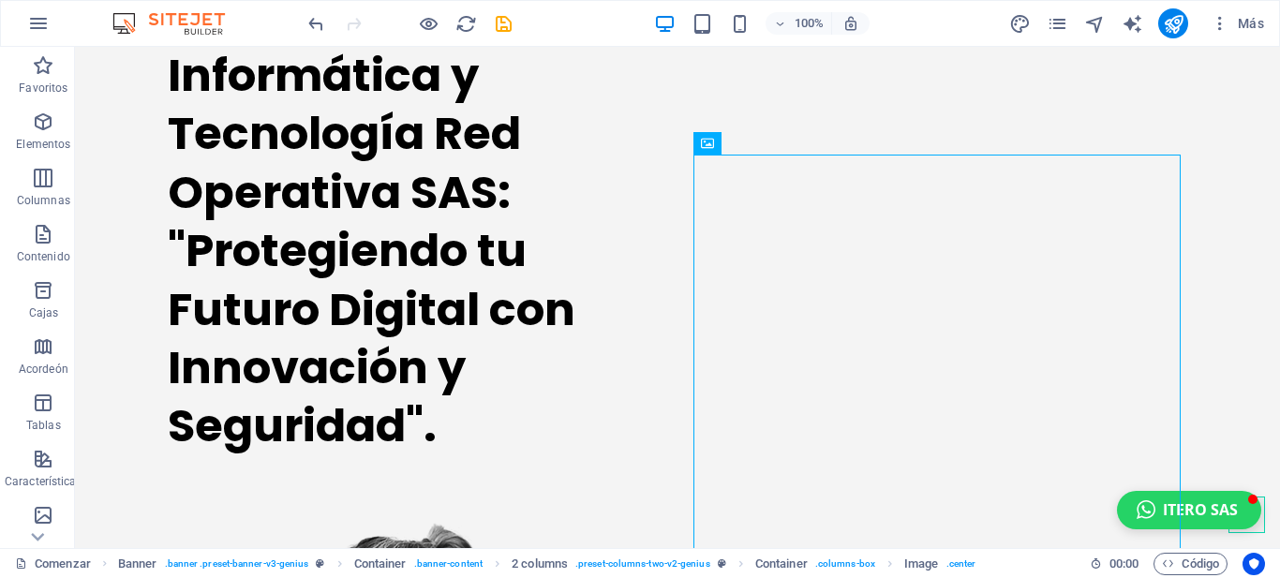
scroll to position [0, 0]
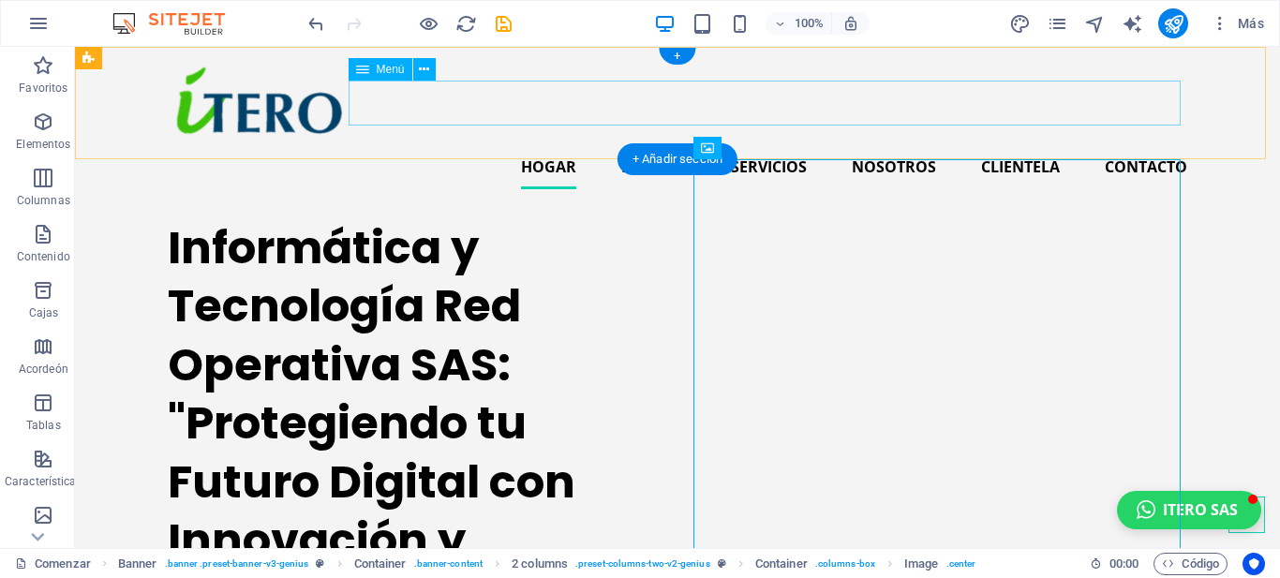
click at [582, 144] on nav "Hogar PRODUCTOS Y SERVICIOS NOSOTROS Clientela Contacto" at bounding box center [677, 166] width 1019 height 45
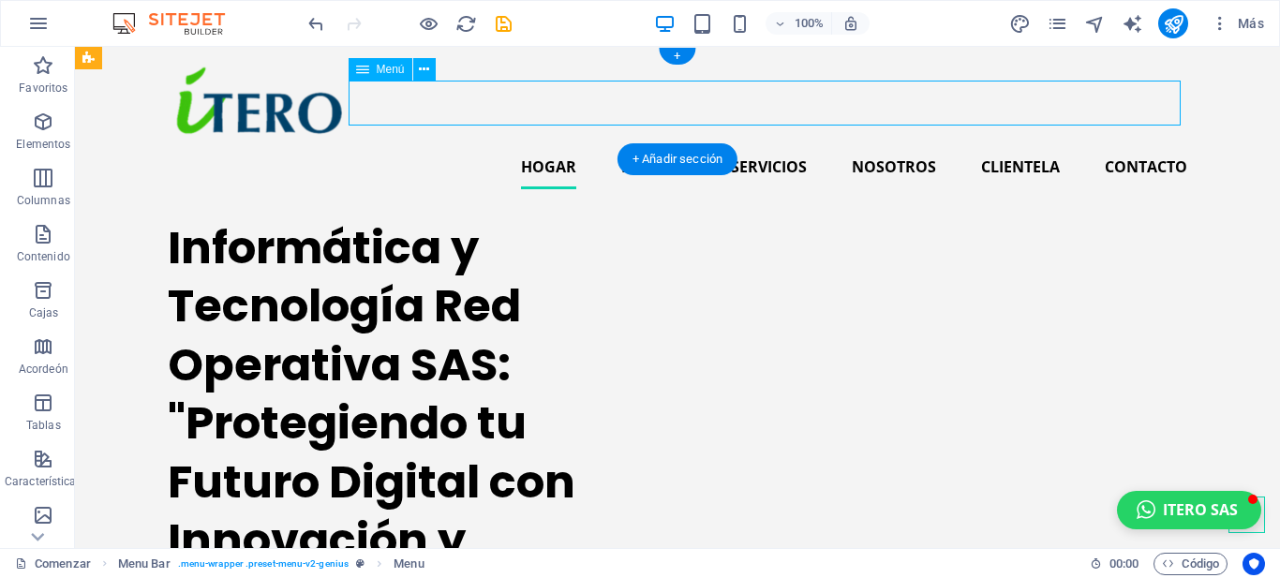
click at [549, 144] on nav "Hogar PRODUCTOS Y SERVICIOS NOSOTROS Clientela Contacto" at bounding box center [677, 166] width 1019 height 45
select select
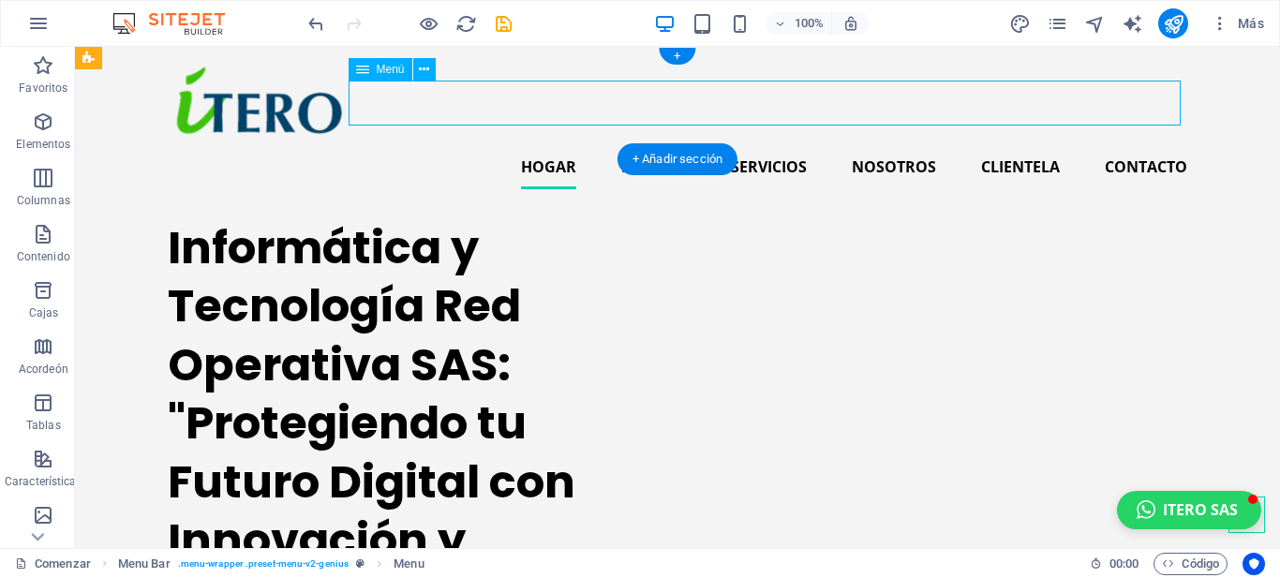
select select
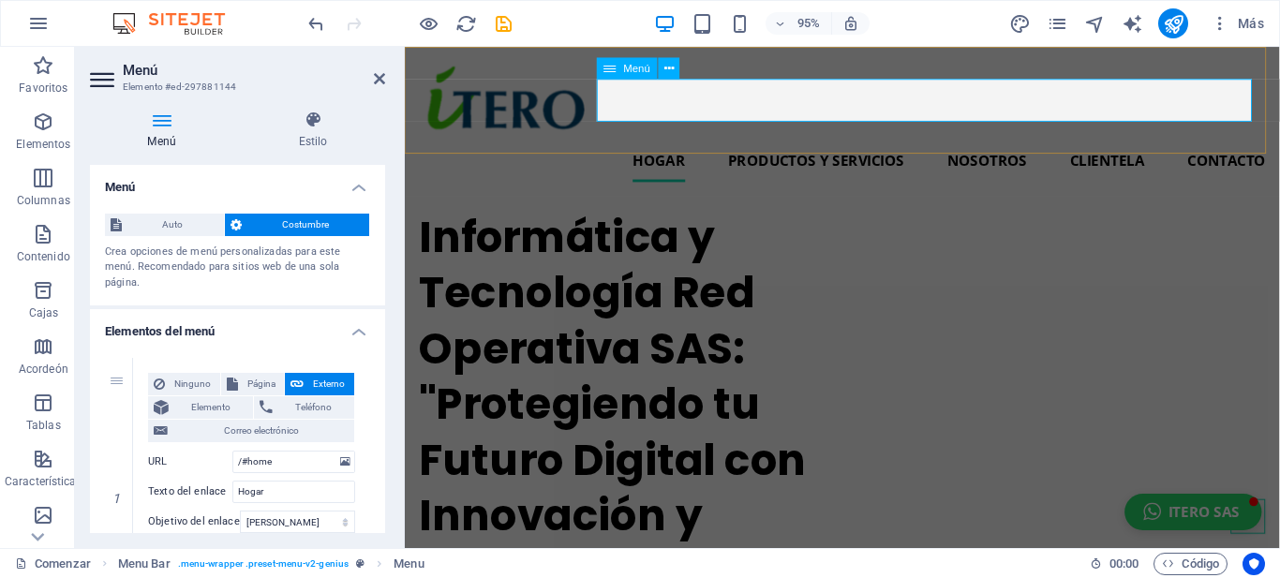
click at [682, 144] on nav "Hogar PRODUCTOS Y SERVICIOS NOSOTROS Clientela Contacto" at bounding box center [865, 166] width 891 height 45
click at [666, 70] on icon at bounding box center [668, 68] width 9 height 19
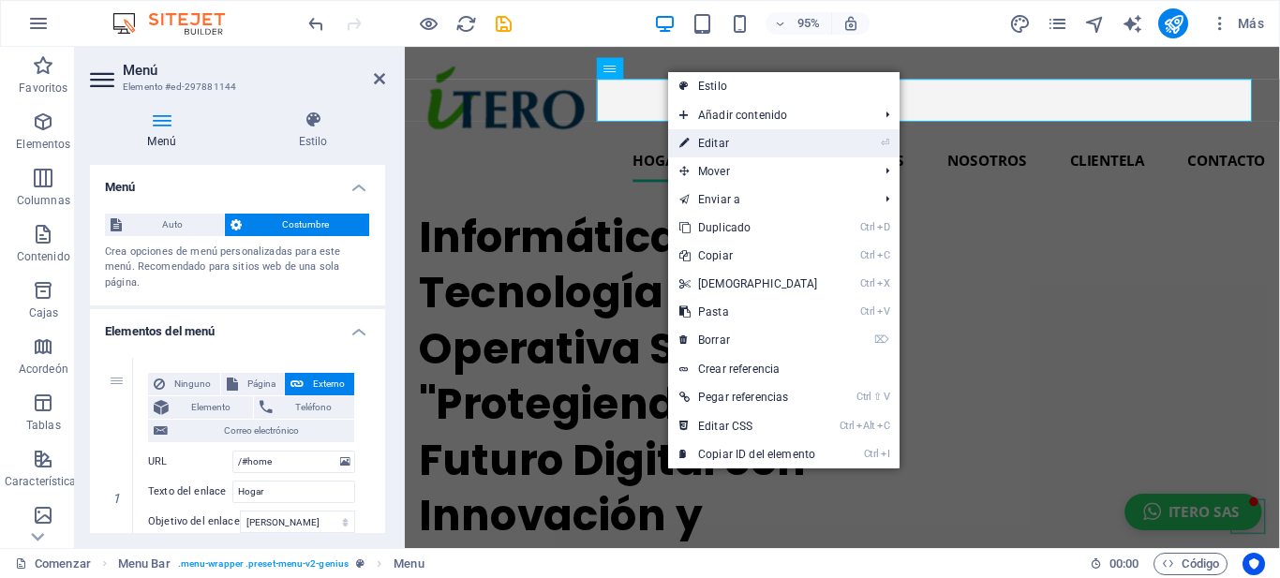
click at [702, 143] on font "Editar" at bounding box center [713, 143] width 31 height 13
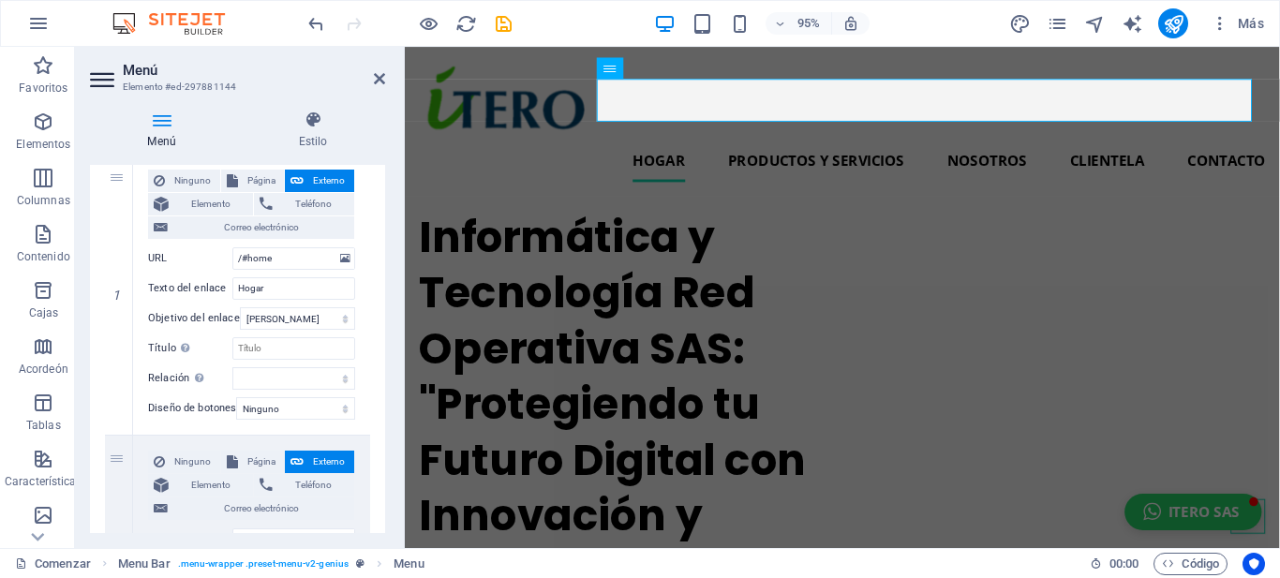
scroll to position [208, 0]
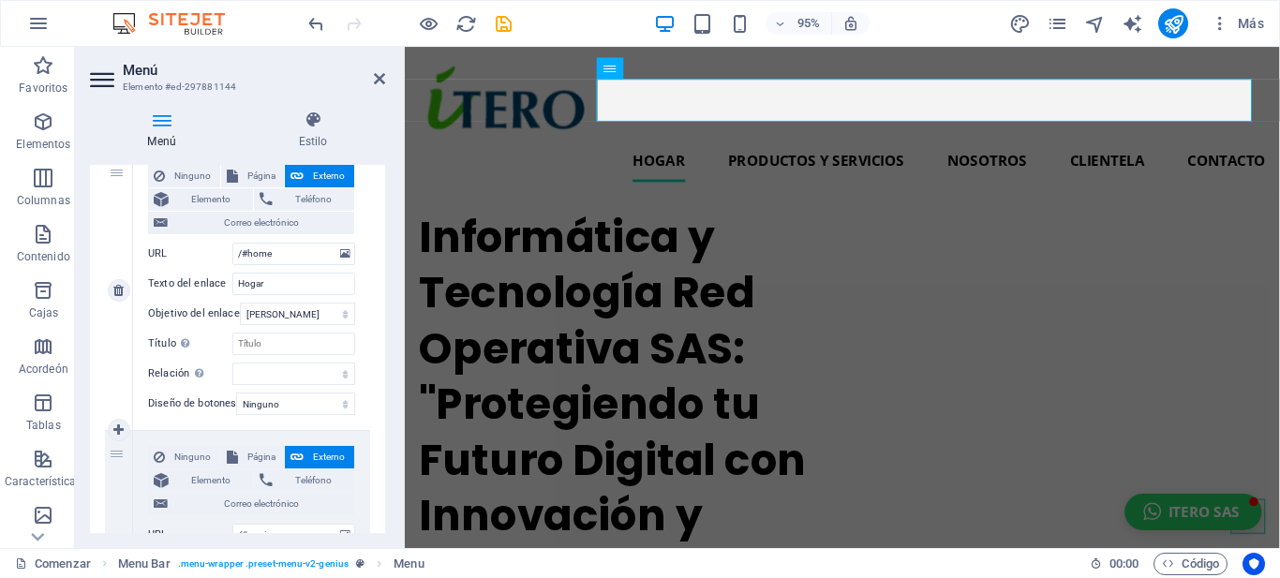
click at [258, 298] on div "Ninguno Página Externo Elemento Teléfono Correo electrónico Página Comenzar Sub…" at bounding box center [251, 275] width 207 height 220
click at [272, 286] on input "Hogar" at bounding box center [293, 284] width 123 height 22
type input "H"
select select
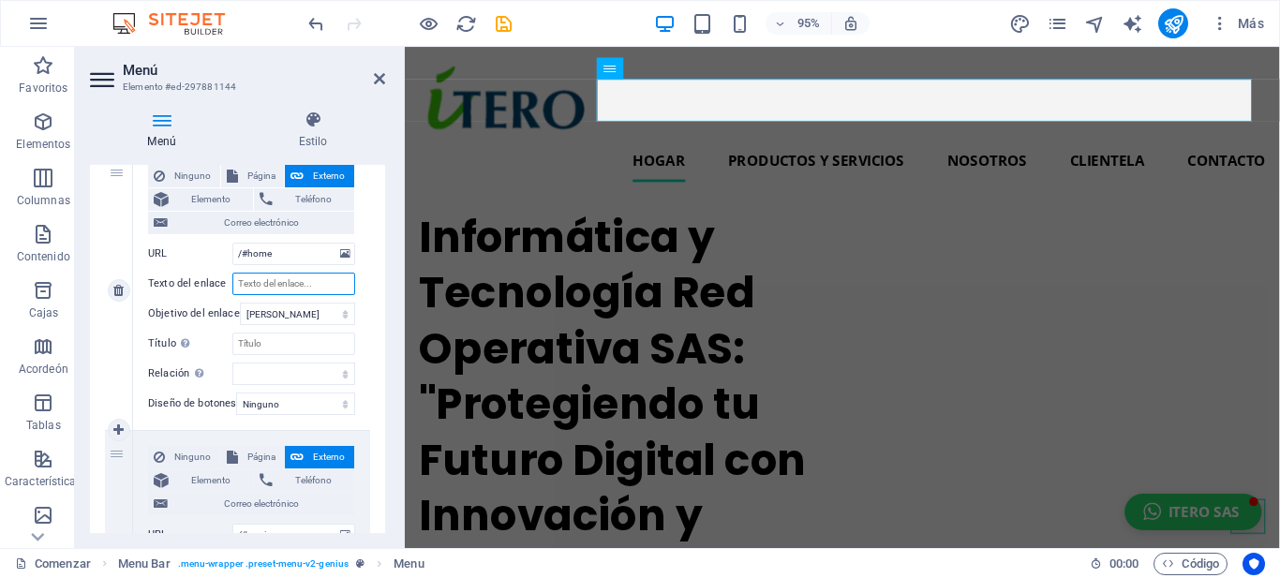
select select
type input "Princi"
select select
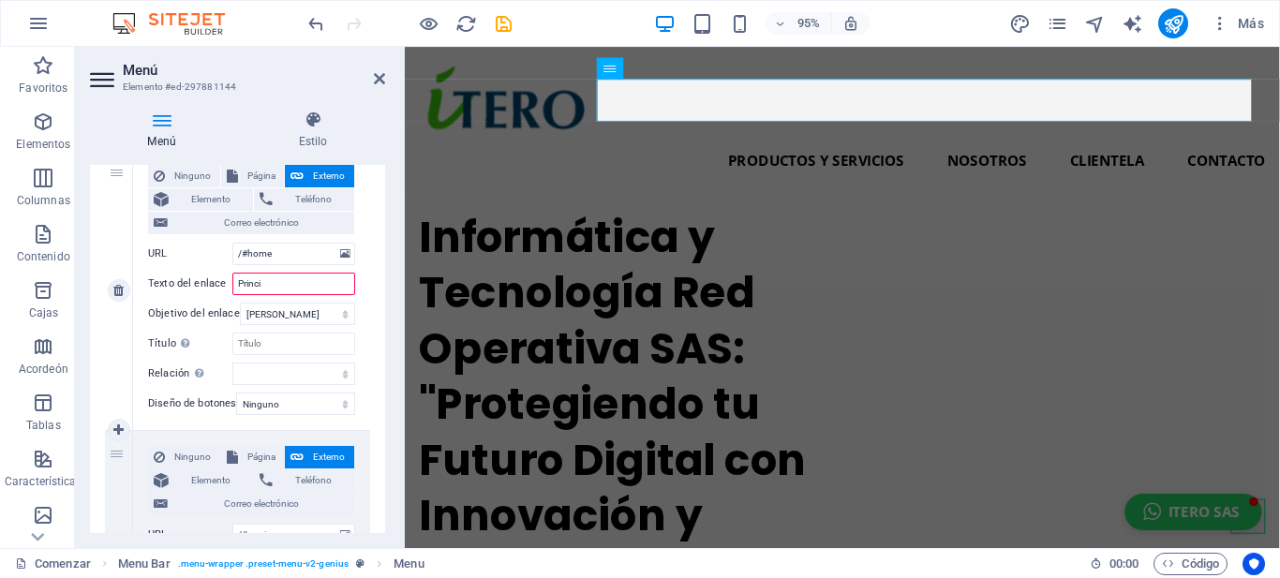
select select
type input "P"
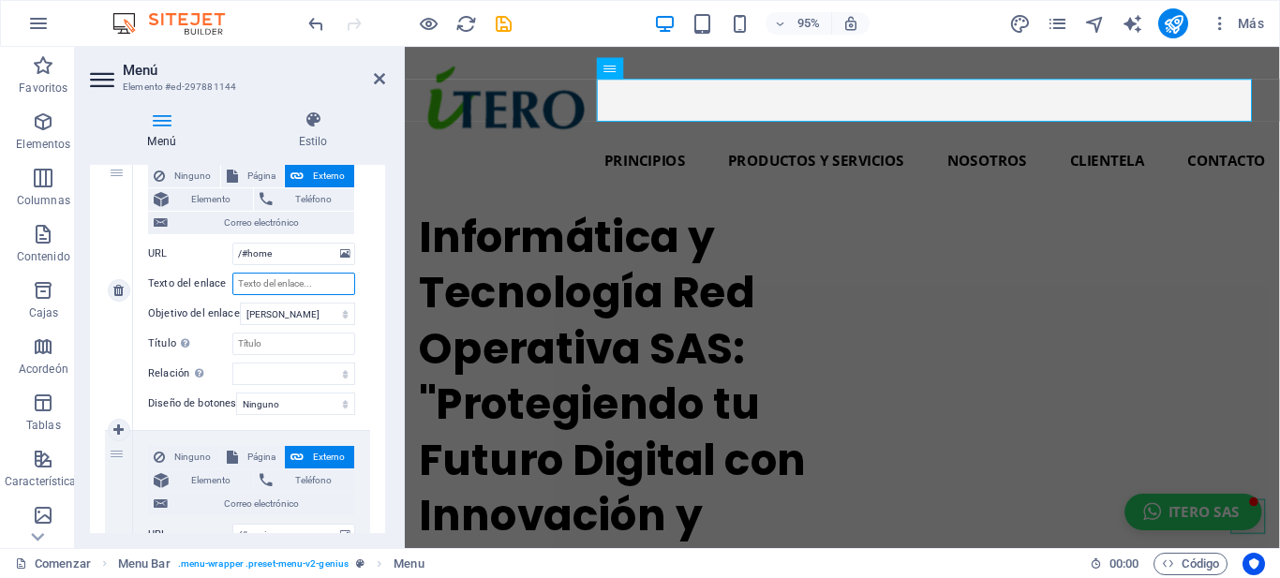
select select
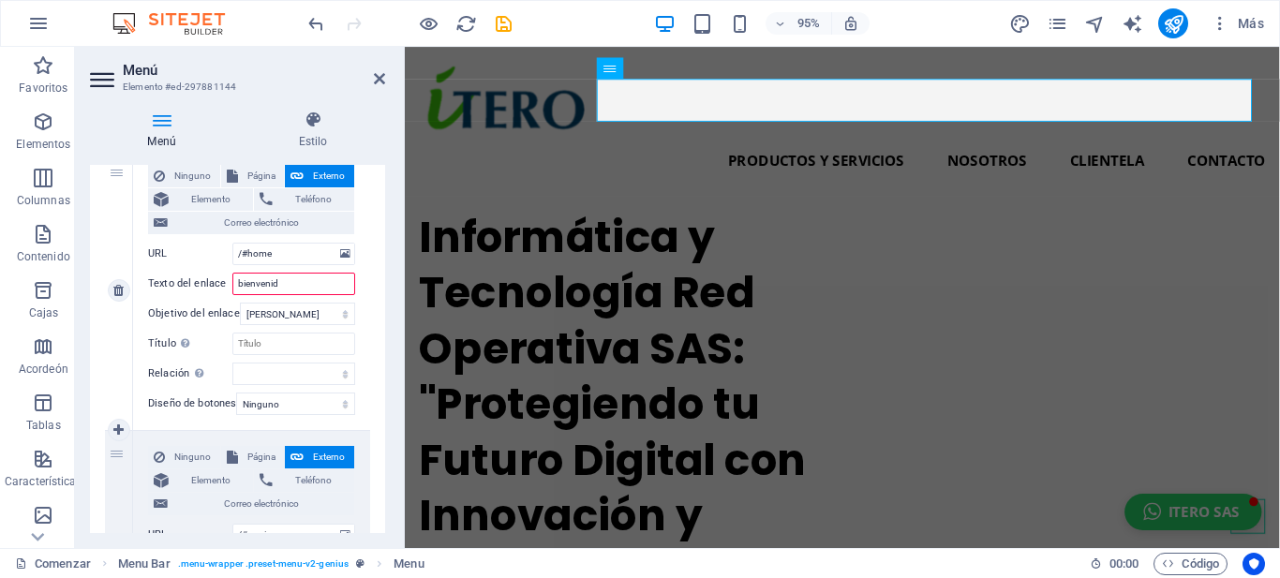
type input "bienvenida"
select select
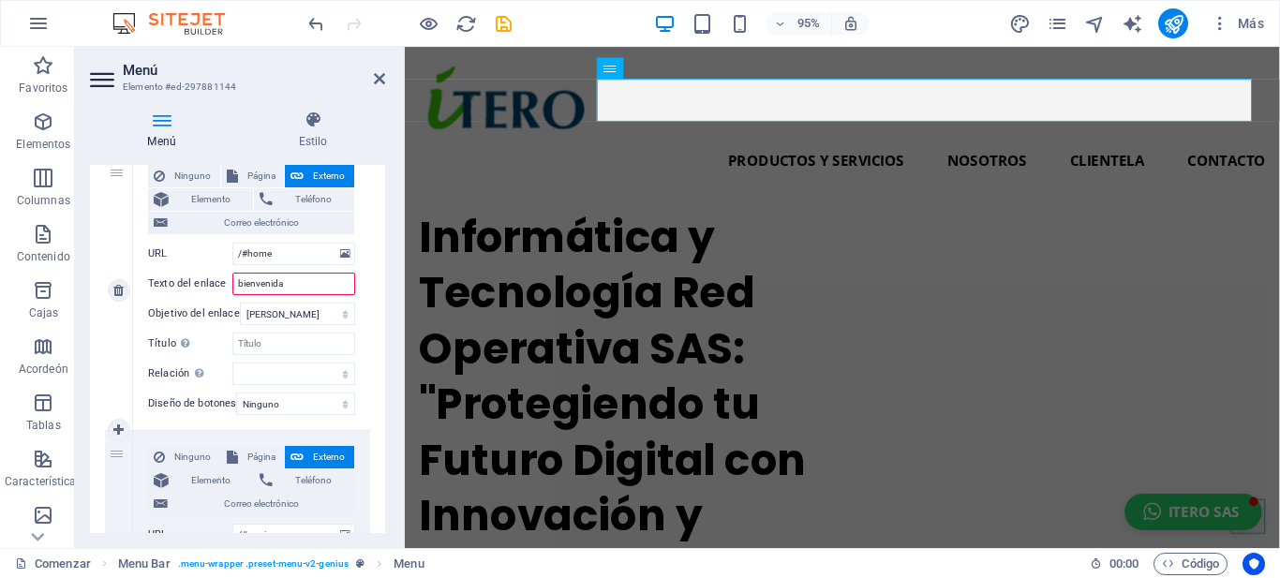
select select
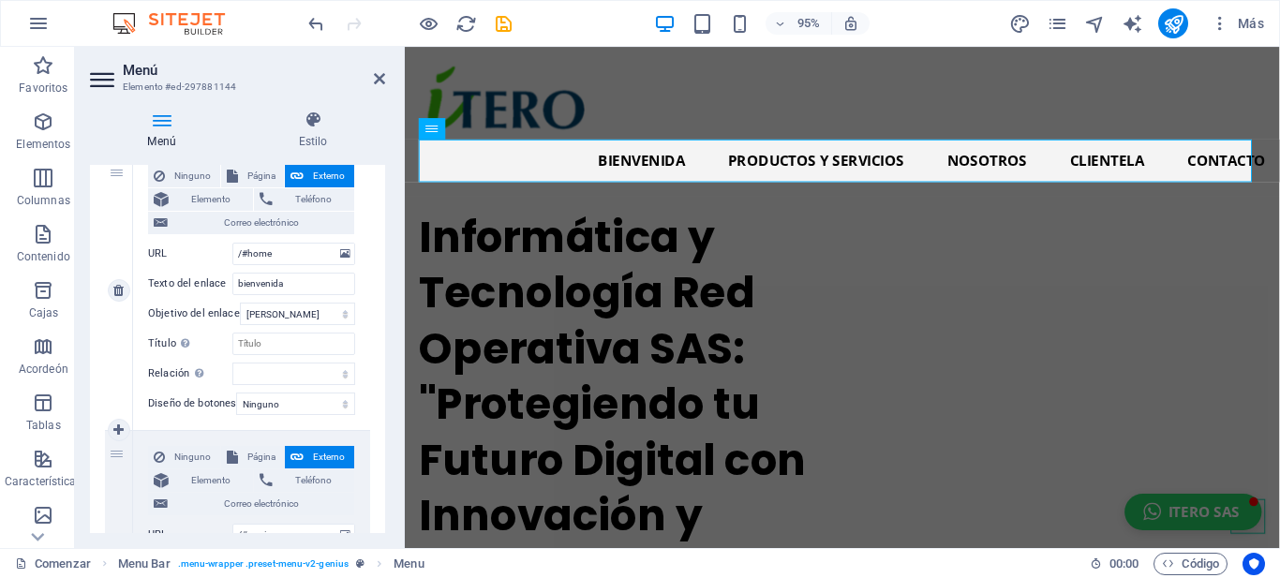
click at [363, 230] on div "Ninguno Página Externo Elemento Teléfono Correo electrónico Página Comenzar Sub…" at bounding box center [251, 290] width 237 height 280
drag, startPoint x: 386, startPoint y: 218, endPoint x: 383, endPoint y: 255, distance: 36.6
click at [383, 255] on div "Menú Estilo Menú Auto Costumbre Crea opciones de menú personalizadas para este …" at bounding box center [237, 322] width 325 height 452
click at [381, 230] on div "Menú Auto Costumbre Crea opciones de menú personalizadas para este menú. Recome…" at bounding box center [237, 349] width 295 height 368
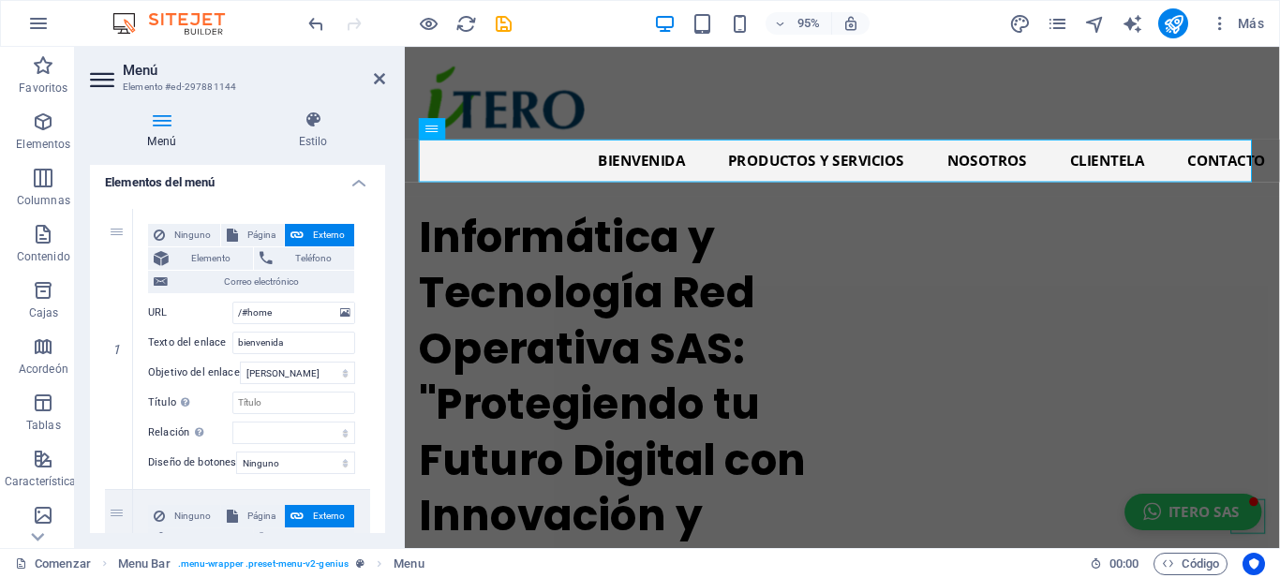
scroll to position [153, 0]
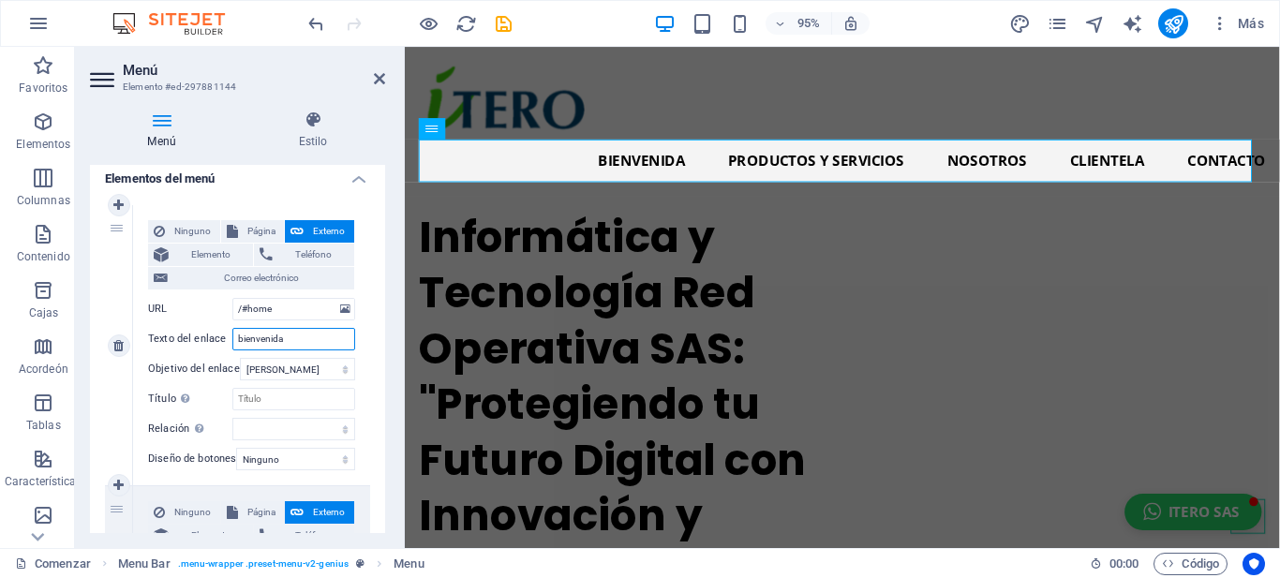
click at [291, 338] on input "bienvenida" at bounding box center [293, 339] width 123 height 22
type input "b"
select select
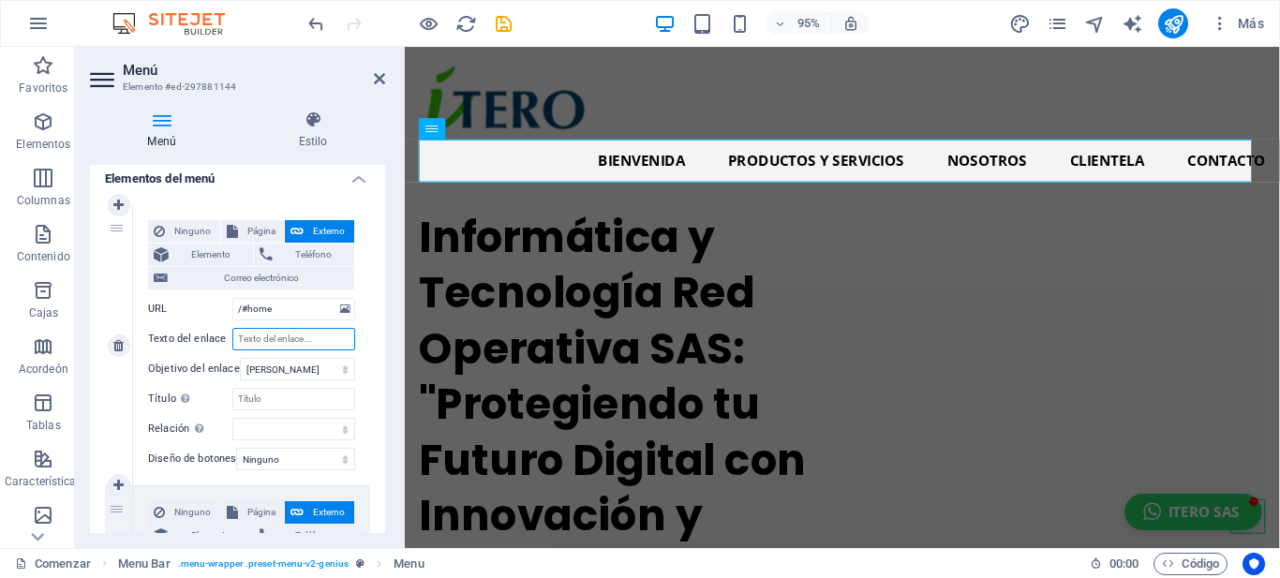
select select
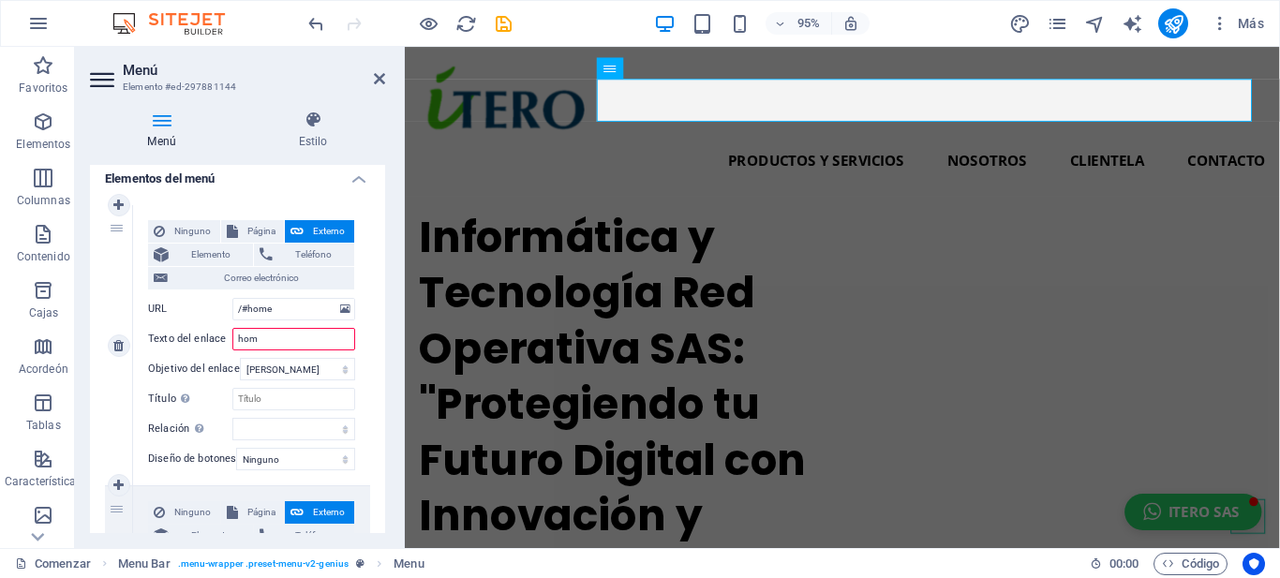
type input "home"
select select
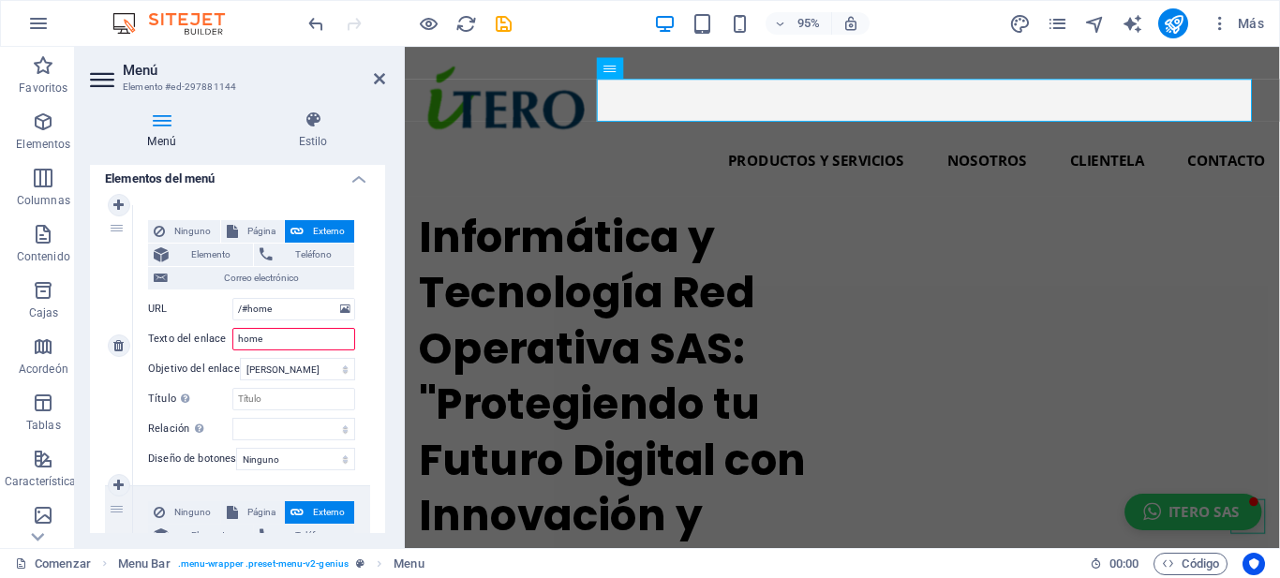
select select
type input "home"
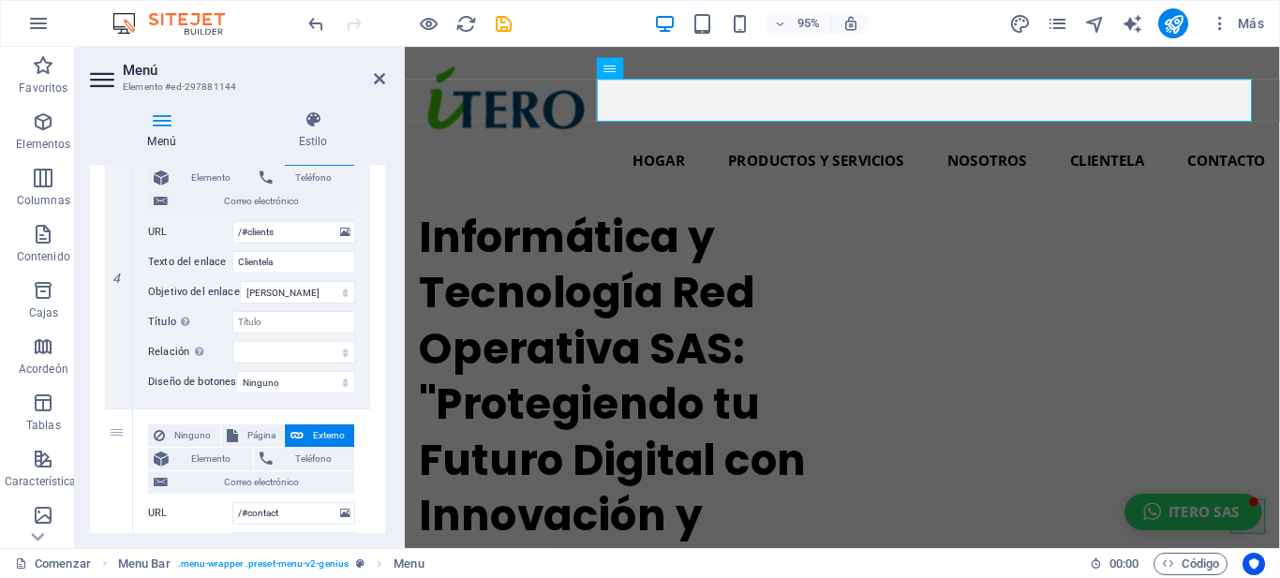
scroll to position [1068, 0]
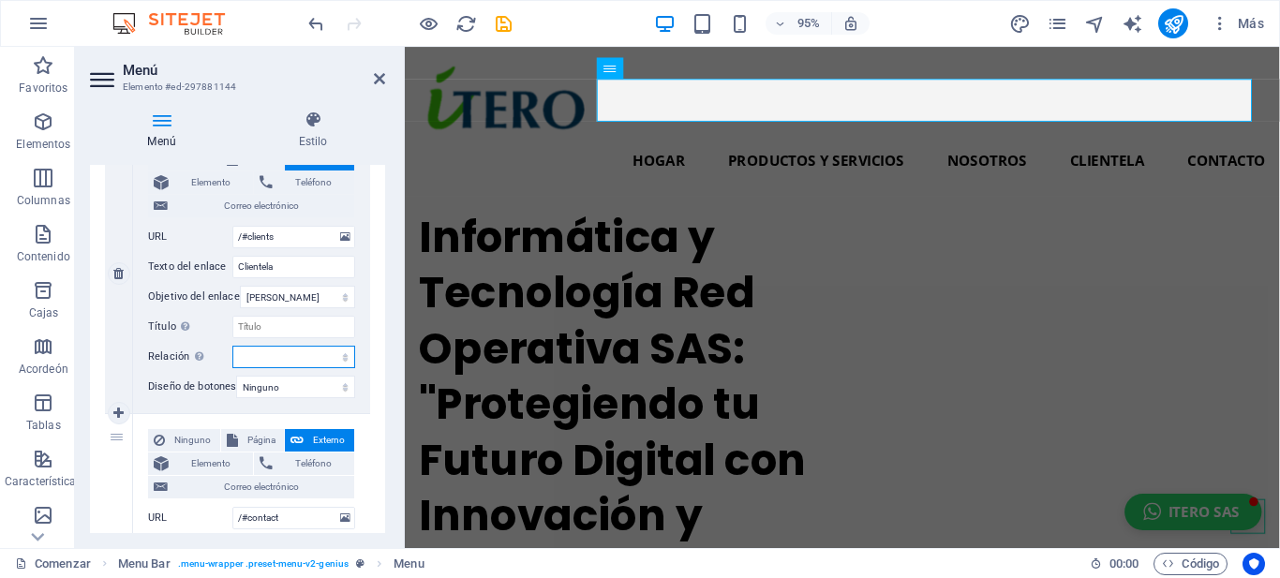
click at [255, 364] on select "alternar autor marcador externo ayuda licencia próximo no seguir sin referencia…" at bounding box center [293, 357] width 123 height 22
click at [364, 252] on div "Ninguno Página Externo Elemento Teléfono Correo electrónico Página Comenzar Sub…" at bounding box center [251, 273] width 237 height 280
click at [286, 271] on input "Clientela" at bounding box center [293, 267] width 123 height 22
type input "Cliente"
select select
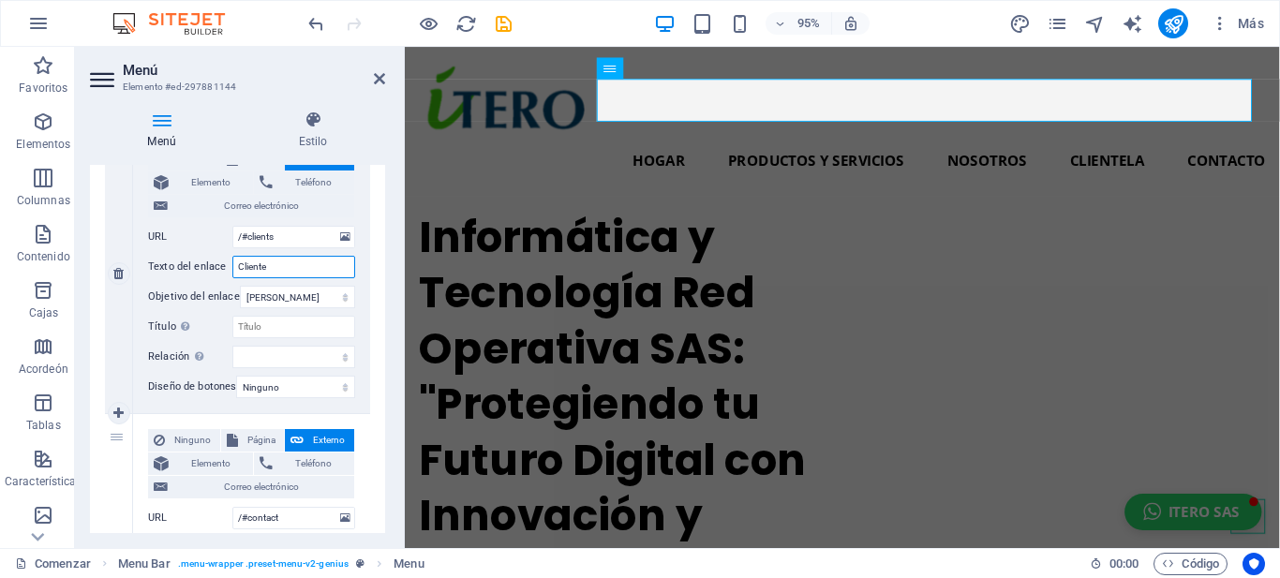
select select
type input "Clien"
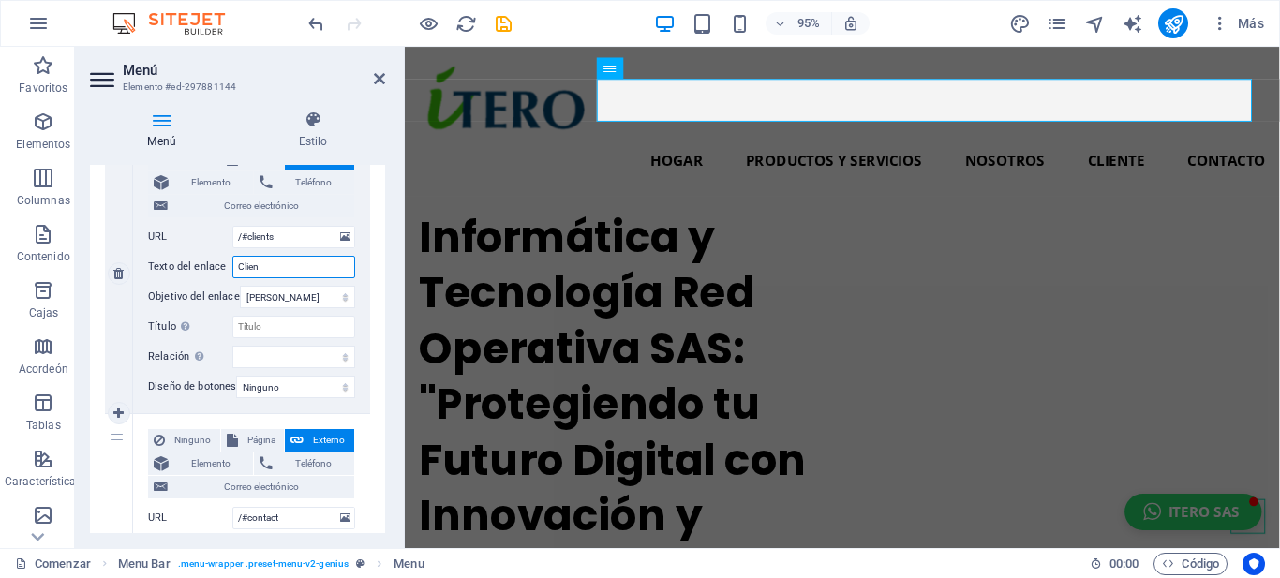
select select
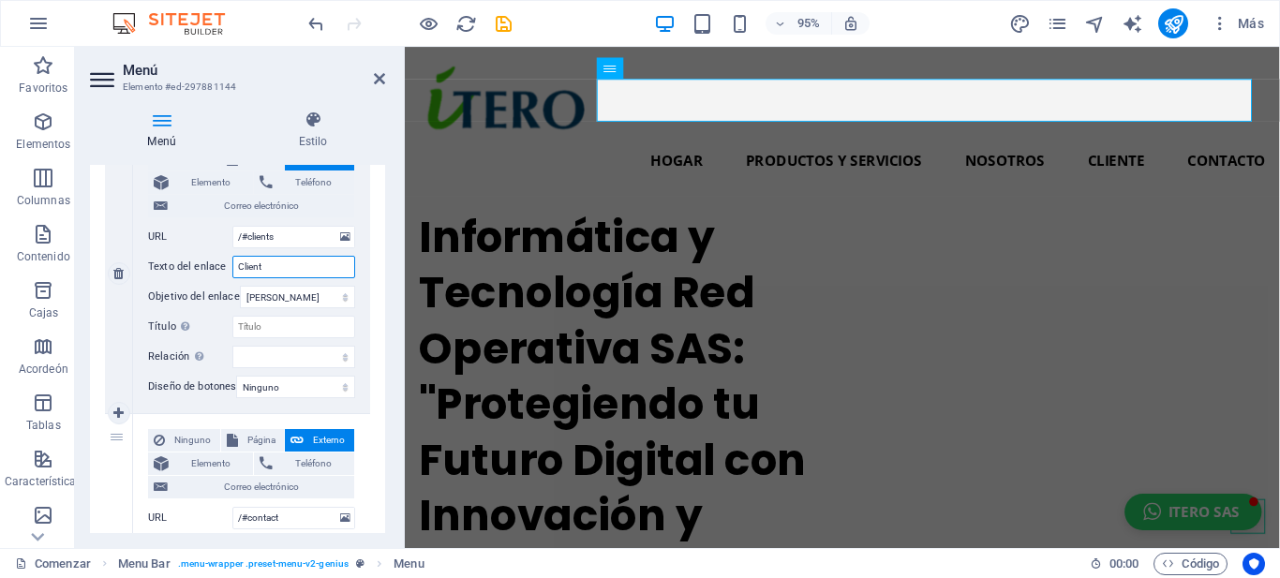
type input "Clients"
select select
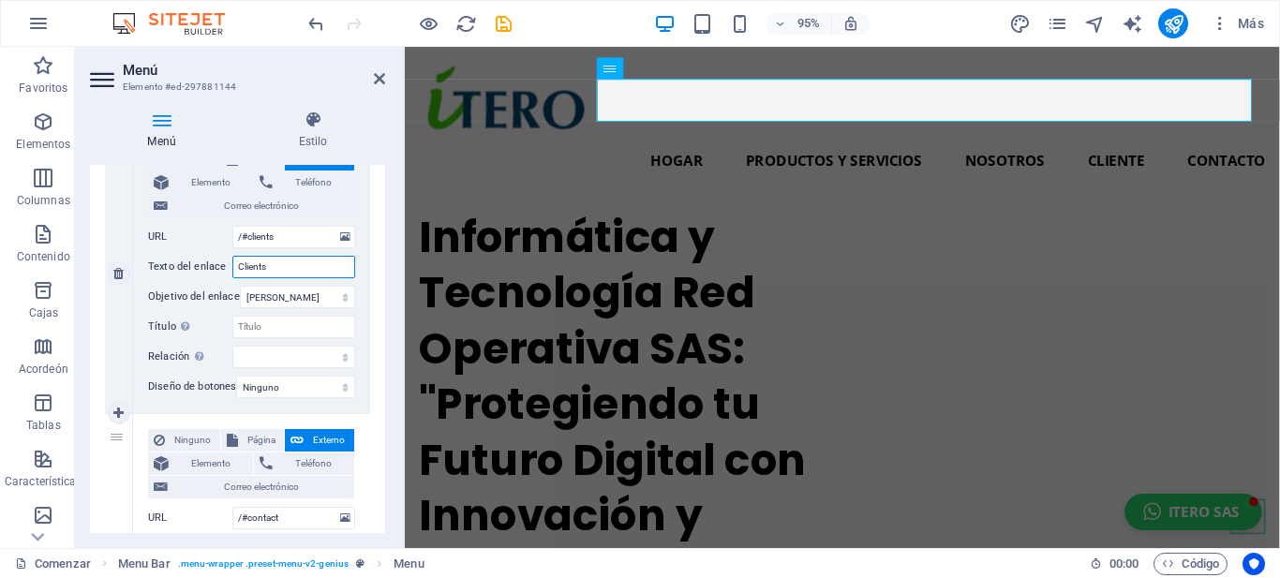
select select
type input "Clients"
drag, startPoint x: 378, startPoint y: 410, endPoint x: 384, endPoint y: 419, distance: 10.1
click at [384, 419] on div "Menú Auto Costumbre Crea opciones de menú personalizadas para este menú. Recome…" at bounding box center [237, 349] width 295 height 368
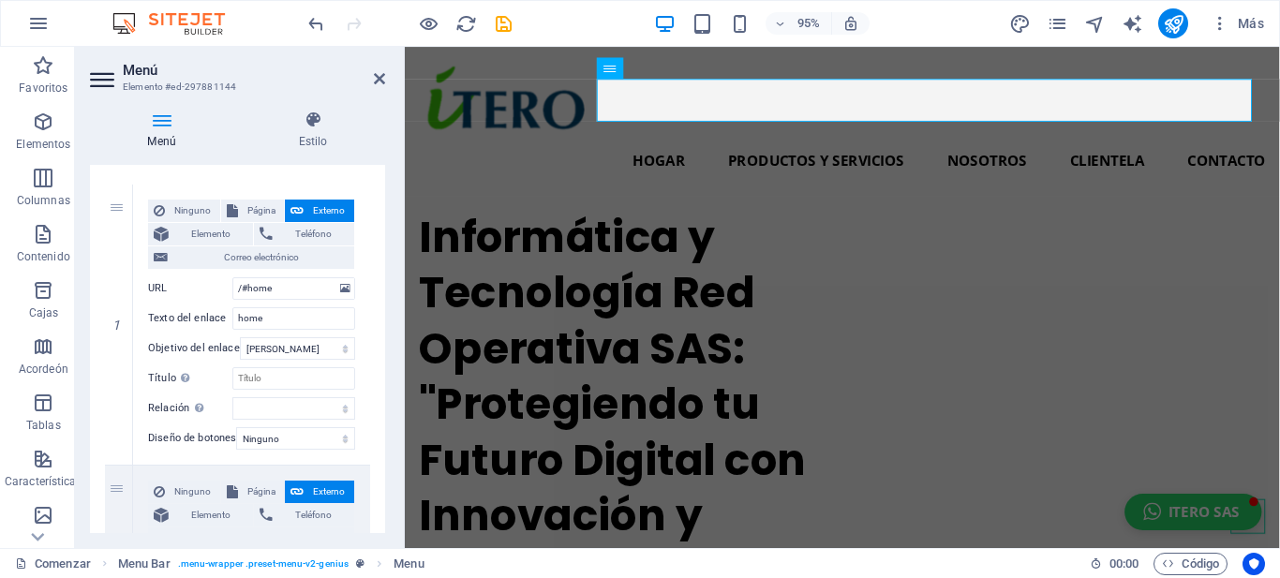
scroll to position [0, 0]
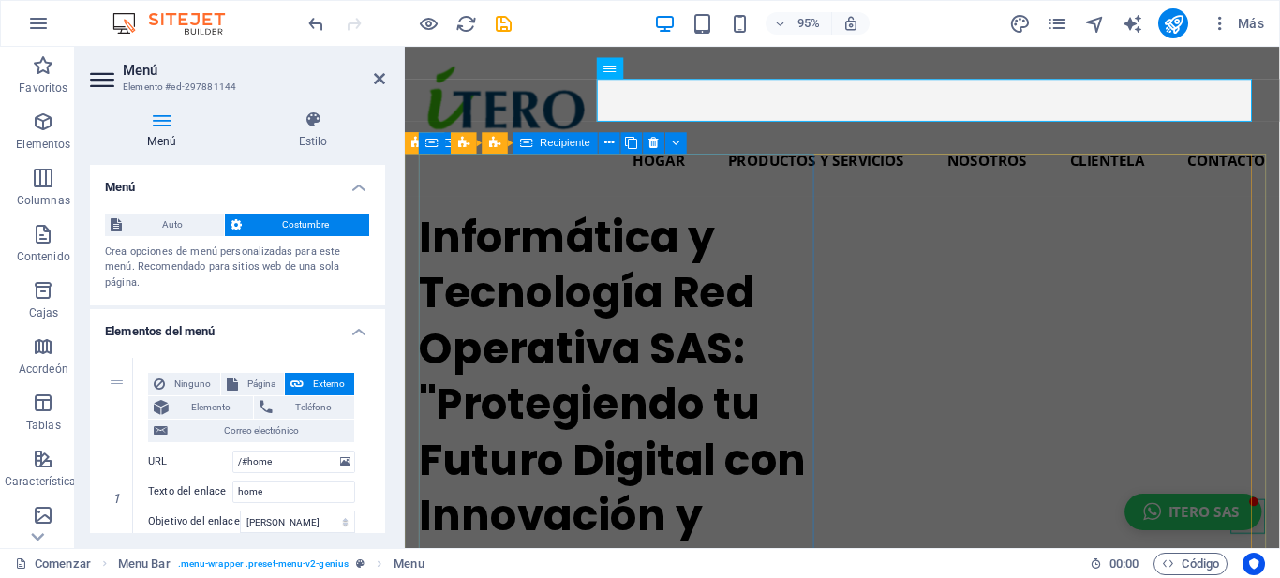
click at [500, 204] on div "Informática y Tecnología Red Operativa SAS: "Protegiendo tu Futuro Digital con …" at bounding box center [631, 437] width 423 height 467
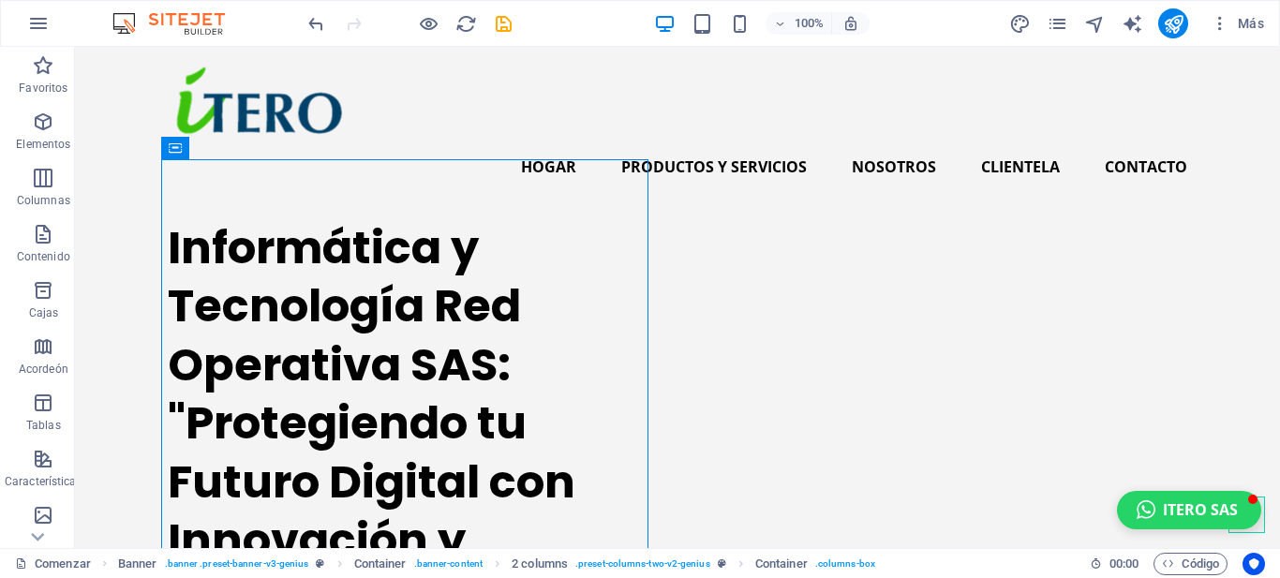
click at [375, 36] on div at bounding box center [409, 23] width 210 height 30
click at [1059, 19] on icon "páginas" at bounding box center [1057, 24] width 22 height 22
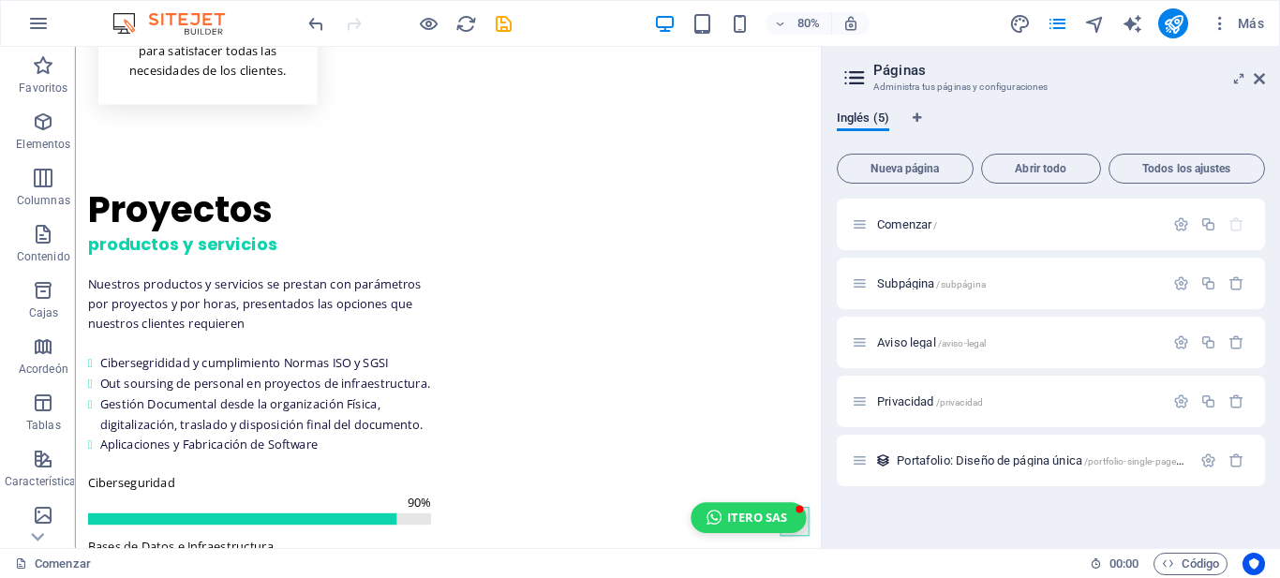
scroll to position [3785, 0]
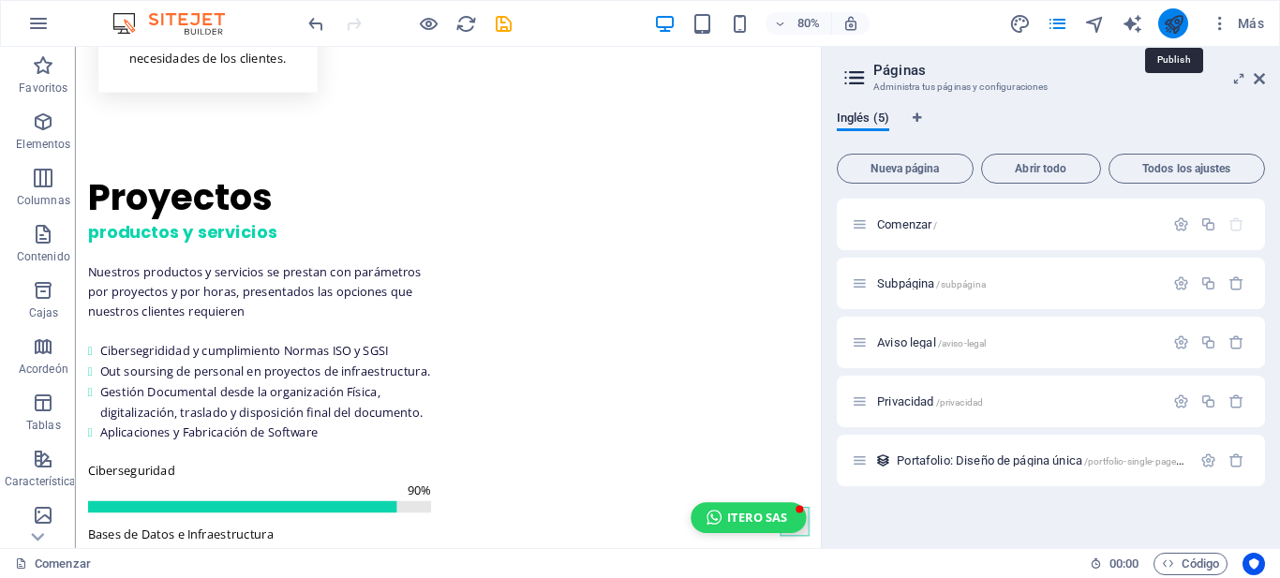
click at [1168, 20] on icon "publicar" at bounding box center [1174, 24] width 22 height 22
checkbox input "false"
